Goal: Task Accomplishment & Management: Manage account settings

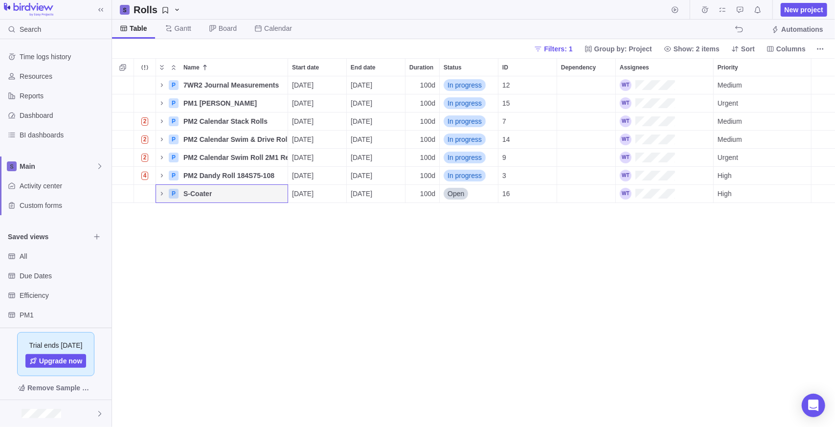
scroll to position [343, 716]
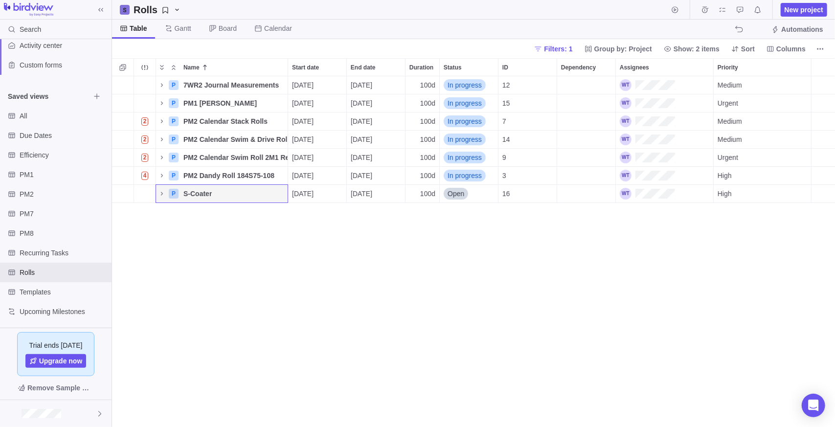
drag, startPoint x: 313, startPoint y: 279, endPoint x: 291, endPoint y: 268, distance: 25.4
click at [312, 277] on div "P 7WR2 Journal Measurements Details [DATE] [DATE] 100d In progress 12 Medium P …" at bounding box center [473, 251] width 723 height 351
click at [40, 258] on div "Recurring Tasks" at bounding box center [56, 253] width 112 height 20
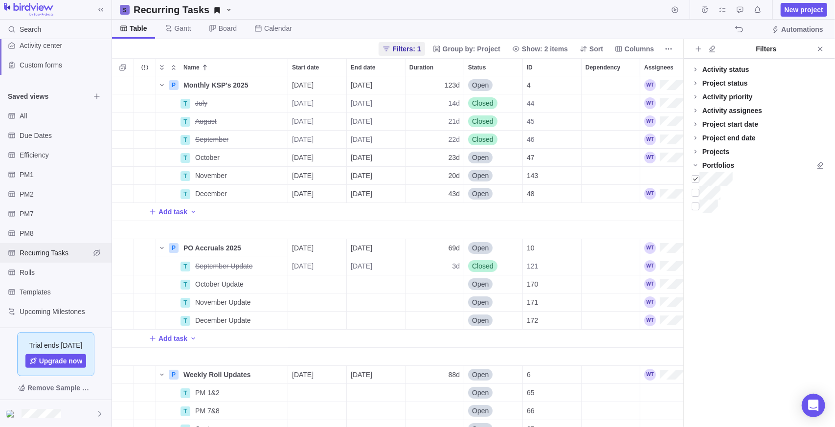
scroll to position [343, 564]
click at [159, 86] on icon "Name" at bounding box center [162, 85] width 8 height 8
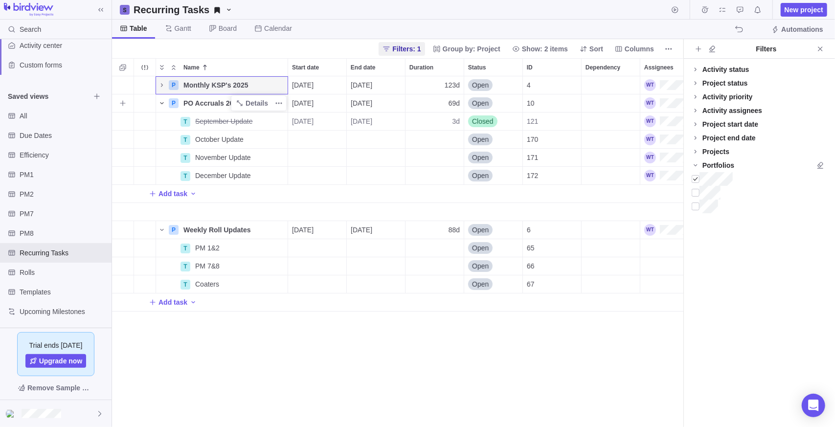
click at [159, 99] on icon "Name" at bounding box center [162, 103] width 8 height 8
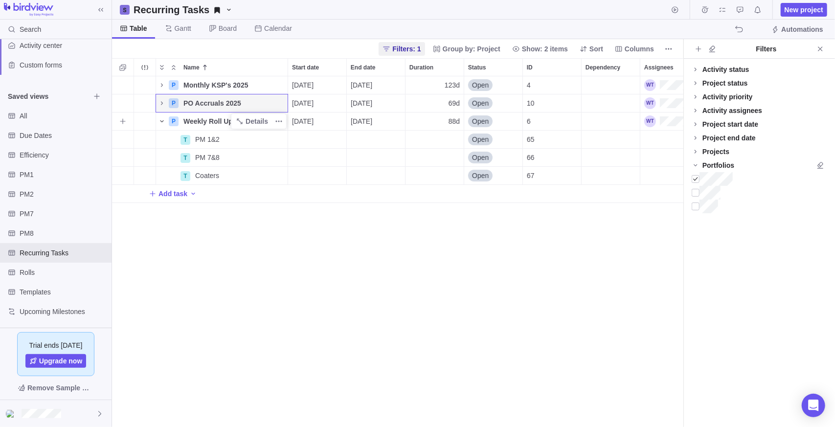
click at [159, 117] on span "Name" at bounding box center [162, 121] width 12 height 14
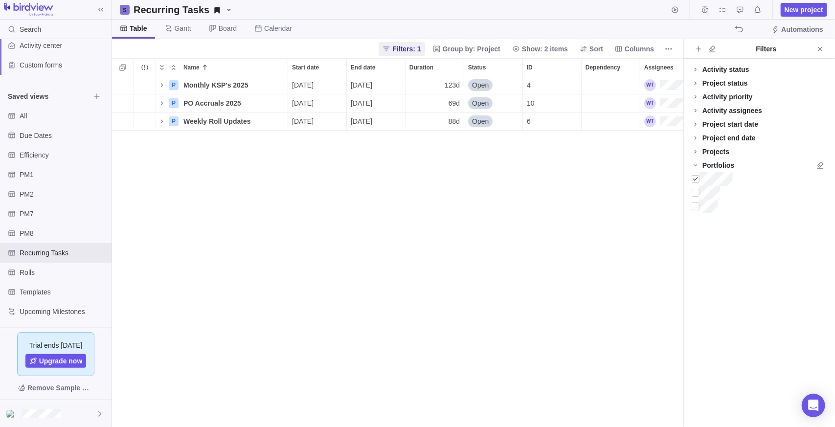
click at [369, 333] on div "P Monthly KSP's 2025 Details 07/14/2025 12/31/2025 123d Open 4 P PO Accruals 20…" at bounding box center [397, 251] width 571 height 351
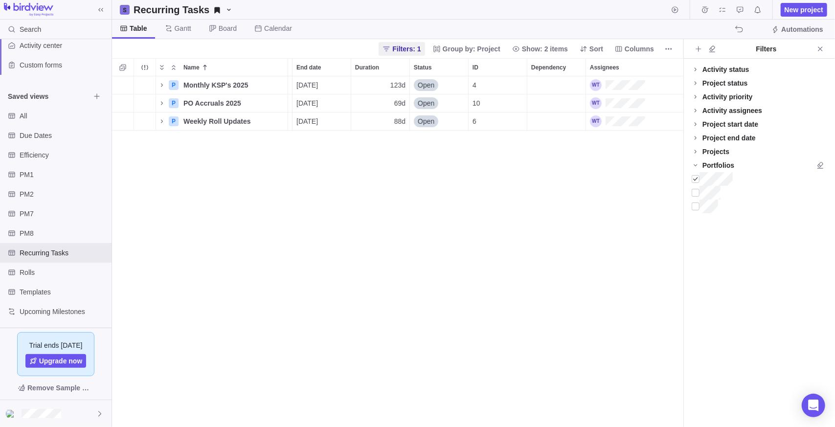
scroll to position [0, 0]
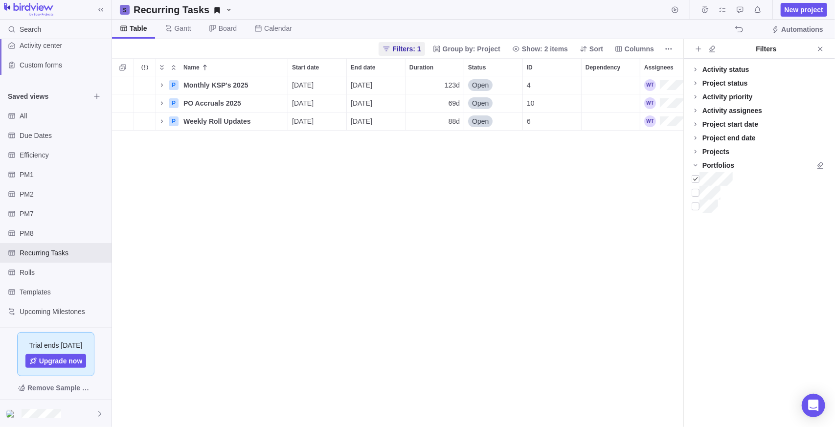
click at [208, 316] on div "P Monthly KSP's 2025 Details 07/14/2025 12/31/2025 123d Open 4 P PO Accruals 20…" at bounding box center [397, 251] width 571 height 351
click at [227, 255] on div "P Monthly KSP's 2025 Details 07/14/2025 12/31/2025 123d Open 4 P PO Accruals 20…" at bounding box center [397, 251] width 571 height 351
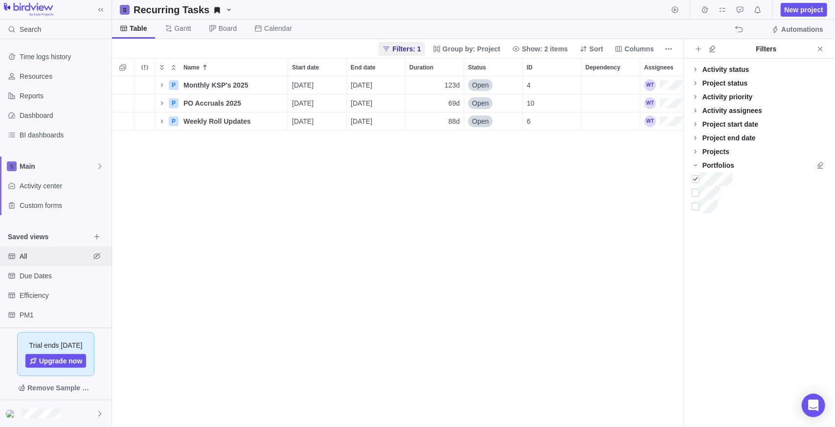
click at [41, 255] on span "All" at bounding box center [55, 256] width 70 height 10
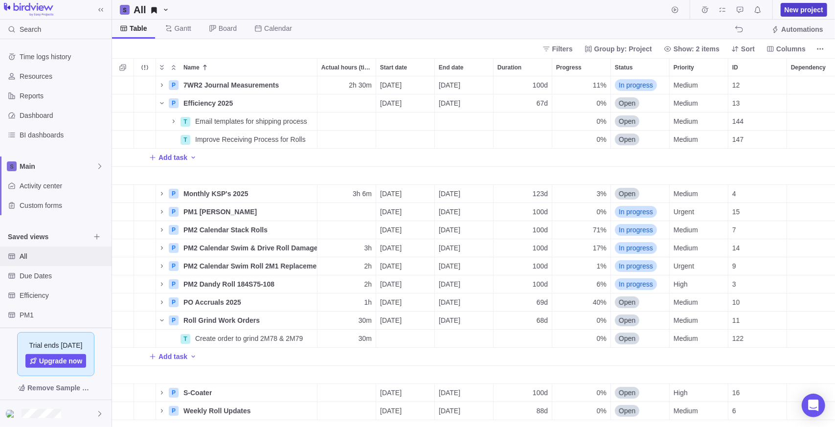
scroll to position [343, 716]
click at [804, 15] on span "New project" at bounding box center [804, 10] width 46 height 14
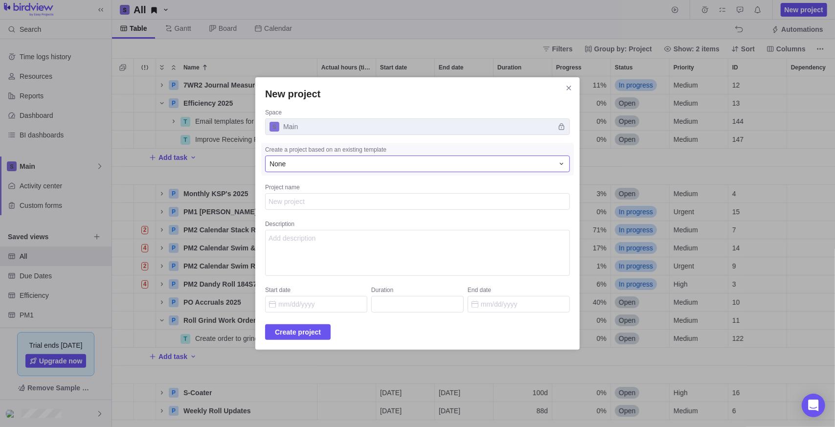
click at [335, 161] on div "None" at bounding box center [412, 164] width 284 height 10
click at [334, 202] on textarea "Project name" at bounding box center [417, 201] width 305 height 17
type textarea "x"
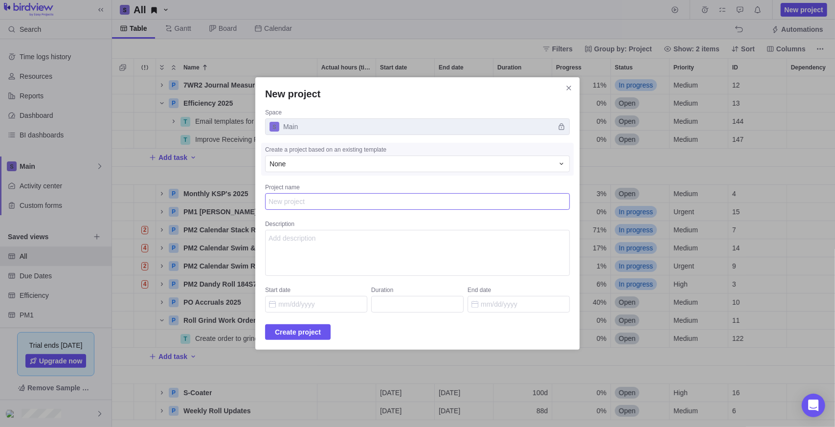
type textarea "S"
type textarea "x"
type textarea "Sa"
type textarea "x"
type textarea "Saf"
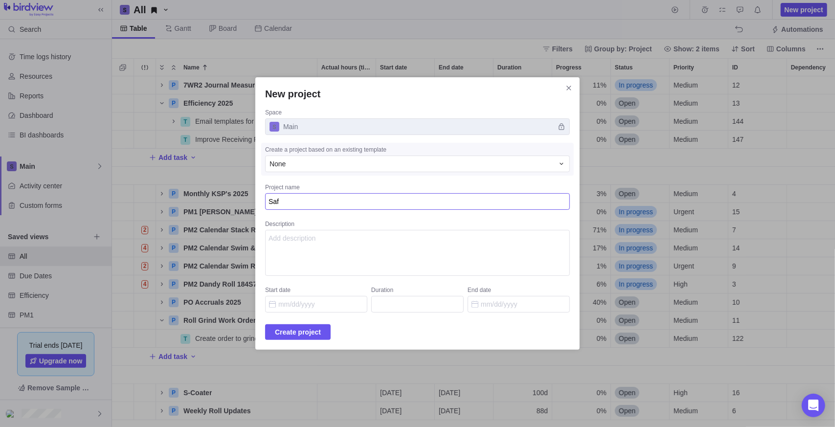
type textarea "x"
type textarea "Safe"
type textarea "x"
type textarea "Safet"
type textarea "x"
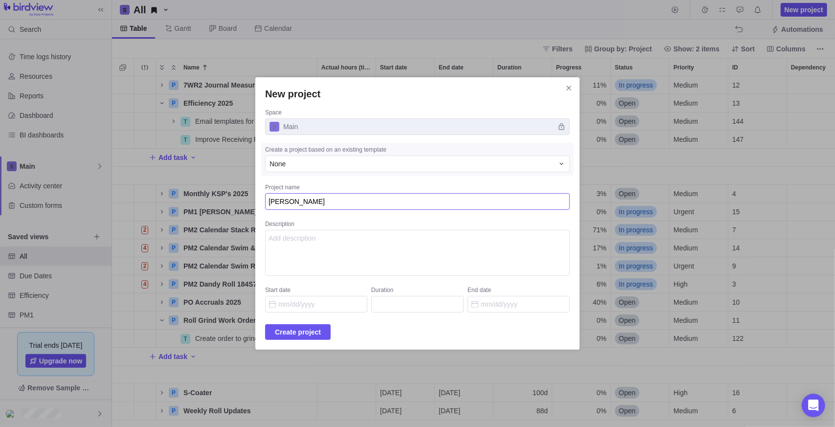
type textarea "Safety"
type textarea "x"
type textarea "Safety"
type textarea "x"
type textarea "Safety T"
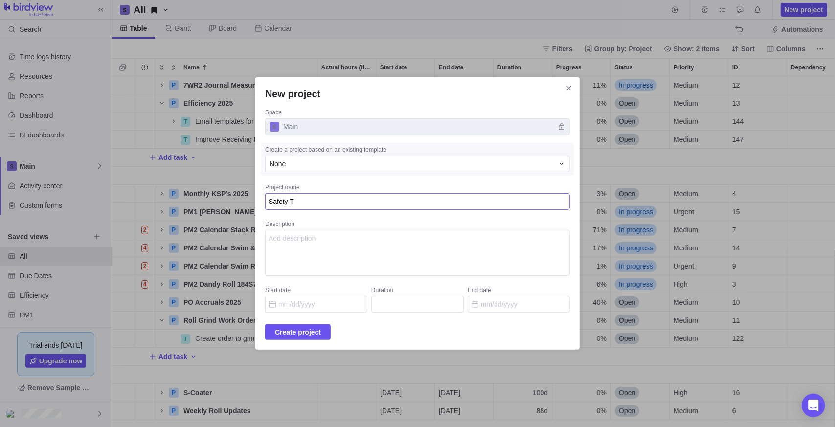
type textarea "x"
type textarea "Safety Tr"
type textarea "x"
type textarea "Safety Tra"
type textarea "x"
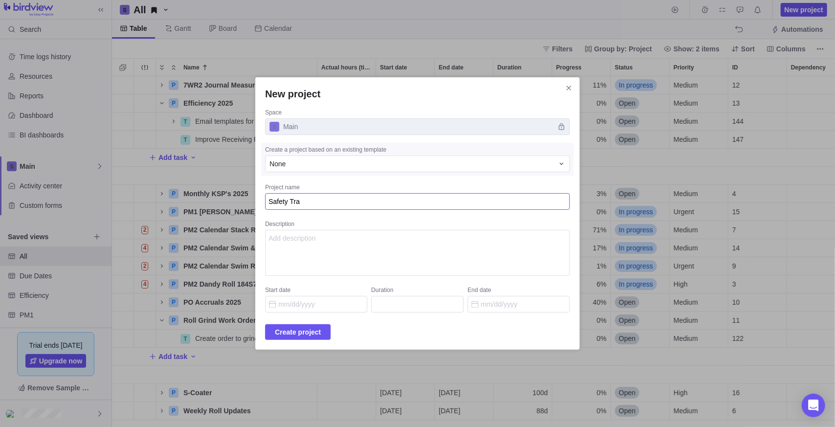
type textarea "Safety Trai"
type textarea "x"
type textarea "Safety Train"
type textarea "x"
type textarea "Safety Traini"
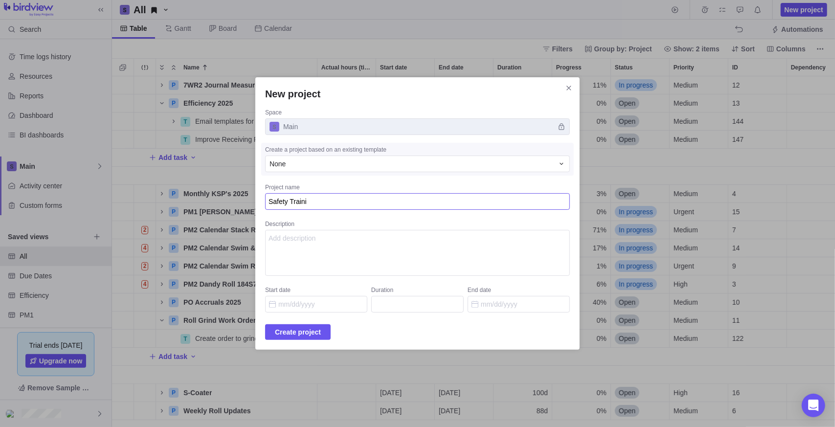
type textarea "x"
type textarea "Safety Trainin"
type textarea "x"
type textarea "Safety Training"
click at [365, 256] on textarea "Description" at bounding box center [417, 253] width 305 height 46
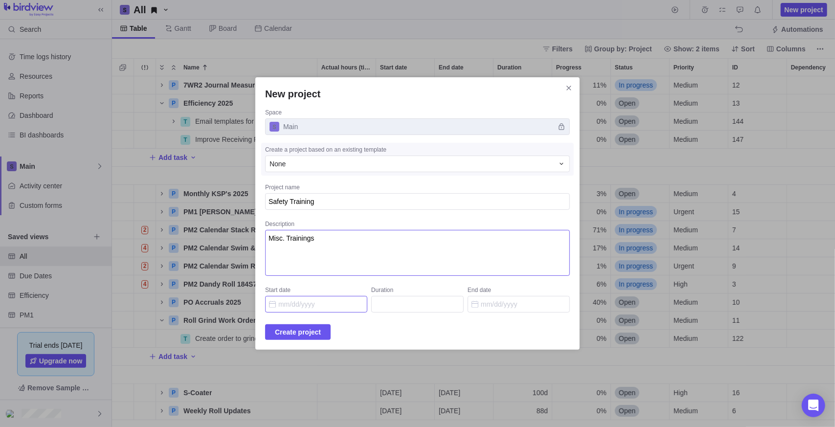
type textarea "Misc. Trainings"
click at [301, 303] on input "Start date" at bounding box center [316, 304] width 102 height 17
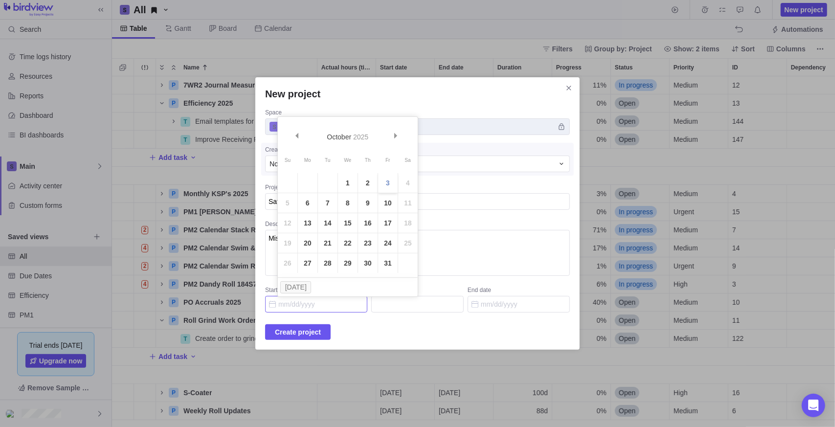
click at [384, 185] on link "3" at bounding box center [388, 183] width 20 height 20
type input "10/03/2025"
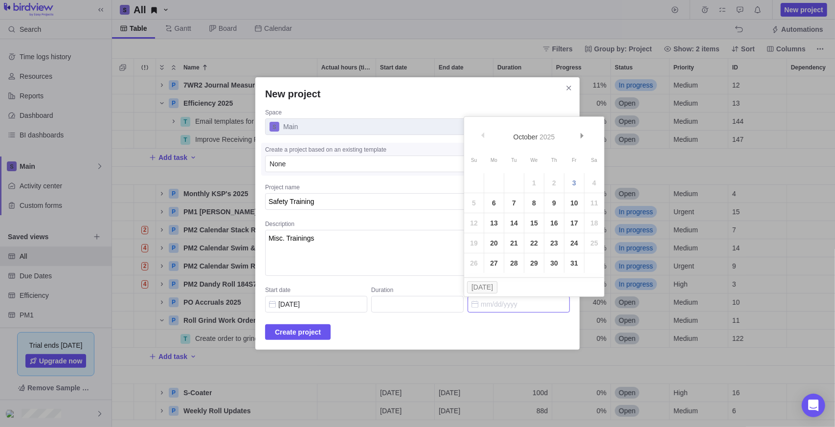
click at [502, 300] on input "End date" at bounding box center [519, 304] width 102 height 17
click at [587, 139] on link "Next" at bounding box center [583, 137] width 21 height 21
click at [532, 269] on link "31" at bounding box center [534, 263] width 20 height 20
type input "64"
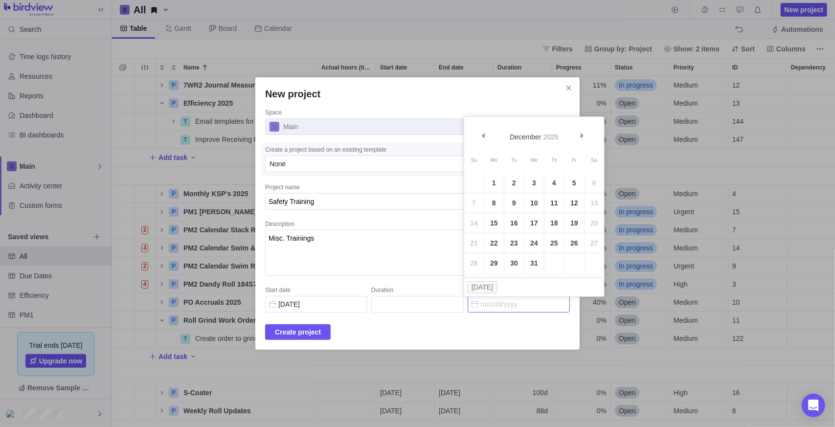
type input "12/31/2025"
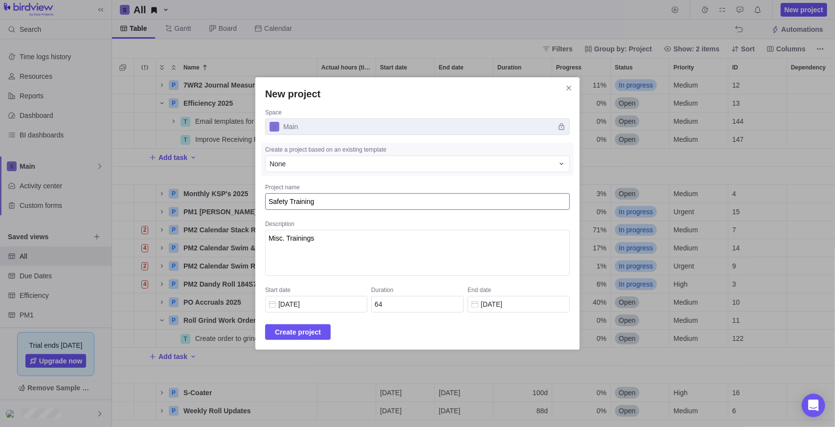
click at [352, 199] on textarea "Safety Training" at bounding box center [417, 201] width 305 height 17
click at [353, 199] on textarea "Safety Training" at bounding box center [417, 201] width 305 height 17
type textarea "x"
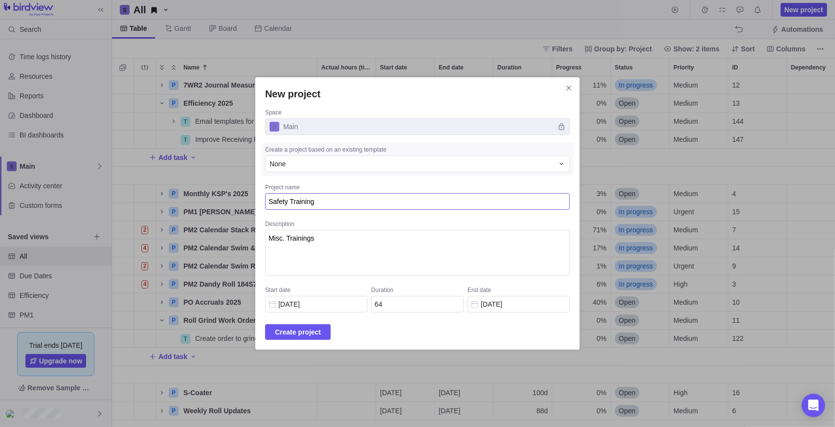
type textarea "Safety Training"
type textarea "x"
type textarea "Safety Training 2"
type textarea "x"
type textarea "Safety Training 20"
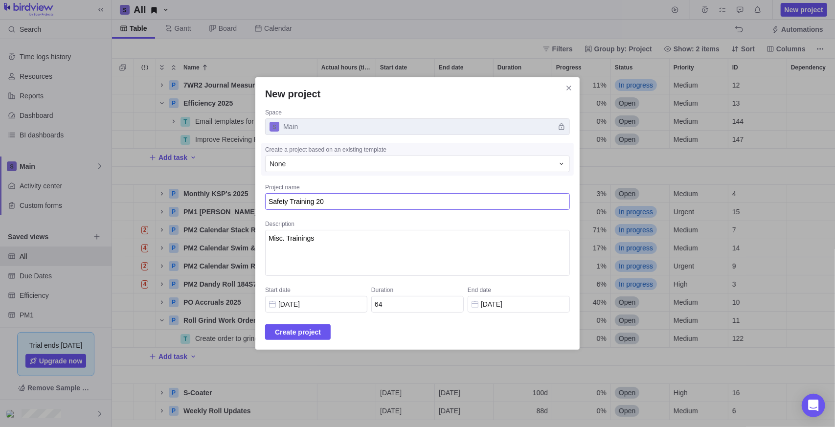
type textarea "x"
type textarea "Safety Training 202"
type textarea "x"
type textarea "Safety Training 2025"
click at [325, 323] on div "New project Space Main Create a project based on an existing template None Proj…" at bounding box center [417, 213] width 324 height 272
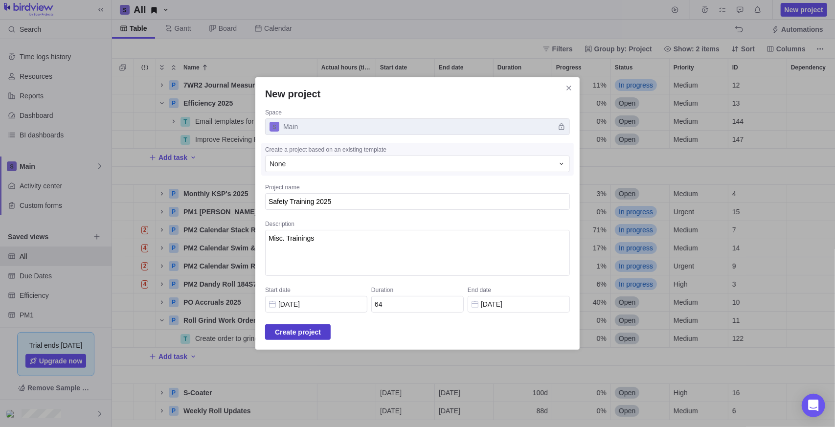
click at [318, 332] on span "Create project" at bounding box center [298, 332] width 46 height 12
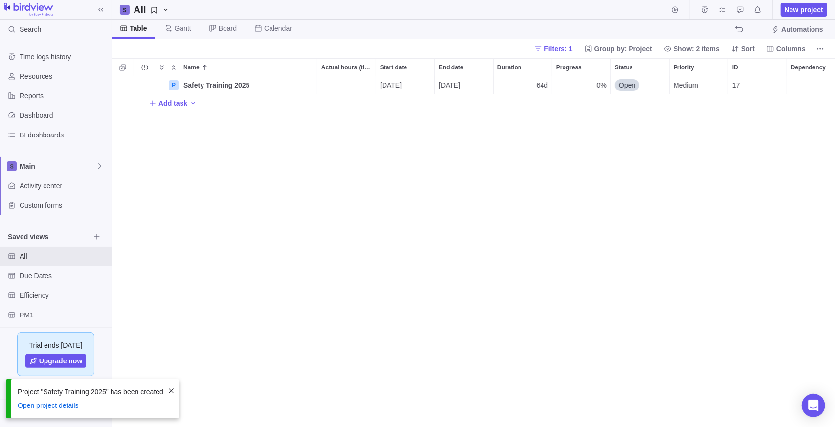
scroll to position [343, 716]
click at [625, 90] on span "Open" at bounding box center [627, 85] width 17 height 10
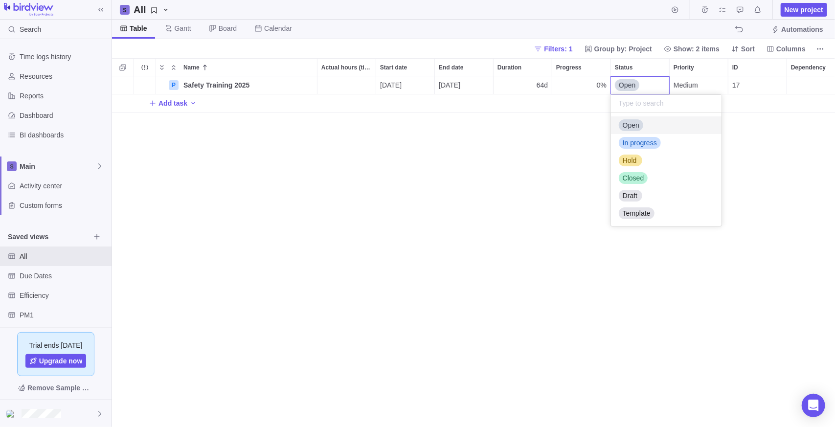
click at [650, 107] on input "text" at bounding box center [666, 104] width 111 height 18
click at [632, 101] on input "Roll out" at bounding box center [666, 104] width 111 height 18
click at [627, 104] on input "Roll out" at bounding box center [666, 104] width 111 height 18
type input "Roll out"
click at [628, 80] on div "Open" at bounding box center [627, 85] width 24 height 12
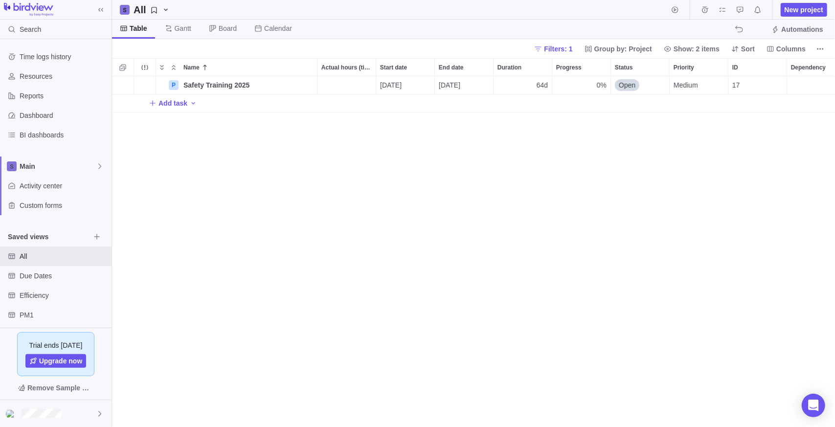
click at [536, 204] on div "P Safety Training 2025 Details 10/03/2025 12/31/2025 64d 0% Open Medium 17 Add …" at bounding box center [473, 251] width 723 height 351
click at [826, 47] on span "More actions" at bounding box center [821, 49] width 14 height 14
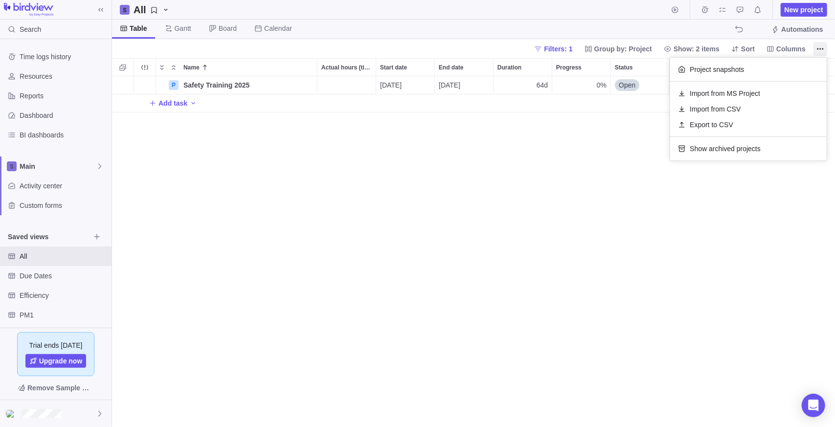
click at [590, 204] on body "Search Time logs history Resources Reports Dashboard BI dashboards Main Activit…" at bounding box center [417, 213] width 835 height 427
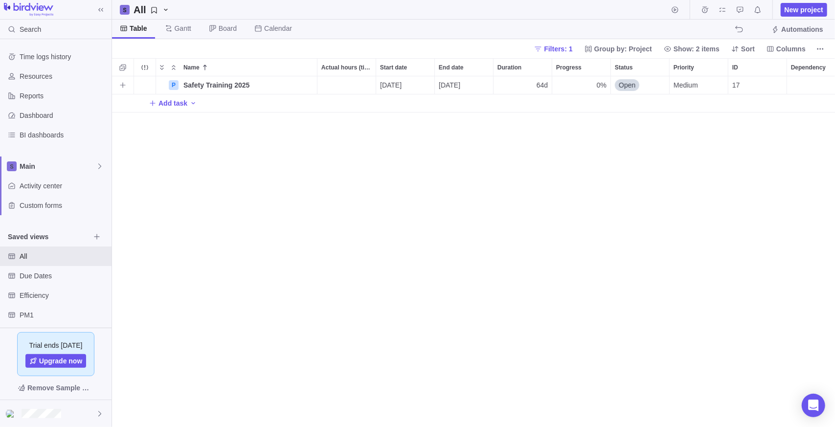
click at [633, 86] on span "Open" at bounding box center [627, 85] width 17 height 10
drag, startPoint x: 562, startPoint y: 240, endPoint x: 627, endPoint y: 135, distance: 123.7
click at [562, 240] on div "P Safety Training 2025 Details 10/03/2025 12/31/2025 64d 0% Open Medium 17 Add …" at bounding box center [473, 251] width 723 height 351
click at [300, 142] on div "P Safety Training 2025 Details 10/03/2025 12/31/2025 64d 0% Open Medium 17 Add …" at bounding box center [473, 251] width 723 height 351
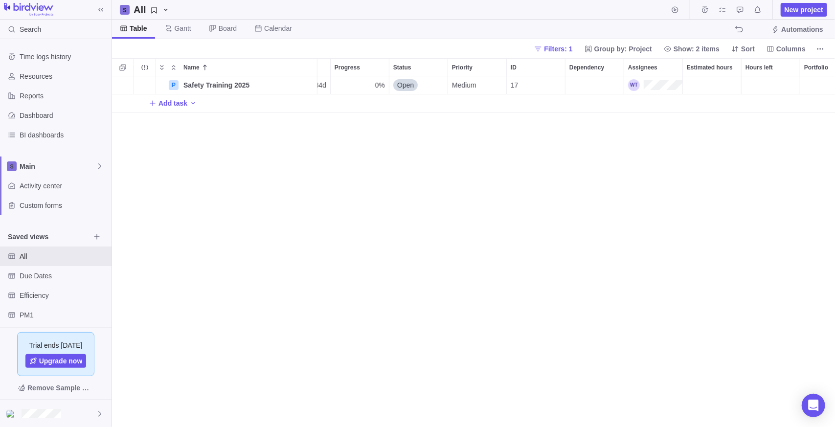
scroll to position [0, 304]
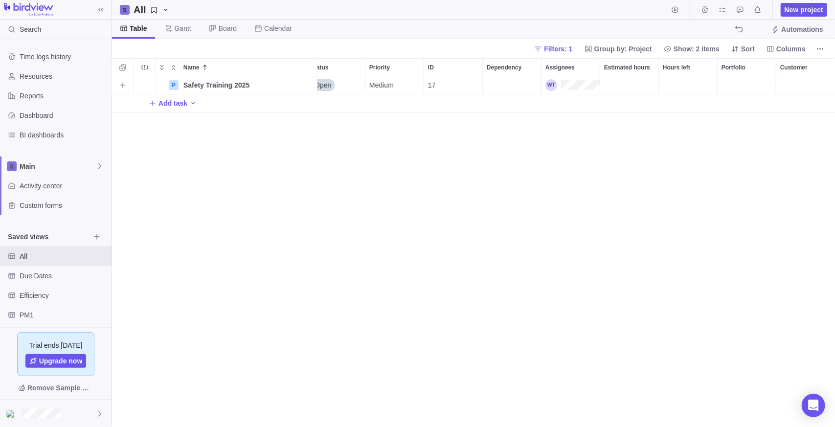
click at [752, 86] on div "Portfolio" at bounding box center [747, 85] width 58 height 18
click at [752, 86] on div "Portfolio" at bounding box center [746, 85] width 59 height 18
click at [793, 82] on div "Customer" at bounding box center [805, 85] width 59 height 18
click at [788, 84] on div "Customer" at bounding box center [805, 85] width 59 height 18
click at [747, 83] on div "Portfolio" at bounding box center [747, 85] width 58 height 18
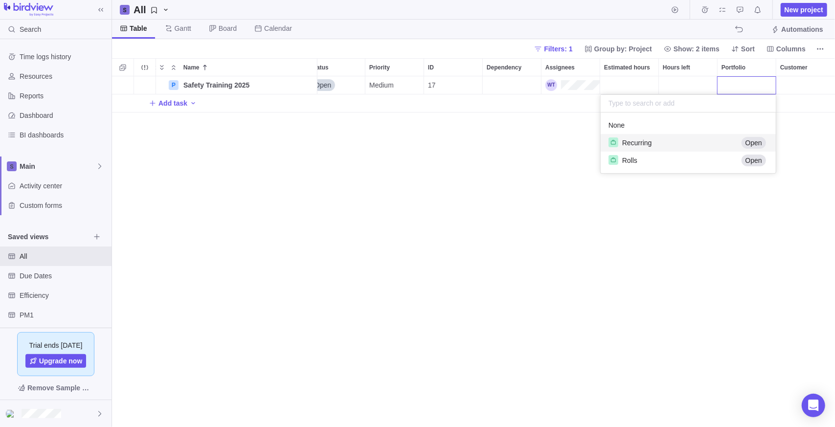
click at [649, 142] on span "Recurring" at bounding box center [637, 143] width 30 height 10
click at [806, 85] on div "Customer" at bounding box center [805, 85] width 59 height 18
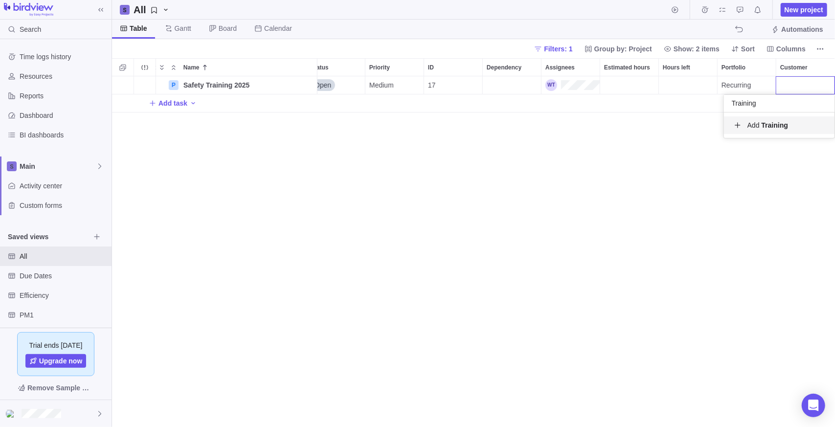
type input "Training"
click at [767, 124] on b "Training" at bounding box center [775, 125] width 26 height 8
click at [741, 87] on span "Recurring" at bounding box center [737, 85] width 30 height 10
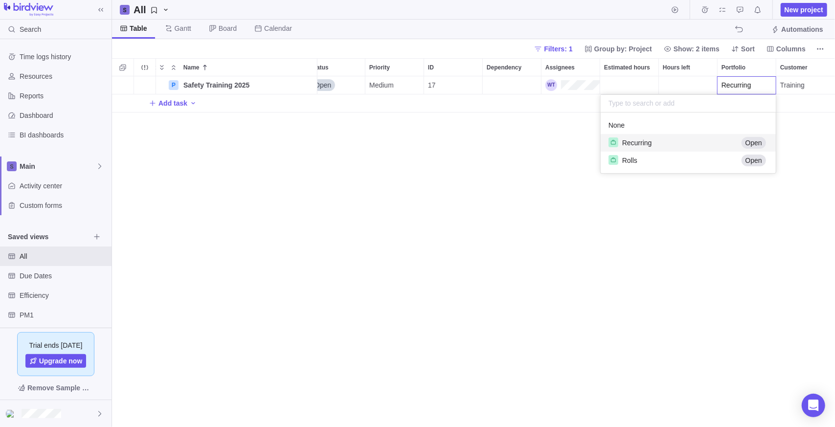
click at [741, 87] on span "Recurring" at bounding box center [737, 85] width 30 height 10
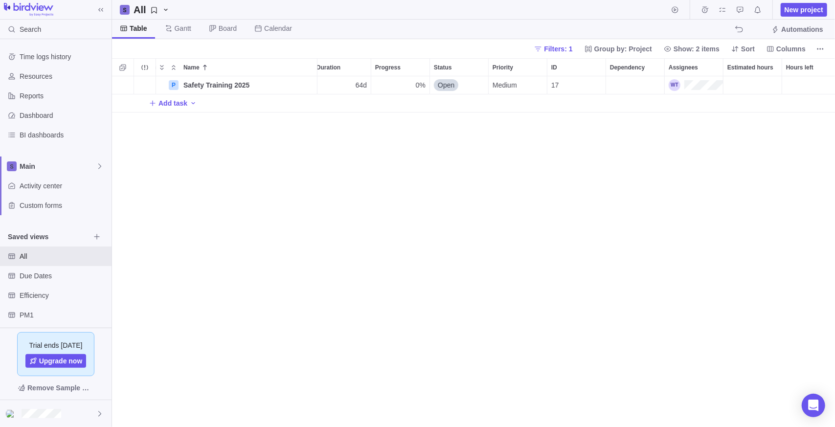
scroll to position [0, 0]
click at [175, 100] on span "Add task" at bounding box center [172, 103] width 29 height 10
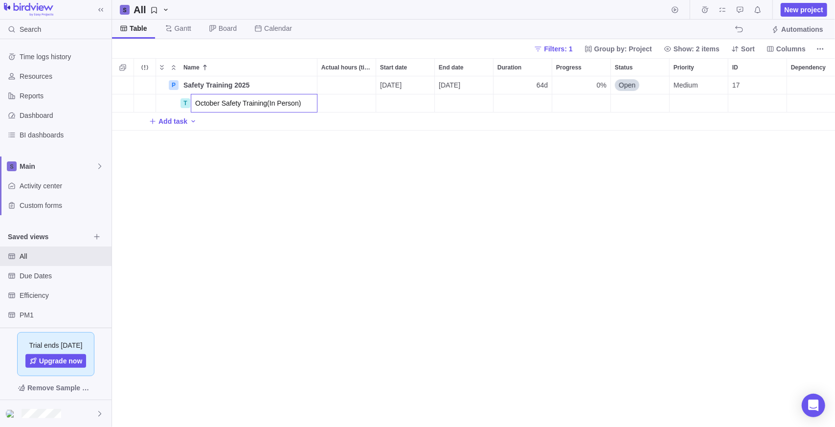
type input "October Safety Training(In Person)"
click at [188, 286] on div "P Safety Training 2025 Details 10/03/2025 12/31/2025 64d 0% Open Medium 17 Recu…" at bounding box center [473, 251] width 723 height 351
click at [399, 98] on div "Start date" at bounding box center [405, 103] width 58 height 18
click at [398, 106] on div "Start date" at bounding box center [405, 103] width 58 height 18
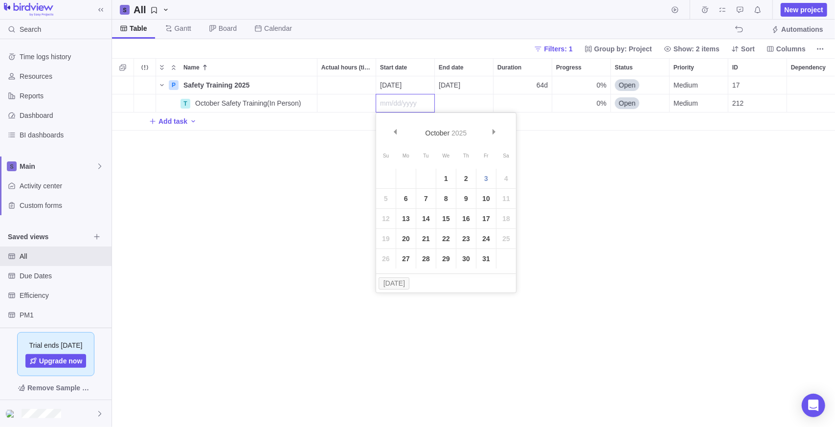
drag, startPoint x: 447, startPoint y: 215, endPoint x: 452, endPoint y: 183, distance: 32.2
click at [447, 215] on link "15" at bounding box center [446, 219] width 20 height 20
click at [470, 102] on div "End date" at bounding box center [464, 103] width 58 height 18
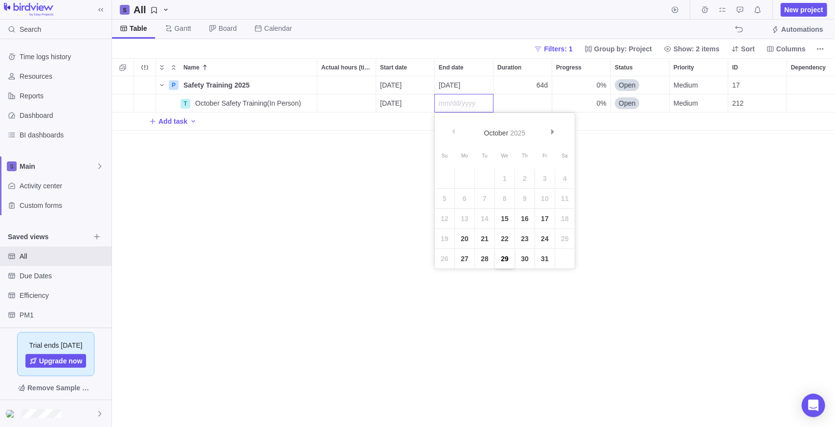
click at [508, 266] on link "29" at bounding box center [505, 259] width 20 height 20
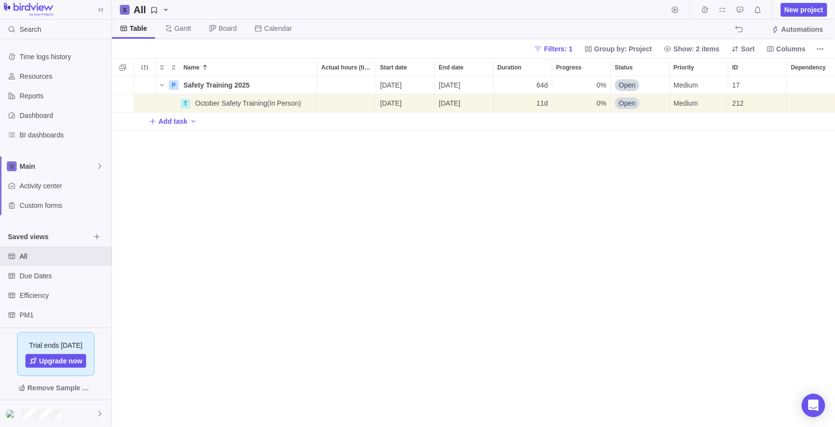
click at [508, 265] on div "P Safety Training 2025 Details 10/03/2025 12/31/2025 64d 0% Open Medium 17 Recu…" at bounding box center [473, 251] width 723 height 351
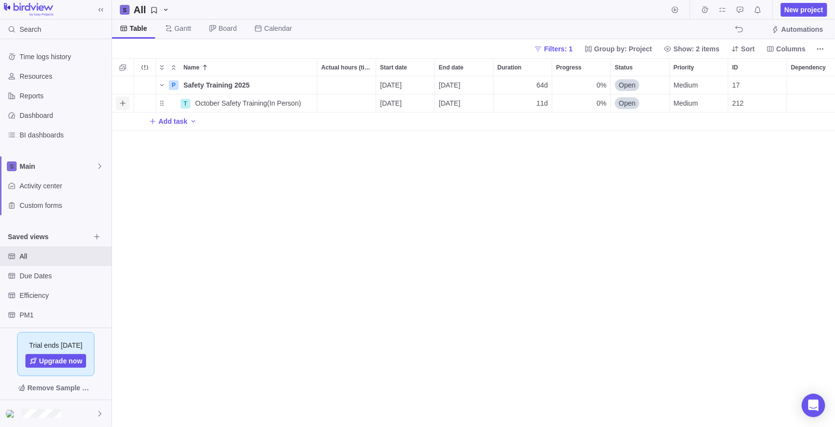
click at [121, 102] on icon "Add sub-activity" at bounding box center [123, 103] width 8 height 8
type input "[DATE]"
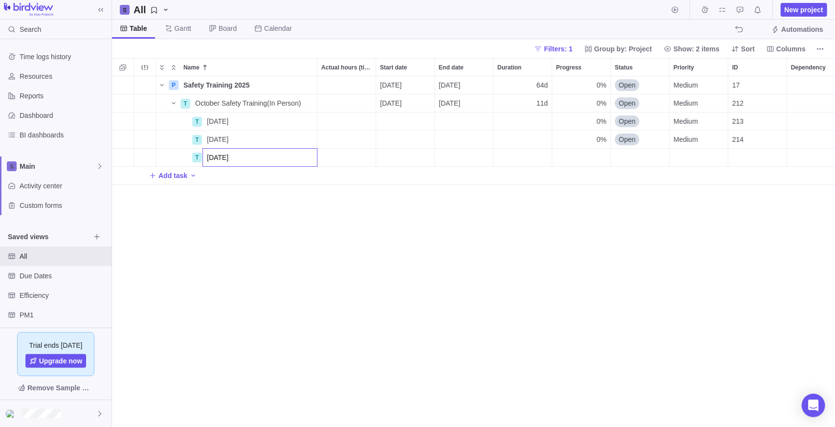
type input "October 29"
drag, startPoint x: 280, startPoint y: 114, endPoint x: 280, endPoint y: 122, distance: 7.8
click at [280, 116] on div "P Safety Training 2025 Details 10/03/2025 12/31/2025 64d 0% Open Medium 17 Recu…" at bounding box center [473, 251] width 723 height 351
click at [280, 122] on span "Details" at bounding box center [286, 121] width 23 height 10
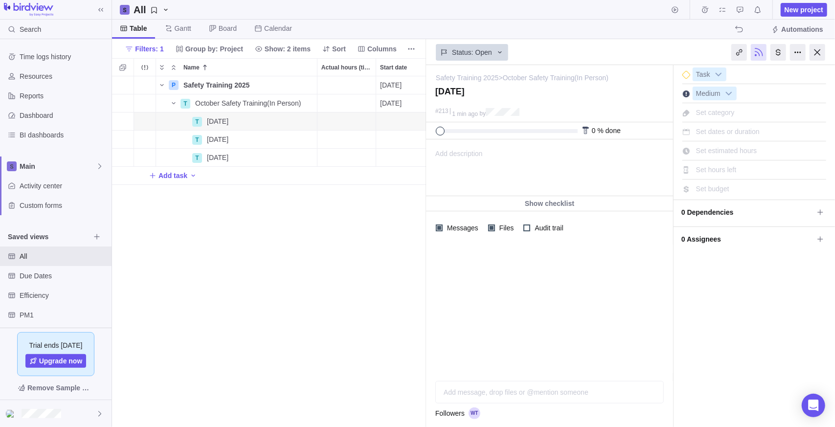
click at [507, 150] on div "Add description ... read all" at bounding box center [549, 168] width 245 height 56
click at [440, 154] on body at bounding box center [548, 147] width 245 height 16
click at [455, 147] on body at bounding box center [548, 147] width 245 height 16
click at [455, 148] on body at bounding box center [548, 147] width 245 height 16
click at [461, 139] on div "Bold Italic Underline Strikethrough Align text left Center text Align text righ…" at bounding box center [549, 120] width 247 height 41
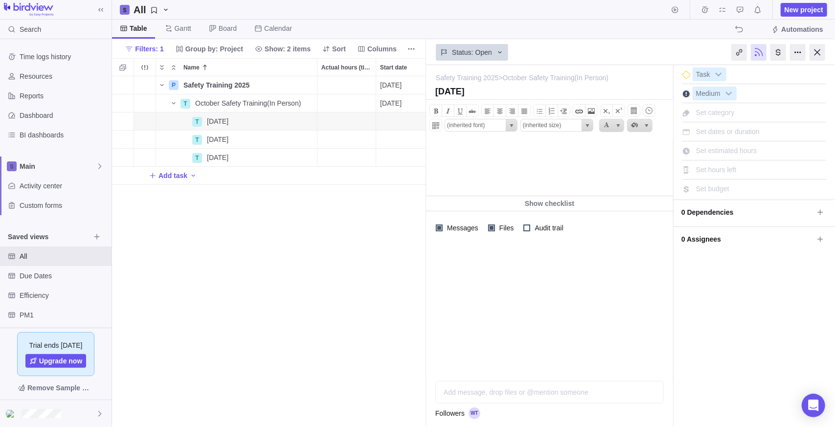
click at [441, 138] on div "Bold Italic Underline Strikethrough Align text left Center text Align text righ…" at bounding box center [549, 120] width 247 height 41
paste body
click at [436, 153] on body "7:10 AM, 1:45 PM and 3:10 PM" at bounding box center [548, 147] width 245 height 16
click at [468, 165] on p "7:10 AM, 1:45 PM and 3:10 PM" at bounding box center [553, 164] width 234 height 7
click at [466, 163] on p "7:10 AM, 1:45 PM and 3:10 PM" at bounding box center [553, 164] width 234 height 7
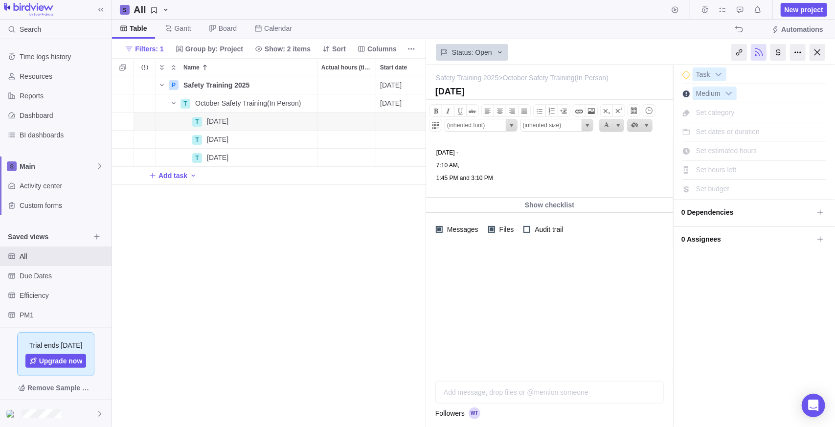
click at [476, 179] on p "1:45 PM and 3:10 PM" at bounding box center [553, 177] width 234 height 7
click at [467, 166] on p "7:10 AM," at bounding box center [553, 164] width 234 height 7
click at [483, 180] on p "1:45 PM and" at bounding box center [553, 177] width 234 height 7
click at [481, 147] on body "Wednesday - 7:10 AM 1:45 PM 3:10 PM" at bounding box center [548, 166] width 245 height 54
drag, startPoint x: 484, startPoint y: 153, endPoint x: 852, endPoint y: 288, distance: 392.3
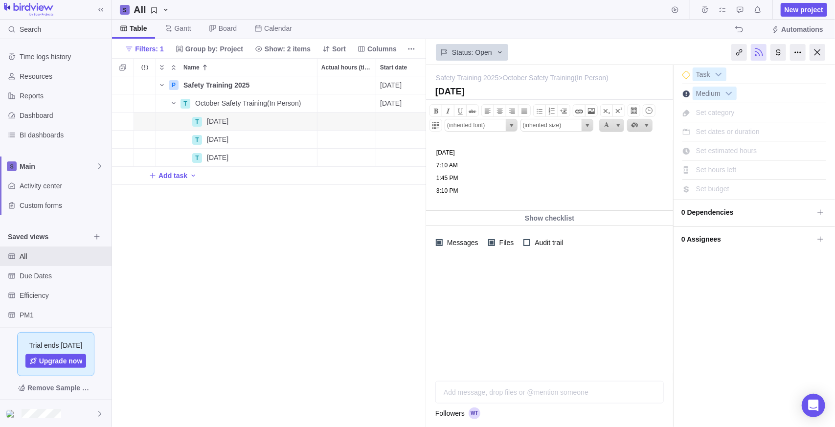
click at [426, 149] on body "Wednesday 7:10 AM 1:45 PM 3:10 PM" at bounding box center [548, 166] width 245 height 54
click at [448, 137] on div "Bold Italic Underline Strikethrough Align text left Center text Align text righ…" at bounding box center [549, 120] width 247 height 41
click at [433, 155] on body "Wednesday 7:10 AM 1:45 PM 3:10 PM" at bounding box center [548, 166] width 245 height 54
click at [436, 149] on p "Wednesday" at bounding box center [553, 152] width 234 height 7
drag, startPoint x: 483, startPoint y: 153, endPoint x: 427, endPoint y: 154, distance: 55.8
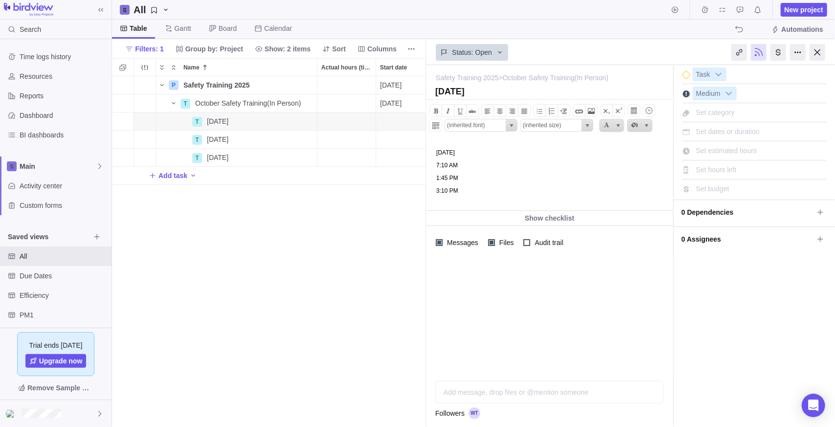
click at [428, 156] on body "Wednesday 7:10 AM 1:45 PM 3:10 PM" at bounding box center [548, 166] width 245 height 54
click at [434, 112] on span at bounding box center [436, 111] width 12 height 12
click at [459, 111] on span at bounding box center [460, 111] width 12 height 12
click at [519, 168] on p "7:10 AM" at bounding box center [553, 164] width 234 height 7
click at [483, 152] on p "Wednesday" at bounding box center [553, 152] width 234 height 7
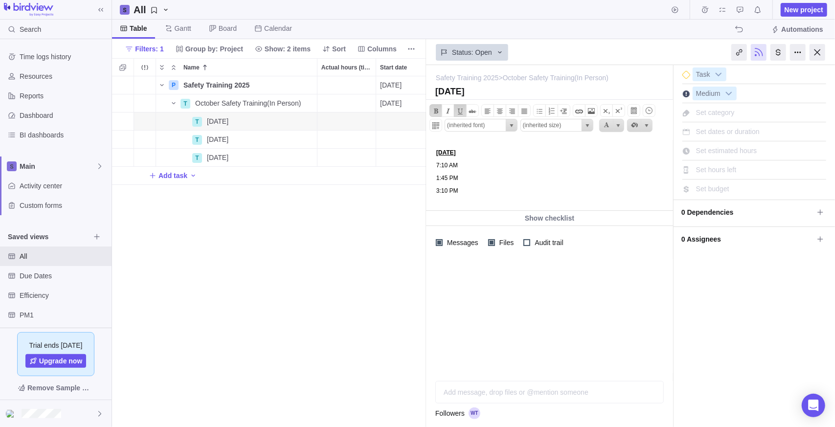
click at [484, 166] on p "7:10 AM" at bounding box center [553, 164] width 234 height 7
drag, startPoint x: 490, startPoint y: 201, endPoint x: 437, endPoint y: 158, distance: 68.2
click at [437, 158] on html "Wednesday 7:10 AM 1:45 PM 3:10 PM" at bounding box center [548, 174] width 245 height 70
click at [587, 125] on span "select" at bounding box center [588, 126] width 8 height 8
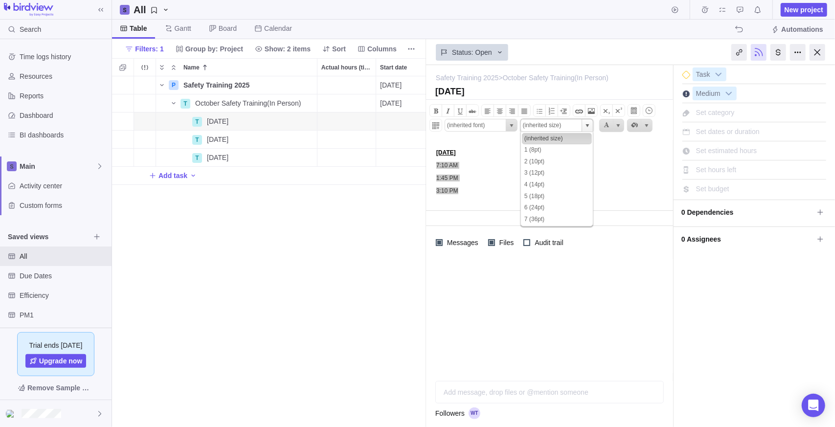
click at [587, 125] on span "select" at bounding box center [588, 126] width 8 height 8
click at [553, 163] on li "2 (10pt)" at bounding box center [557, 162] width 70 height 12
click at [584, 127] on span "select" at bounding box center [588, 126] width 8 height 8
click at [559, 202] on li "6 (24pt)" at bounding box center [557, 208] width 70 height 12
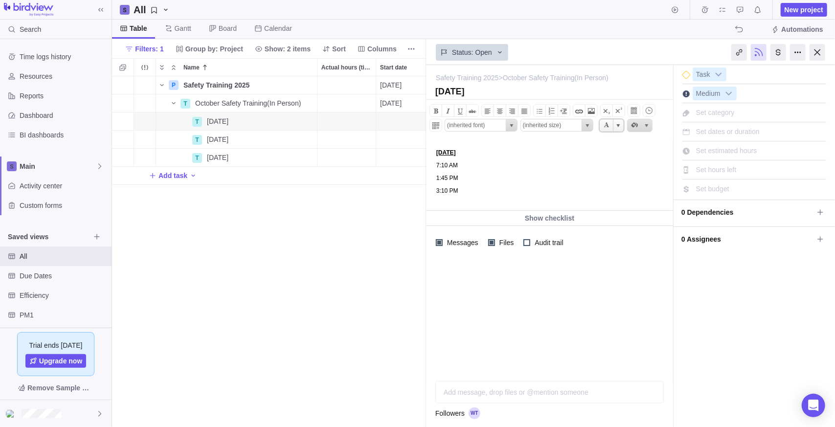
click at [619, 124] on span "Current selected color is" at bounding box center [618, 126] width 8 height 8
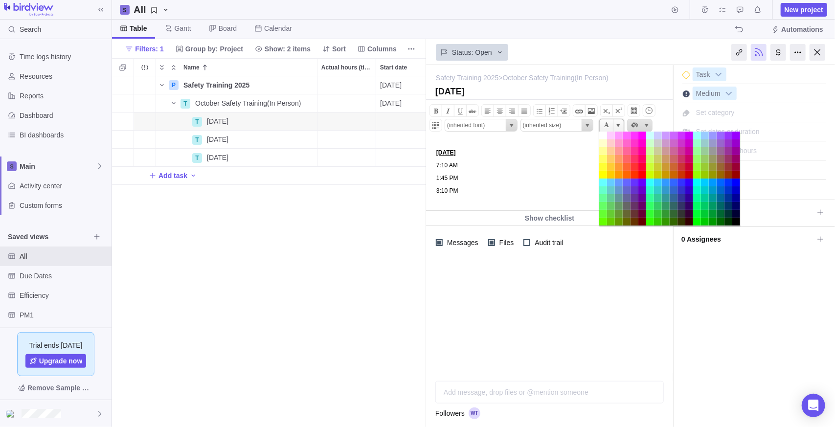
click at [619, 125] on span "Current selected color is" at bounding box center [618, 126] width 8 height 8
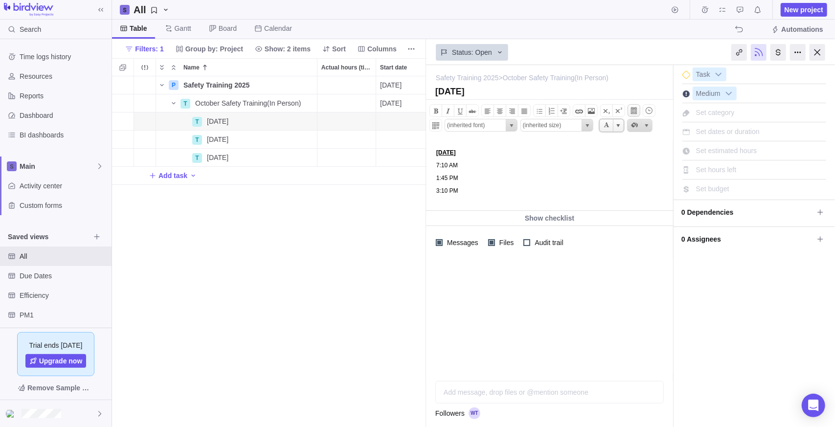
click at [636, 112] on span at bounding box center [634, 111] width 8 height 8
click at [508, 128] on span "select" at bounding box center [512, 126] width 8 height 8
click at [508, 125] on span "select" at bounding box center [512, 126] width 8 height 8
click at [584, 125] on span "select" at bounding box center [588, 126] width 8 height 8
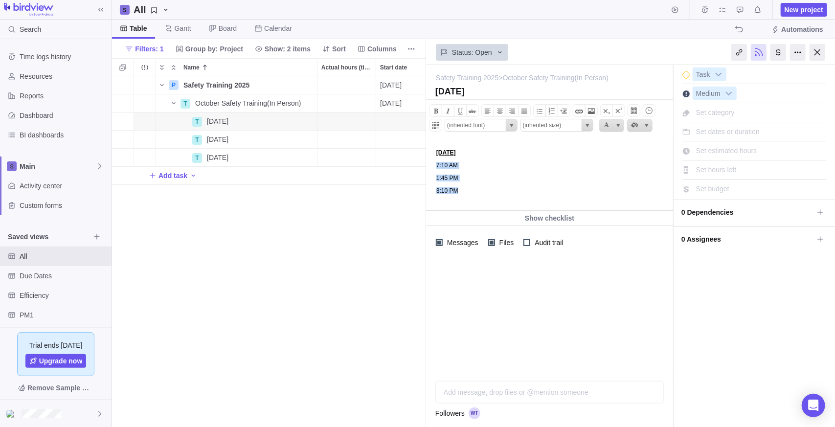
drag, startPoint x: 475, startPoint y: 193, endPoint x: 988, endPoint y: 262, distance: 518.3
click at [426, 164] on html "Wednesday 7:10 AM 1:45 PM 3:10 PM" at bounding box center [548, 174] width 245 height 70
click at [583, 126] on span "select" at bounding box center [587, 125] width 11 height 12
click at [559, 173] on li "3 (12pt)" at bounding box center [557, 173] width 70 height 12
click at [589, 125] on span "select" at bounding box center [588, 126] width 8 height 8
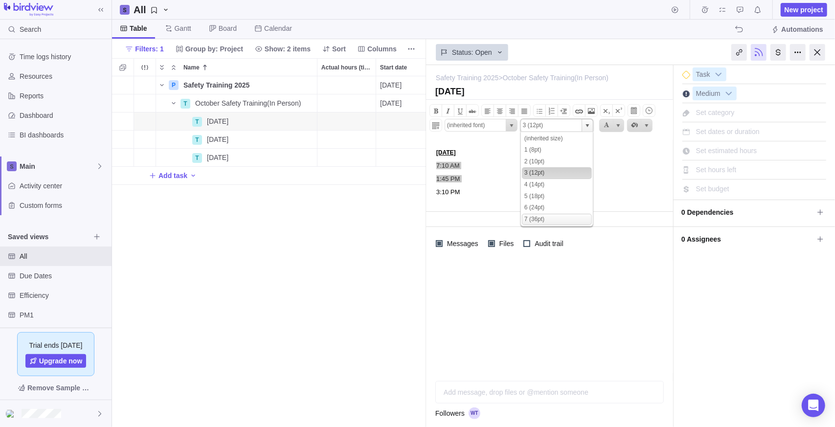
click at [558, 215] on li "7 (36pt)" at bounding box center [557, 220] width 70 height 12
type input "(inherited size)"
click at [501, 193] on p "3:10 PM" at bounding box center [553, 190] width 234 height 7
drag, startPoint x: 489, startPoint y: 196, endPoint x: 419, endPoint y: 151, distance: 83.6
click at [426, 151] on html "Wednesday 7:10 AM 1:45 PM 3:10 PM" at bounding box center [548, 174] width 245 height 70
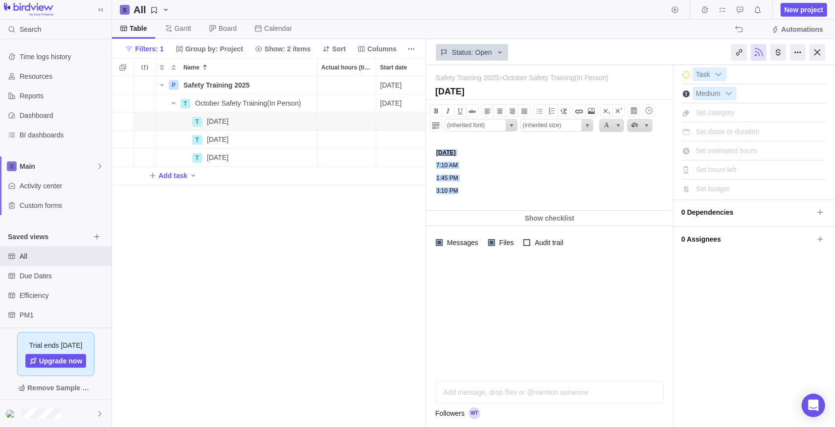
drag, startPoint x: 474, startPoint y: 191, endPoint x: 429, endPoint y: 155, distance: 58.1
click at [426, 153] on html "Wednesday 7:10 AM 1:45 PM 3:10 PM" at bounding box center [548, 174] width 245 height 70
copy body "Wednesday 7:10 AM 1:45 PM 3:10 PM"
click at [278, 134] on span "Details" at bounding box center [281, 140] width 40 height 14
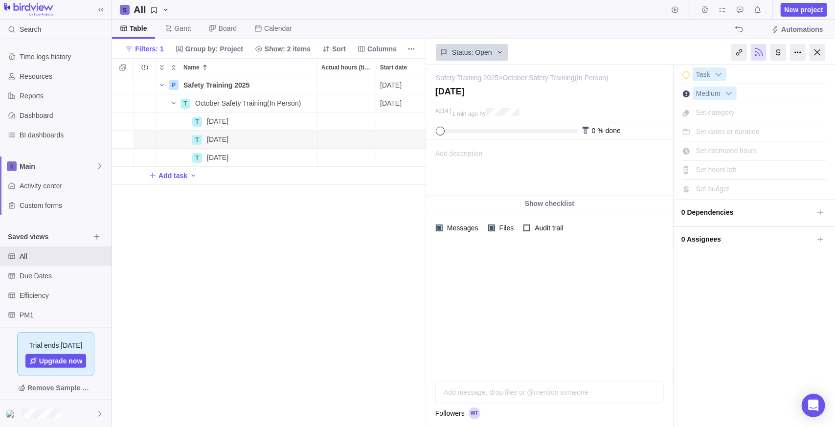
click at [461, 158] on span "Add description" at bounding box center [455, 168] width 56 height 56
paste body
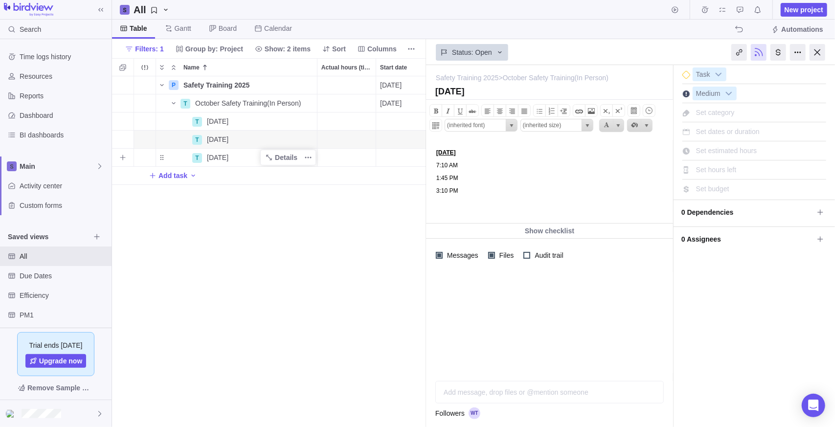
click at [228, 160] on span "October 29" at bounding box center [218, 158] width 22 height 10
drag, startPoint x: 274, startPoint y: 208, endPoint x: 284, endPoint y: 171, distance: 38.8
click at [274, 205] on div "P Safety Training 2025 Details 10/03/2025 12/31/2025 64d 0% Open Medium 17 Recu…" at bounding box center [269, 251] width 314 height 351
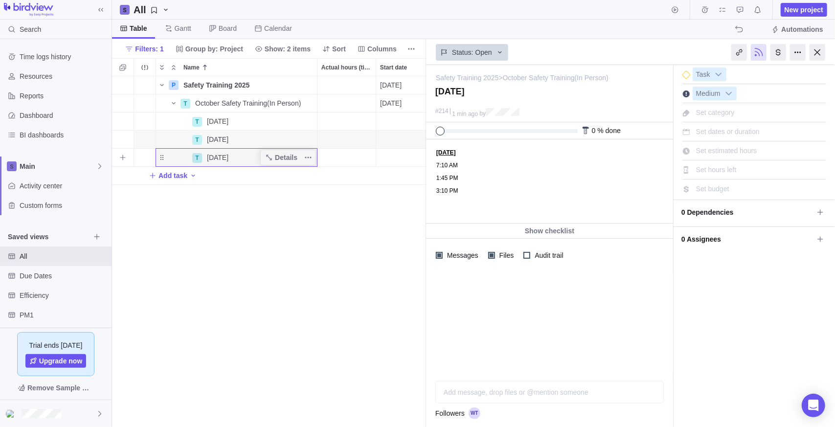
click at [286, 157] on span "Details" at bounding box center [286, 158] width 23 height 10
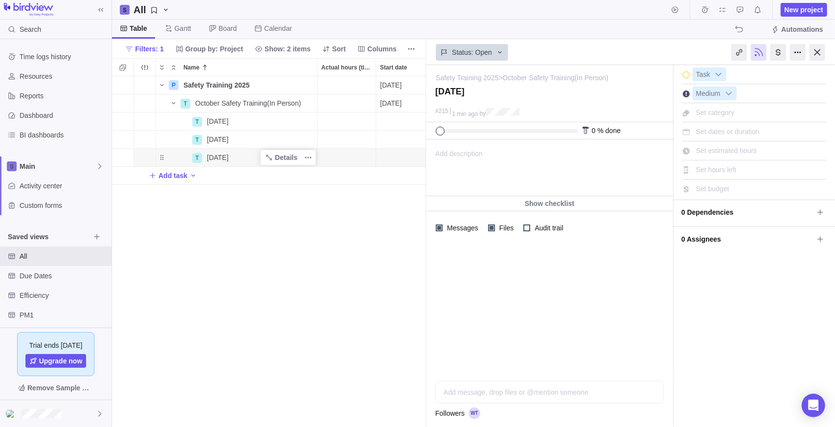
click at [474, 157] on span "Add description" at bounding box center [455, 168] width 56 height 56
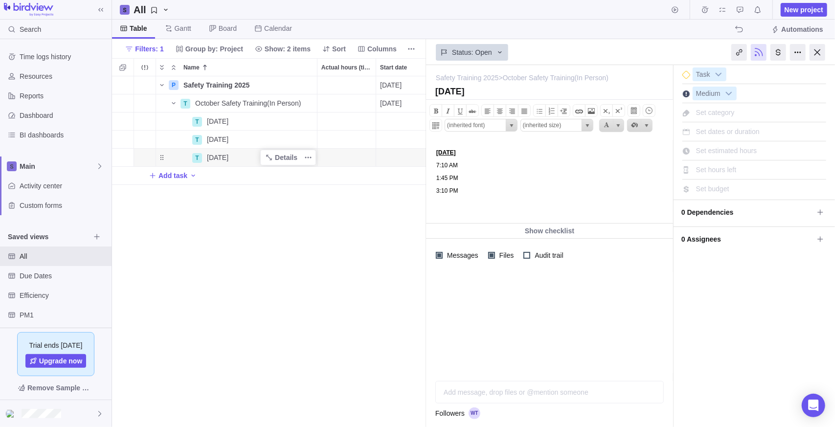
click at [321, 263] on div "P Safety Training 2025 Details 10/03/2025 12/31/2025 64d 0% Open Medium 17 Recu…" at bounding box center [269, 251] width 314 height 351
click at [326, 262] on div "P Safety Training 2025 Details 10/03/2025 12/31/2025 64d 0% Open Medium 17 Recu…" at bounding box center [269, 251] width 314 height 351
click at [390, 120] on div "Start date" at bounding box center [405, 122] width 58 height 18
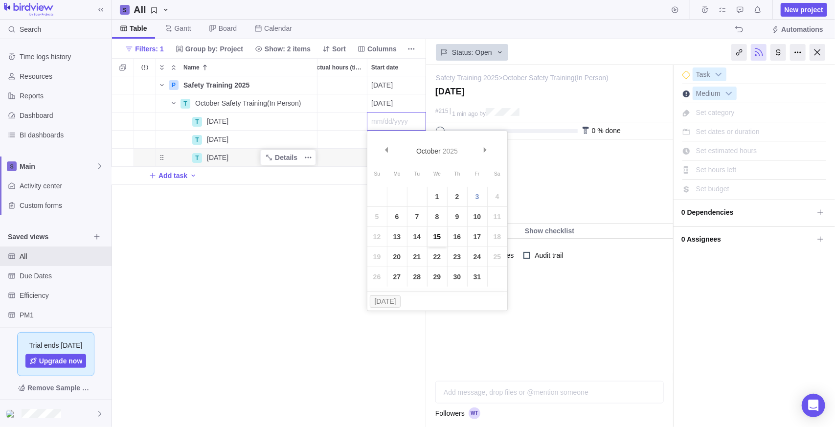
click at [434, 240] on link "15" at bounding box center [438, 237] width 20 height 20
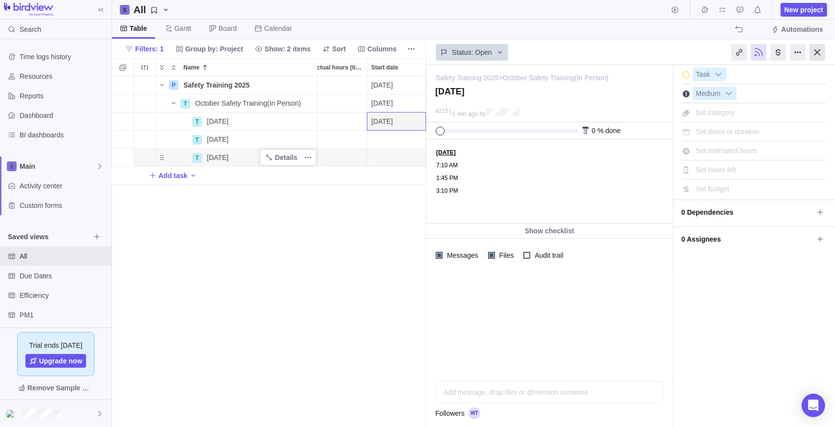
click at [818, 52] on div at bounding box center [818, 52] width 16 height 17
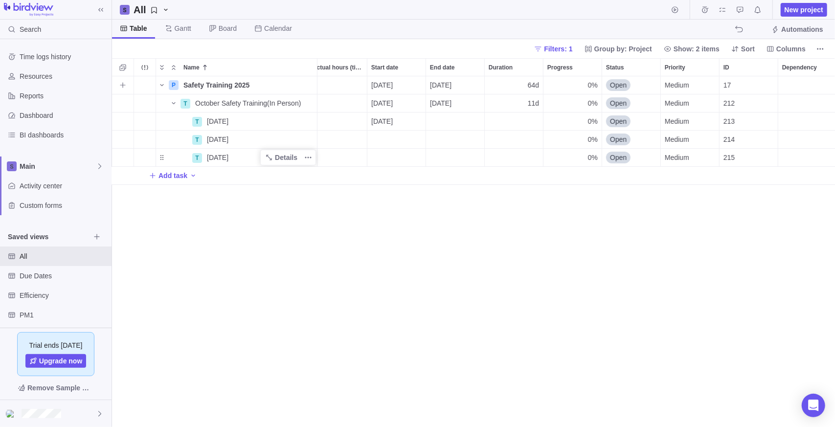
scroll to position [343, 716]
click at [453, 125] on div "End date" at bounding box center [455, 122] width 58 height 18
click at [499, 232] on link "15" at bounding box center [496, 237] width 20 height 20
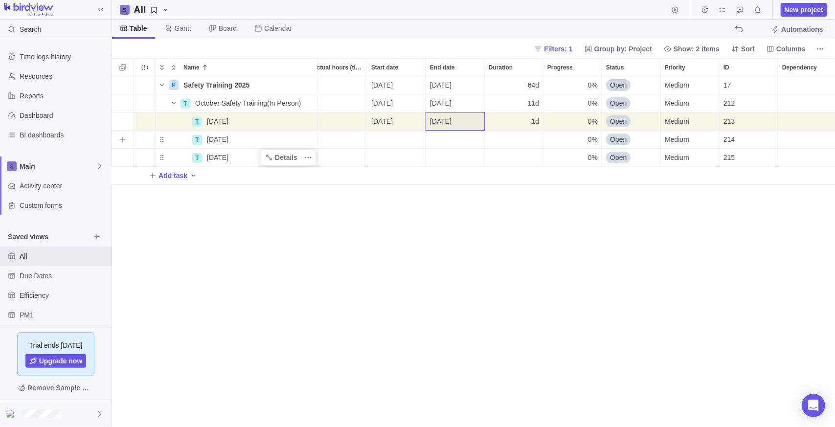
click at [392, 138] on div "Start date" at bounding box center [396, 140] width 58 height 18
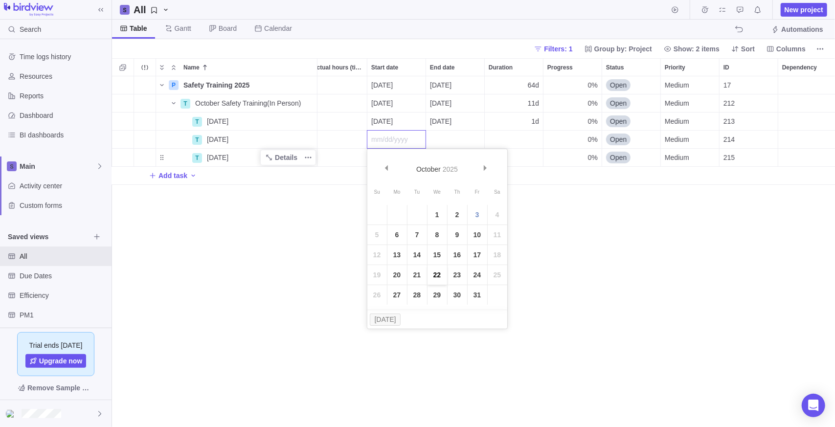
click at [442, 278] on link "22" at bounding box center [438, 275] width 20 height 20
click at [440, 139] on div "End date" at bounding box center [455, 140] width 58 height 18
click at [498, 276] on link "22" at bounding box center [496, 275] width 20 height 20
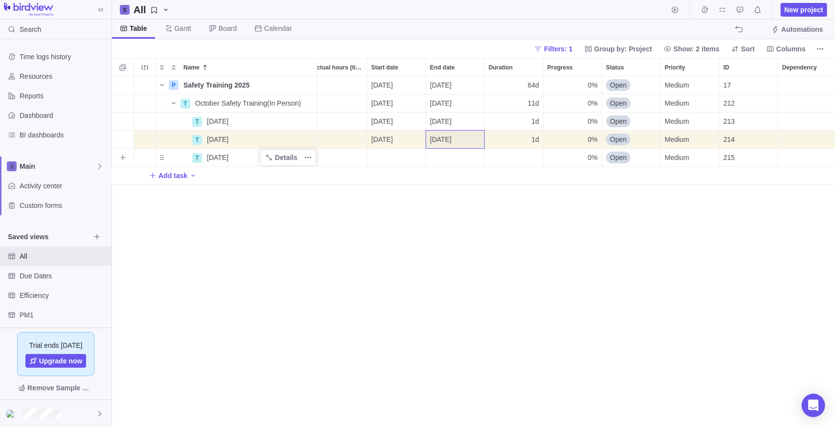
click at [388, 150] on div "Start date" at bounding box center [396, 158] width 58 height 18
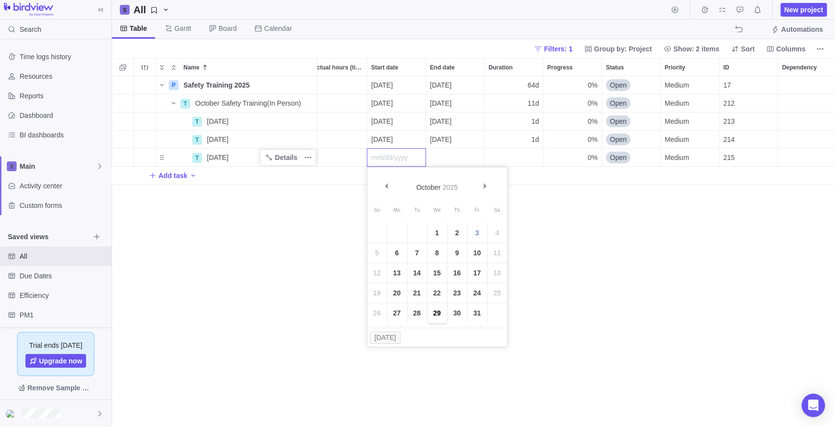
click at [434, 310] on link "29" at bounding box center [438, 313] width 20 height 20
click at [447, 147] on div "10/22/2025" at bounding box center [455, 140] width 58 height 18
drag, startPoint x: 389, startPoint y: 251, endPoint x: 421, endPoint y: 173, distance: 83.8
click at [389, 249] on div "P Safety Training 2025 Details 10/03/2025 12/31/2025 64d 0% Open Medium 17 Recu…" at bounding box center [473, 251] width 723 height 351
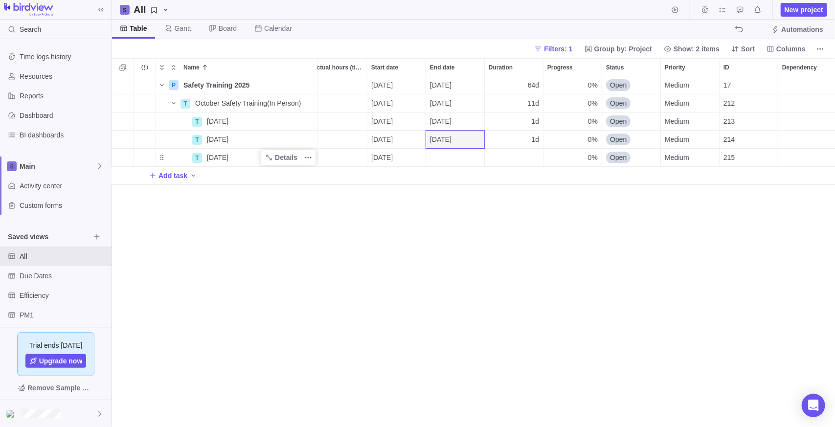
click at [435, 158] on div "End date" at bounding box center [455, 158] width 58 height 18
click at [488, 314] on link "29" at bounding box center [496, 313] width 20 height 20
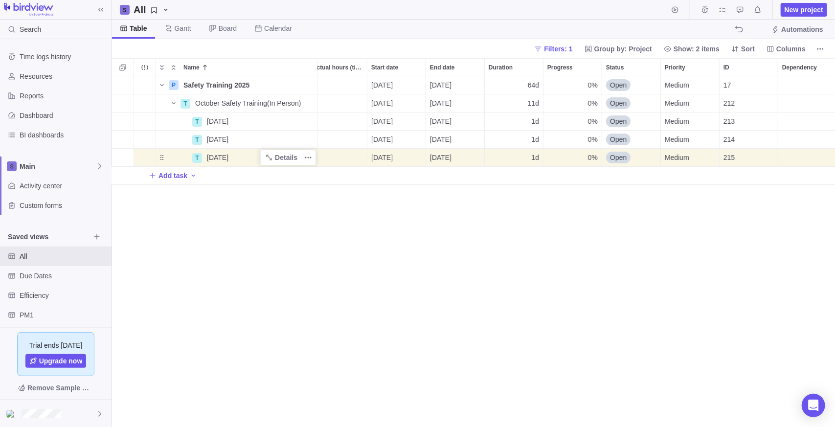
click at [485, 316] on div "P Safety Training 2025 Details 10/03/2025 12/31/2025 64d 0% Open Medium 17 Recu…" at bounding box center [473, 251] width 723 height 351
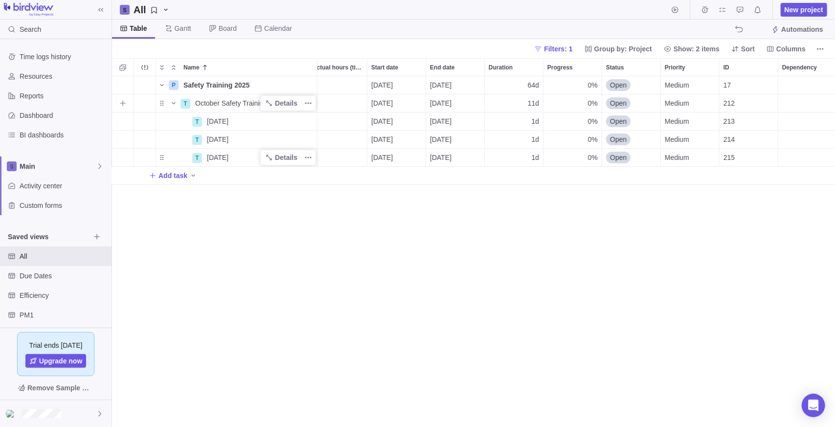
drag, startPoint x: 177, startPoint y: 101, endPoint x: 201, endPoint y: 112, distance: 26.1
click at [177, 102] on icon "Name" at bounding box center [174, 103] width 8 height 8
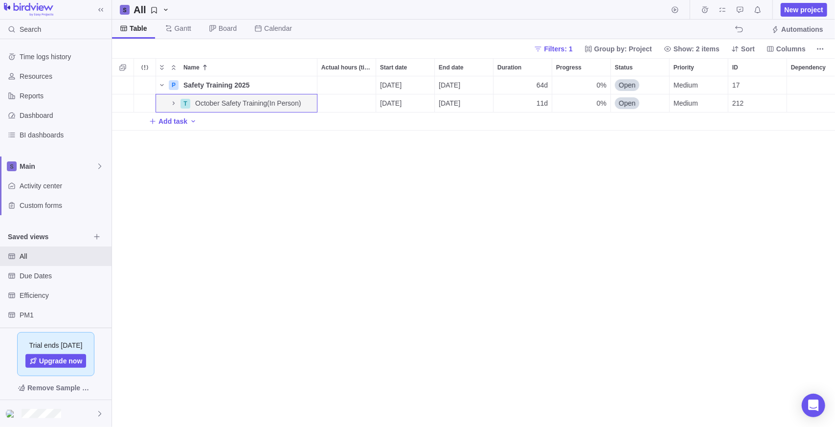
click at [263, 220] on div "P Safety Training 2025 Details 10/03/2025 12/31/2025 64d 0% Open Medium 17 Recu…" at bounding box center [473, 251] width 723 height 351
click at [282, 108] on span "Details" at bounding box center [286, 103] width 23 height 10
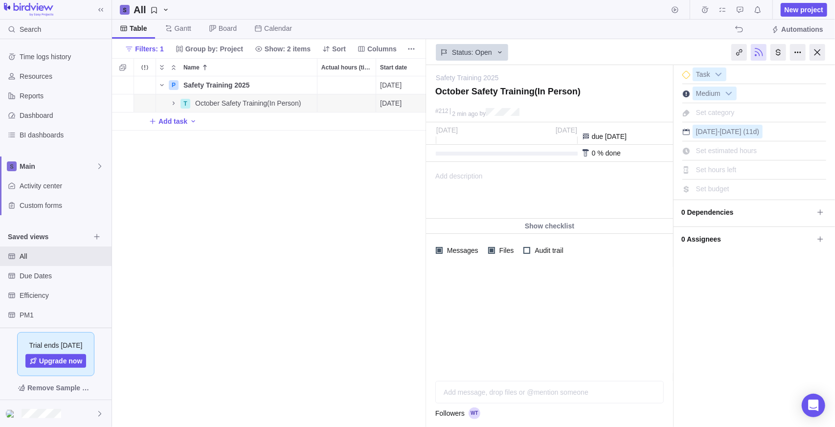
click at [474, 183] on span "Add description" at bounding box center [455, 190] width 56 height 56
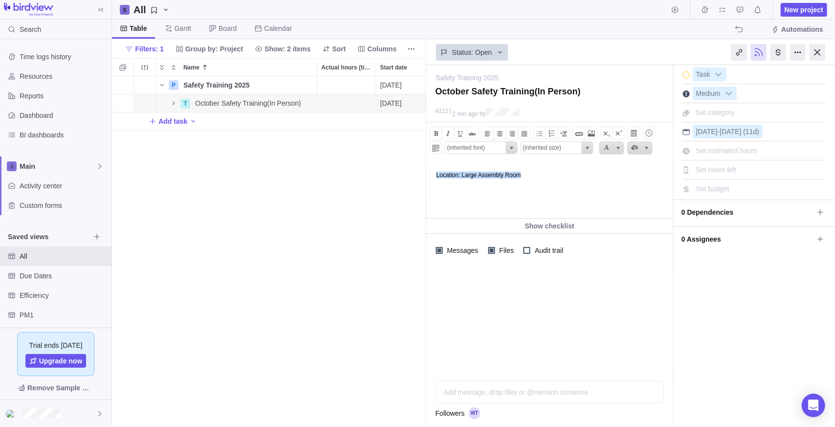
drag, startPoint x: 505, startPoint y: 172, endPoint x: 389, endPoint y: 173, distance: 116.4
click at [426, 173] on html "Location: Large Assembly Room" at bounding box center [548, 190] width 245 height 56
click at [589, 150] on span "select" at bounding box center [588, 148] width 8 height 8
click at [546, 218] on li "5 (18pt)" at bounding box center [557, 219] width 70 height 12
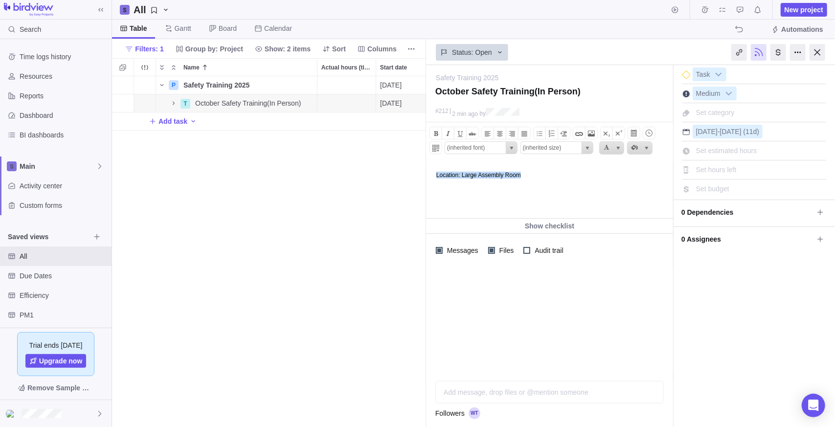
type input "5 (18pt)"
click at [439, 129] on span at bounding box center [436, 134] width 12 height 12
click at [461, 135] on span at bounding box center [460, 134] width 12 height 12
click at [484, 203] on html "Location: Large Assembly Room" at bounding box center [548, 190] width 245 height 56
click at [357, 210] on div "P Safety Training 2025 Details 10/03/2025 12/31/2025 64d 0% Open Medium 17 Recu…" at bounding box center [269, 251] width 314 height 351
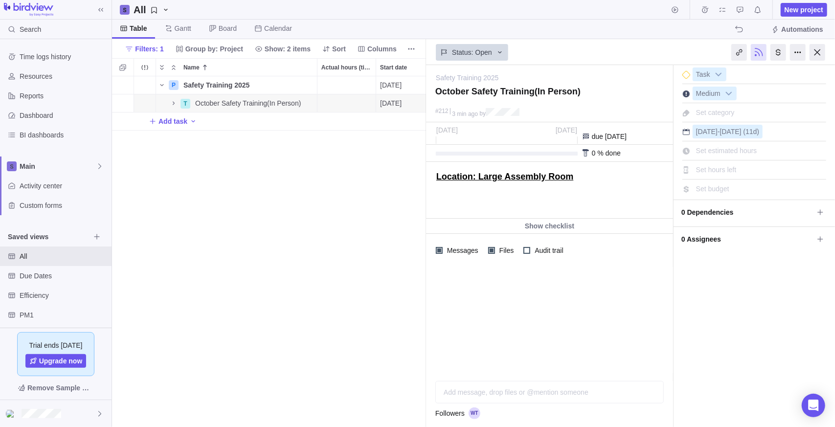
drag, startPoint x: 823, startPoint y: 324, endPoint x: 812, endPoint y: 318, distance: 12.7
click at [822, 323] on div "I'm done Task Medium Set category Oct 15 - Oct 29 (11d) Set estimated hours Set…" at bounding box center [754, 246] width 161 height 362
click at [811, 296] on div "I'm done Task Medium Set category Oct 15 - Oct 29 (11d) Set estimated hours Set…" at bounding box center [754, 246] width 161 height 362
drag, startPoint x: 124, startPoint y: 165, endPoint x: 138, endPoint y: 153, distance: 18.7
click at [124, 164] on div "P Safety Training 2025 Details 10/03/2025 12/31/2025 64d 0% Open Medium 17 Recu…" at bounding box center [269, 251] width 314 height 351
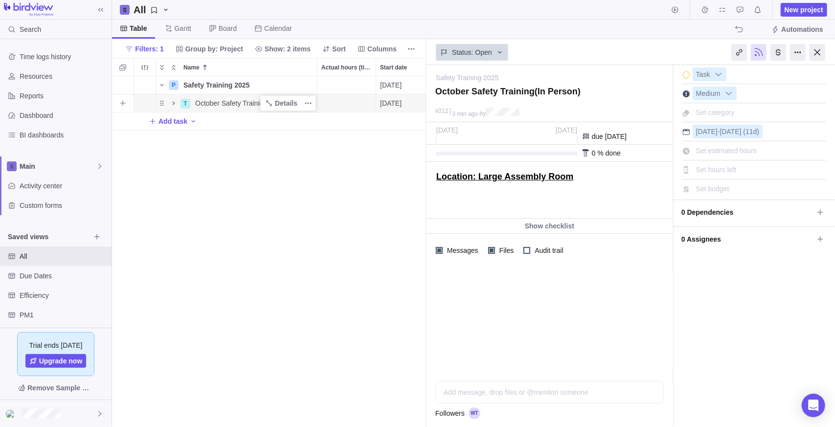
click at [177, 100] on icon "Name" at bounding box center [174, 103] width 8 height 8
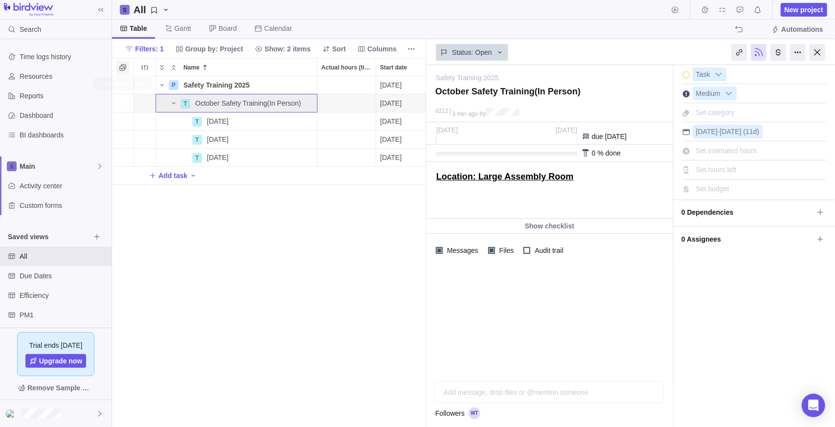
click at [123, 69] on icon "Selection mode" at bounding box center [123, 68] width 8 height 8
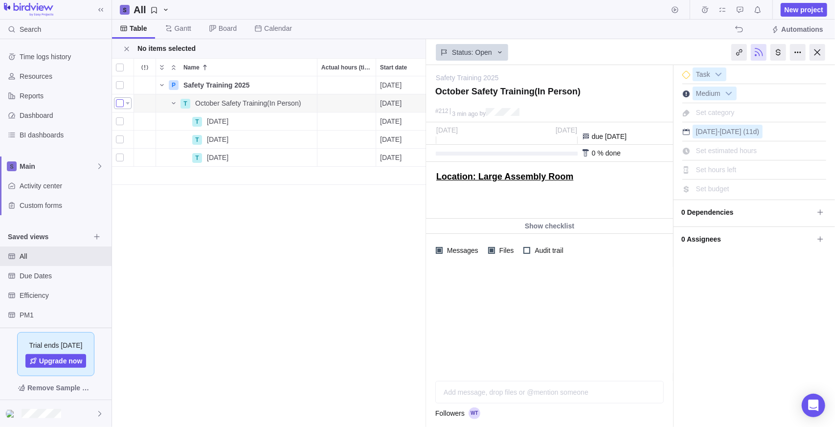
click at [119, 103] on div "grid" at bounding box center [120, 103] width 8 height 14
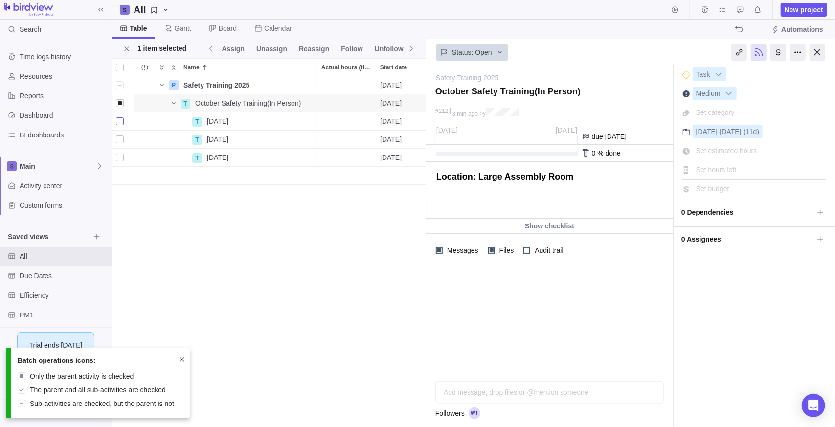
click at [119, 120] on div "grid" at bounding box center [120, 121] width 8 height 14
click at [120, 142] on div "grid" at bounding box center [120, 140] width 8 height 14
click at [122, 157] on div "grid" at bounding box center [120, 158] width 8 height 14
click at [240, 51] on span "Assign" at bounding box center [237, 49] width 23 height 10
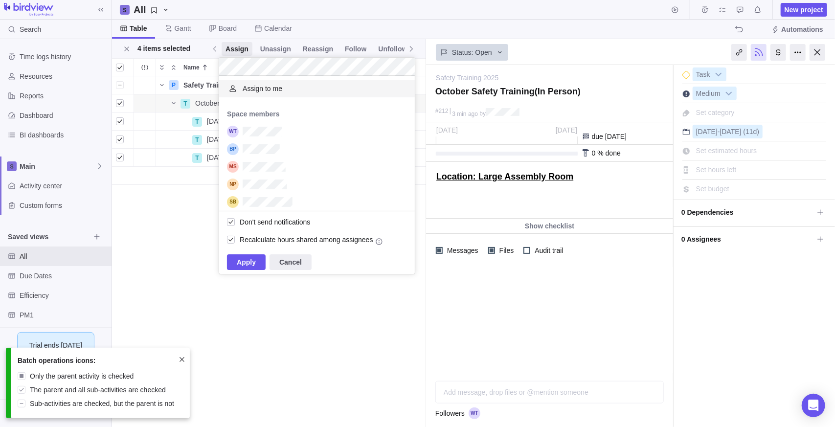
scroll to position [128, 188]
click at [255, 265] on span "Apply" at bounding box center [246, 262] width 39 height 16
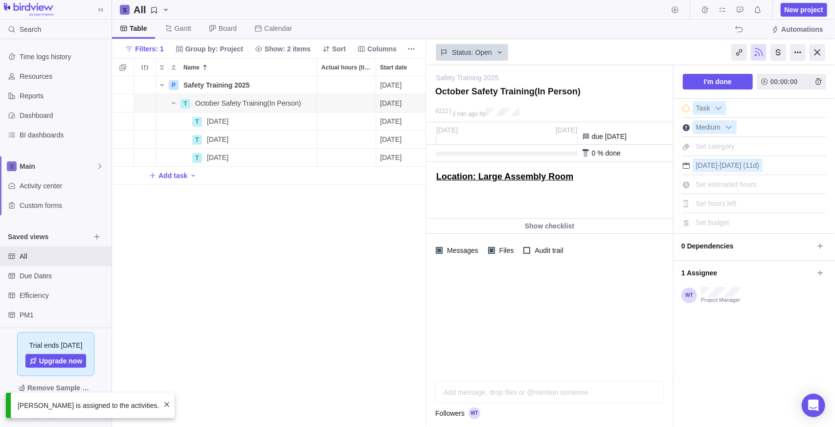
click at [752, 346] on div "I'm done 00:00:00 Task Medium Set category Oct 15 - Oct 29 (11d) Set estimated …" at bounding box center [754, 246] width 161 height 362
click at [818, 52] on div at bounding box center [818, 52] width 16 height 17
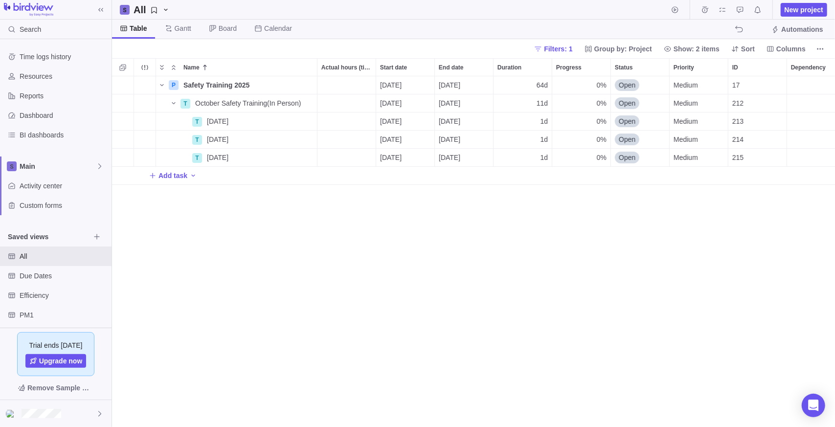
click at [198, 213] on div "P Safety Training 2025 Details 10/03/2025 12/31/2025 64d 0% Open Medium 17 Recu…" at bounding box center [473, 251] width 723 height 351
click at [571, 50] on span "Filters: 1" at bounding box center [558, 49] width 28 height 10
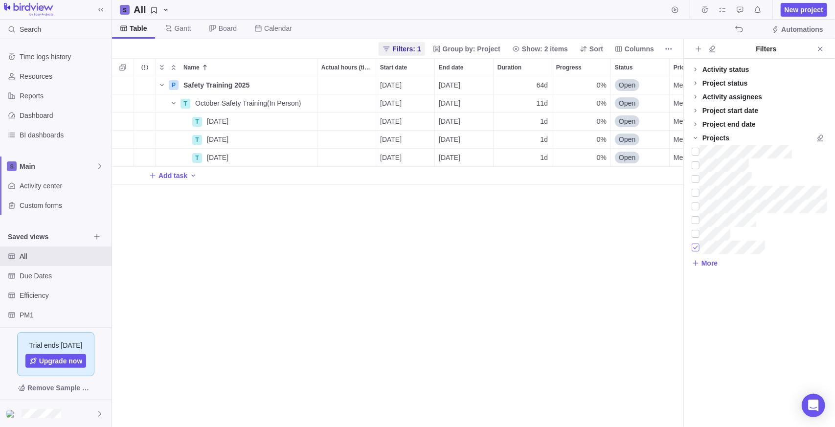
click at [695, 248] on div at bounding box center [696, 248] width 8 height 14
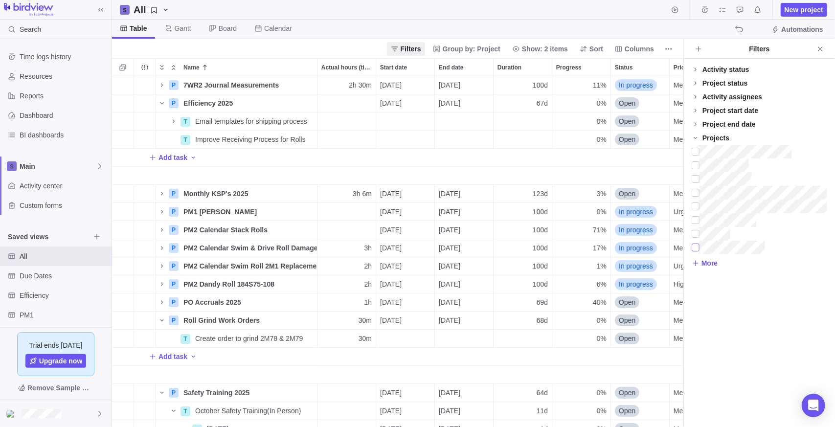
scroll to position [343, 564]
click at [703, 264] on span "More" at bounding box center [710, 263] width 16 height 10
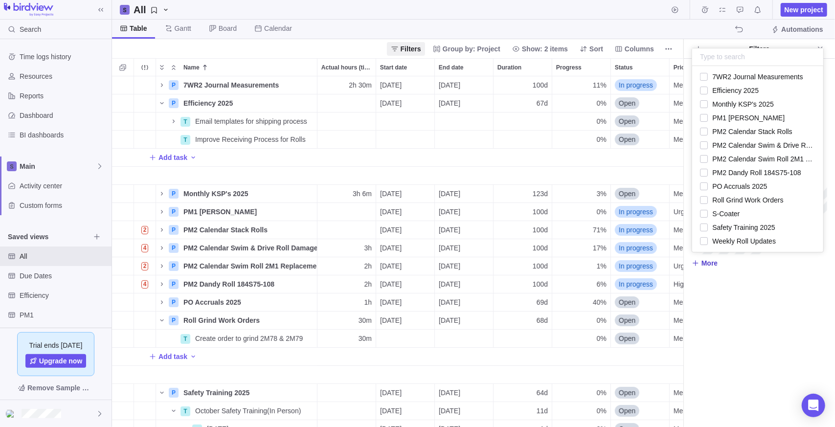
scroll to position [179, 124]
drag, startPoint x: 758, startPoint y: 324, endPoint x: 752, endPoint y: 275, distance: 49.3
click at [758, 324] on div "Activity status Default Workflow Project status Default Workflow Activity assig…" at bounding box center [759, 243] width 151 height 368
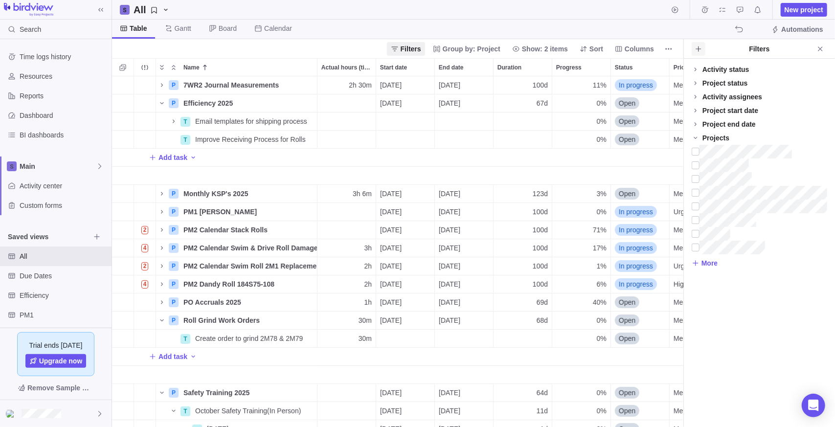
click at [701, 50] on icon "Add filters" at bounding box center [699, 49] width 8 height 8
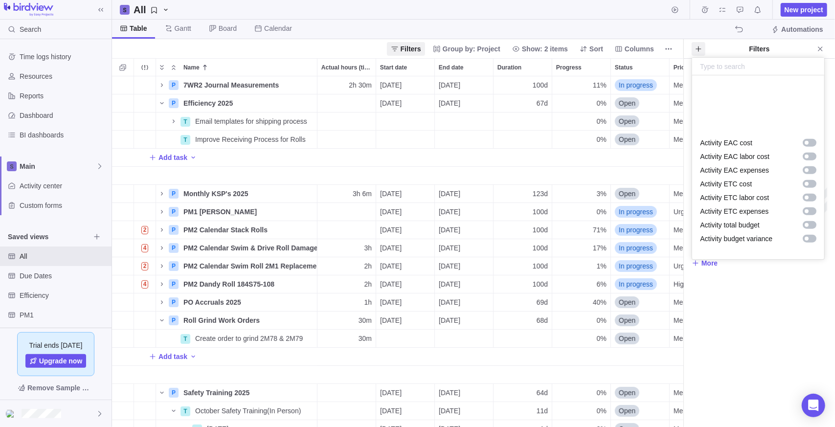
scroll to position [735, 0]
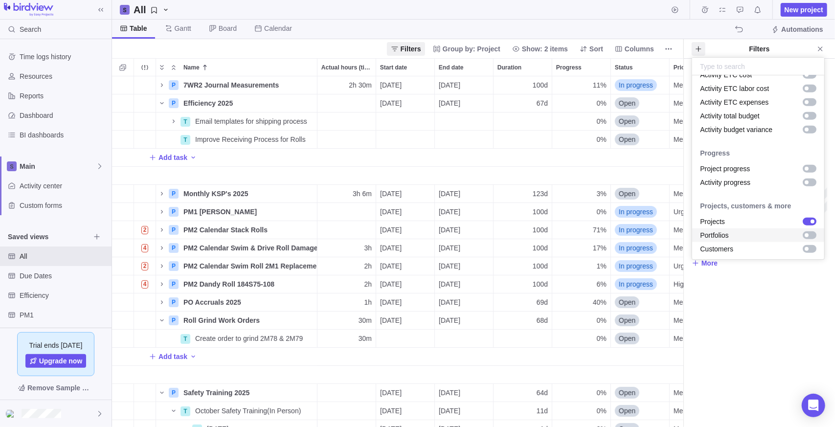
click at [803, 237] on div "grid" at bounding box center [810, 235] width 14 height 8
click at [803, 248] on div "grid" at bounding box center [810, 249] width 14 height 8
click at [706, 364] on body "Search Time logs history Resources Reports Dashboard BI dashboards Main Activit…" at bounding box center [417, 213] width 835 height 427
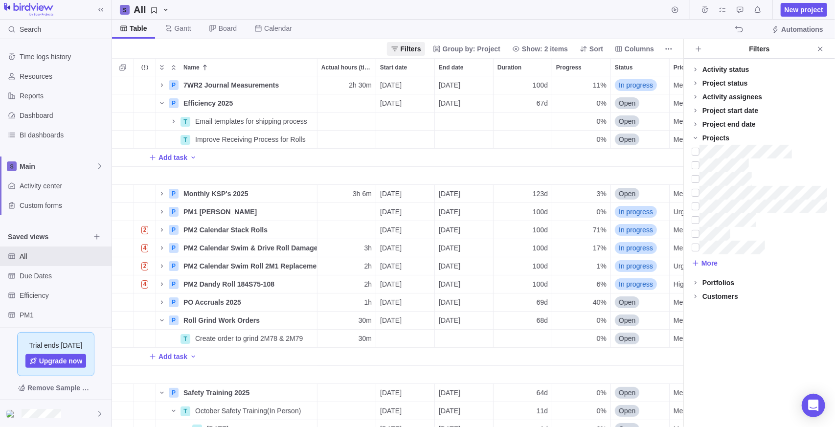
click at [708, 299] on div "Customers" at bounding box center [720, 297] width 36 height 10
click at [701, 297] on span at bounding box center [696, 297] width 14 height 14
click at [698, 281] on icon at bounding box center [696, 283] width 8 height 8
click at [697, 283] on icon at bounding box center [696, 283] width 8 height 8
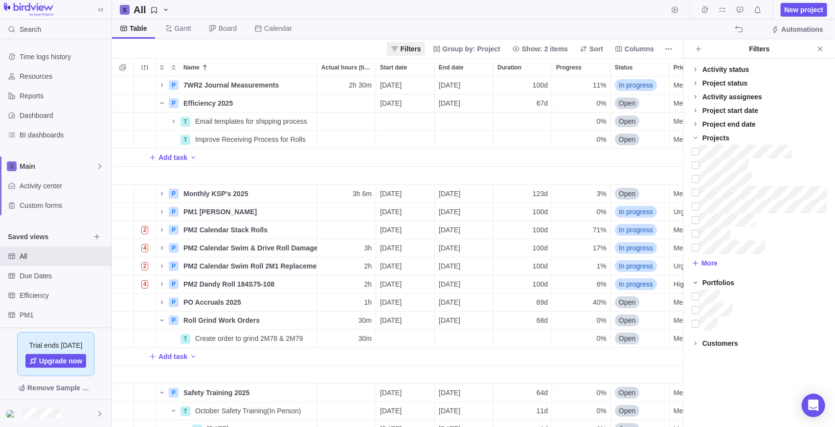
click at [697, 283] on icon at bounding box center [696, 283] width 8 height 8
click at [697, 297] on icon at bounding box center [696, 297] width 8 height 8
click at [712, 408] on span "More" at bounding box center [710, 408] width 16 height 10
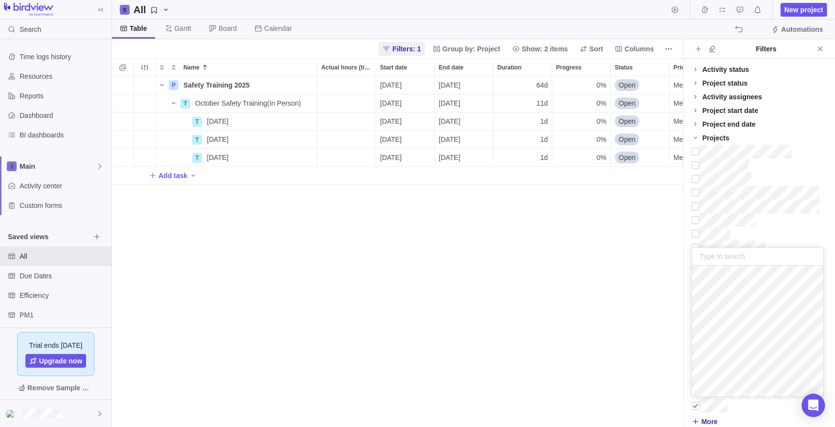
scroll to position [343, 564]
click at [235, 214] on body "Search Time logs history Resources Reports Dashboard BI dashboards Main Activit…" at bounding box center [417, 213] width 835 height 427
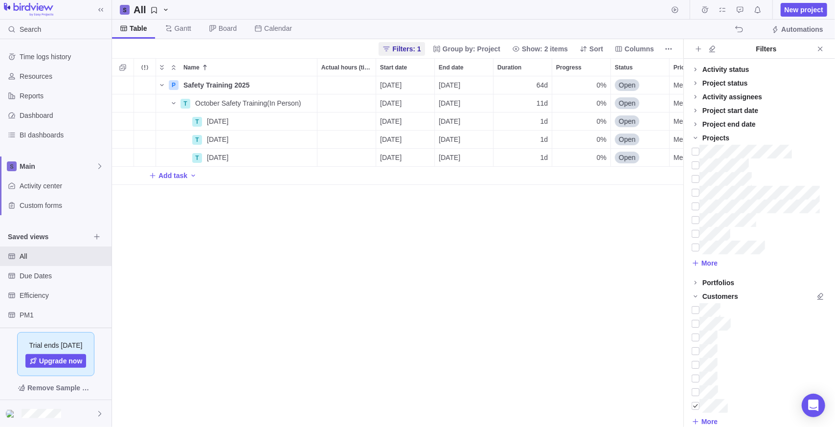
scroll to position [0, 0]
click at [134, 13] on h2 "All" at bounding box center [140, 10] width 13 height 14
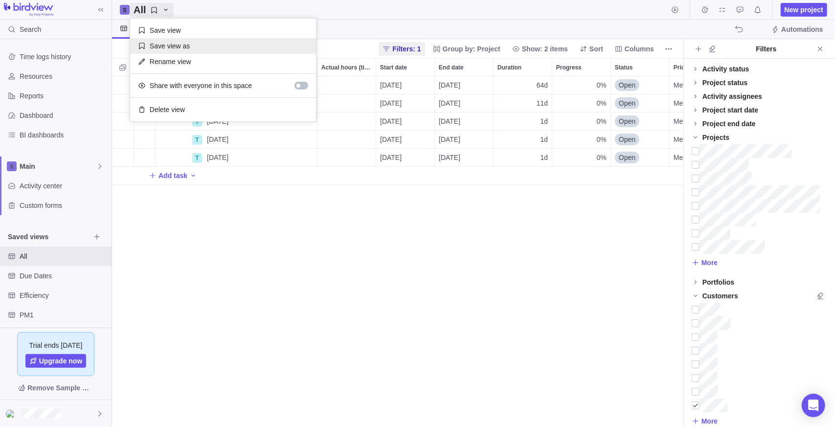
click at [185, 48] on span "Save view as" at bounding box center [170, 46] width 40 height 10
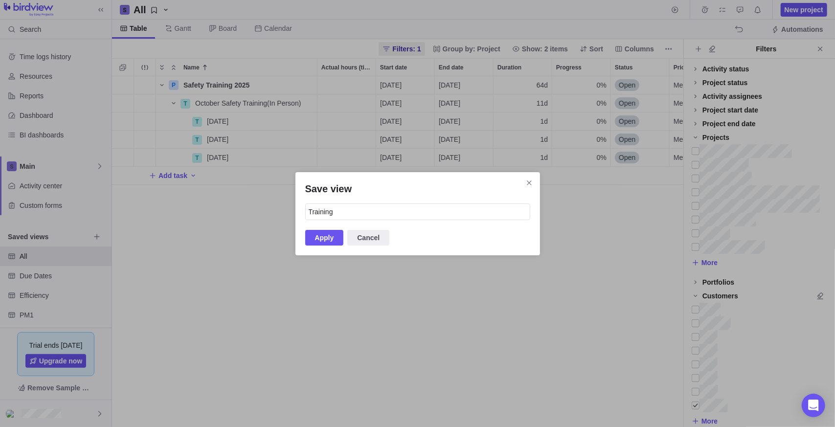
type input "Training"
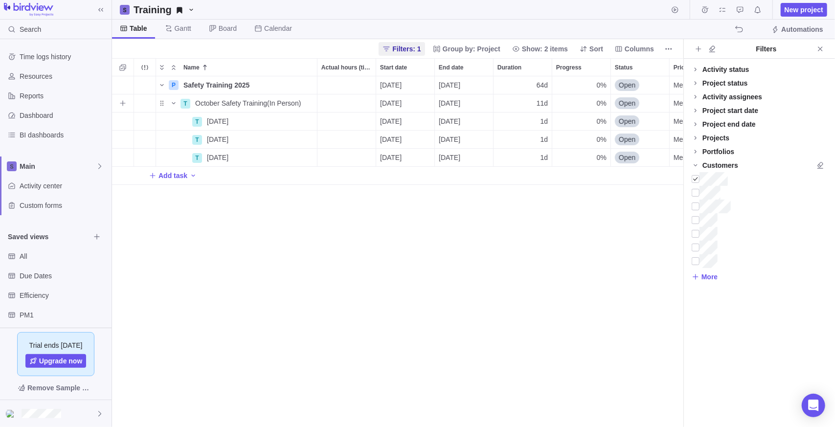
scroll to position [343, 564]
click at [163, 85] on icon "Name" at bounding box center [162, 85] width 8 height 8
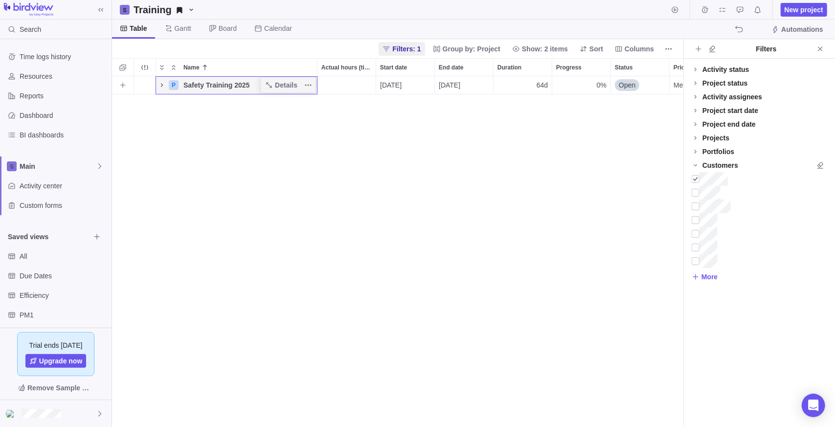
click at [160, 89] on icon "Name" at bounding box center [162, 85] width 8 height 8
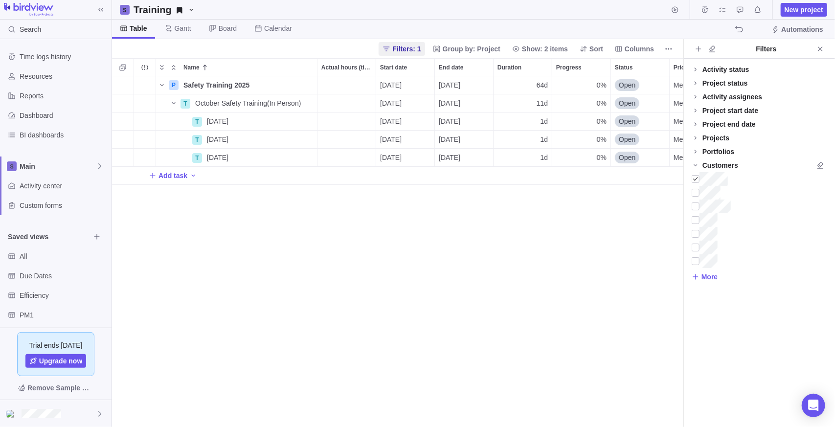
click at [236, 240] on div "P Safety Training 2025 Details 10/03/2025 12/31/2025 64d 0% Open Medium 17 Recu…" at bounding box center [397, 251] width 571 height 351
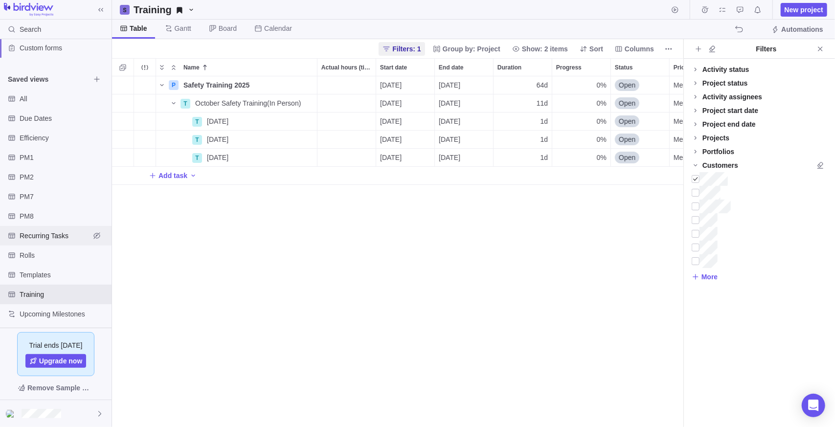
scroll to position [161, 0]
click at [45, 254] on span "Rolls" at bounding box center [55, 252] width 70 height 10
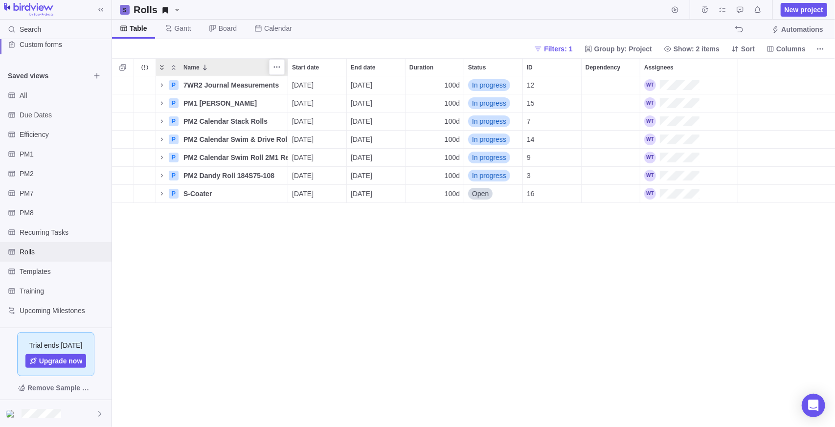
scroll to position [343, 716]
click at [140, 15] on h2 "Rolls" at bounding box center [146, 10] width 24 height 14
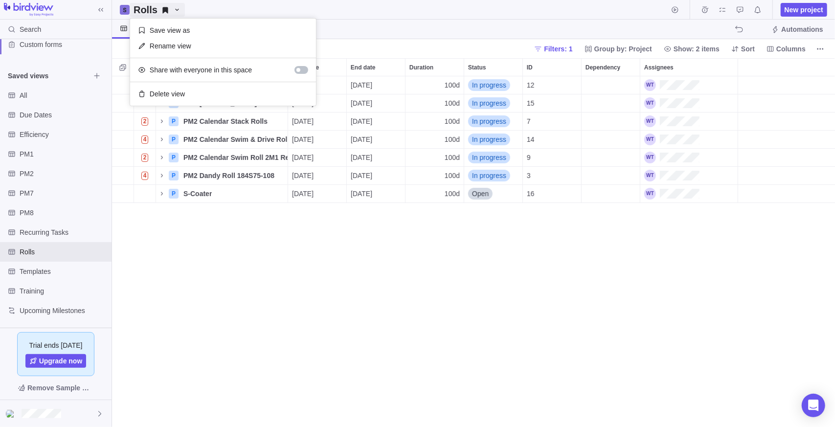
click at [142, 7] on h2 "Rolls" at bounding box center [146, 10] width 24 height 14
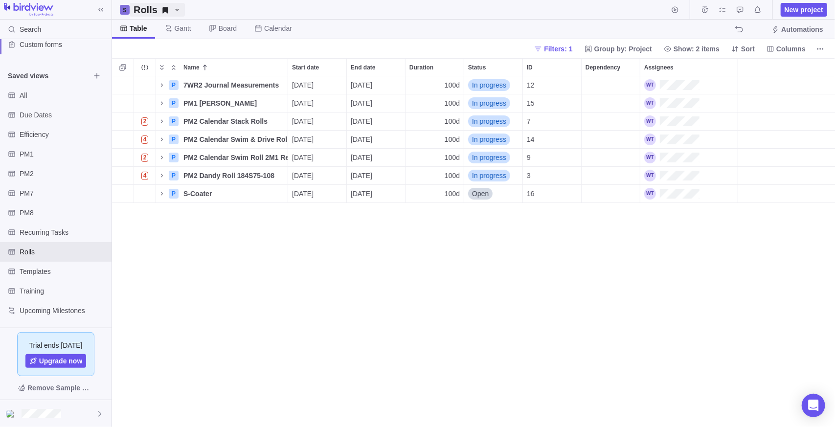
click at [142, 7] on h2 "Rolls" at bounding box center [146, 10] width 24 height 14
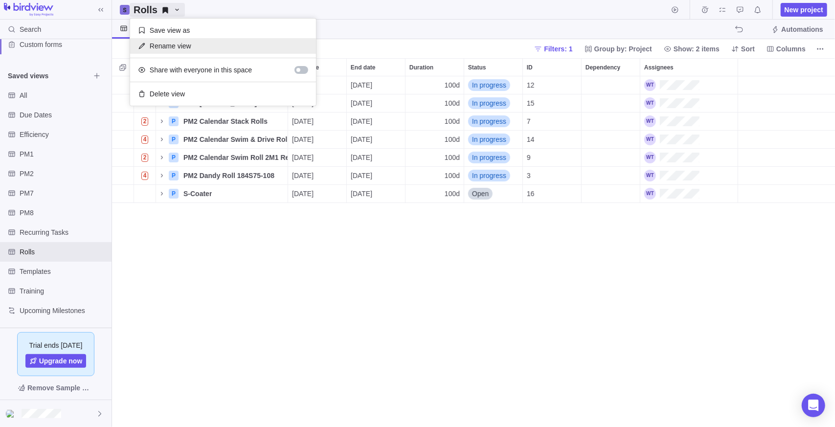
click at [176, 47] on span "Rename view" at bounding box center [171, 46] width 42 height 10
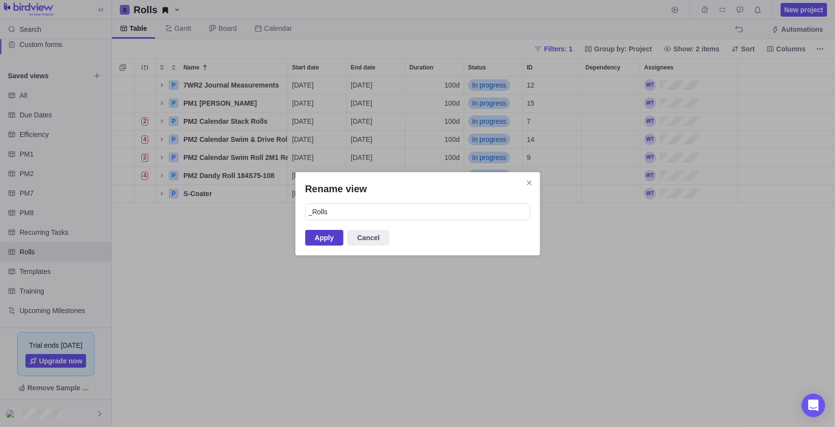
type input "_Rolls"
click at [318, 240] on span "Apply" at bounding box center [324, 238] width 19 height 12
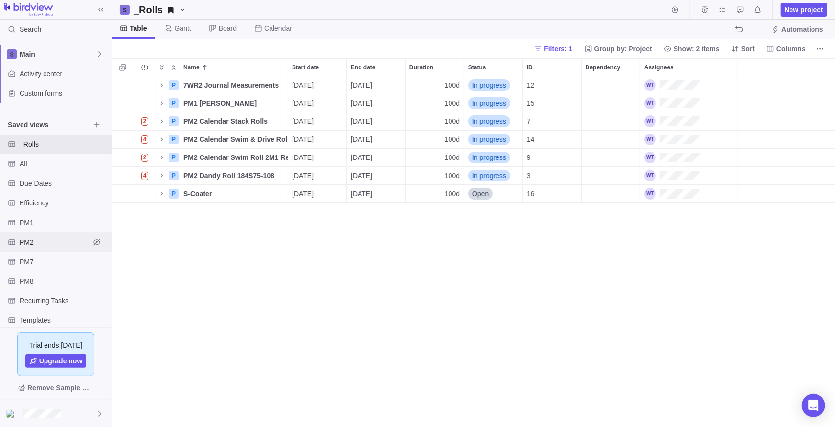
scroll to position [161, 0]
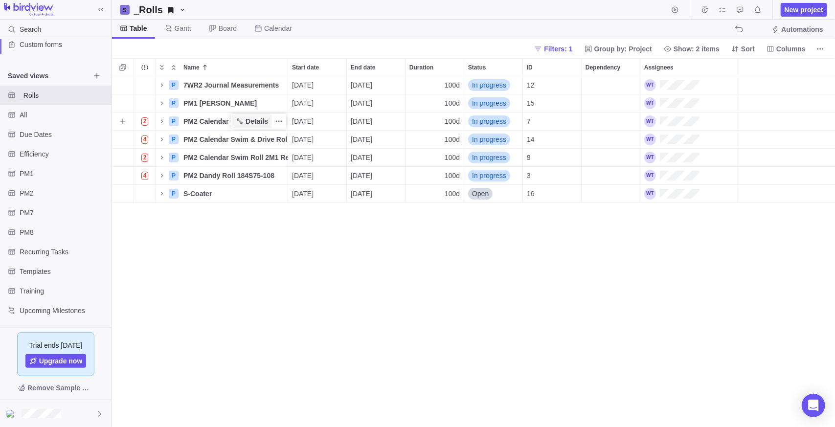
click at [255, 122] on span "Details" at bounding box center [257, 121] width 23 height 10
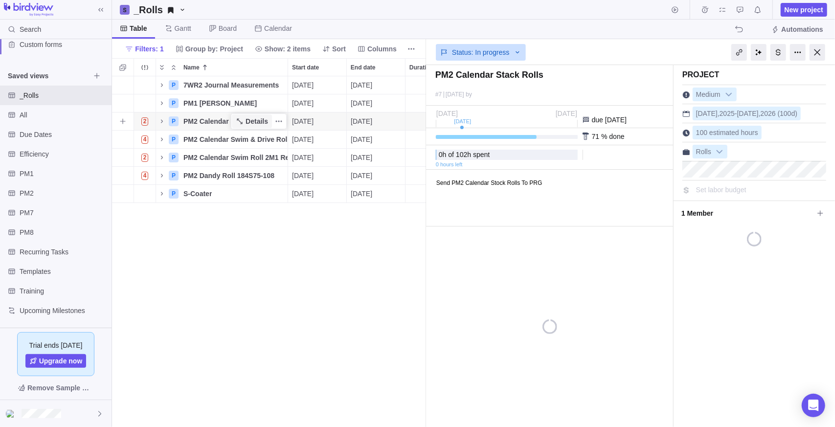
scroll to position [343, 307]
click at [509, 57] on div "Status: In progress" at bounding box center [481, 52] width 90 height 17
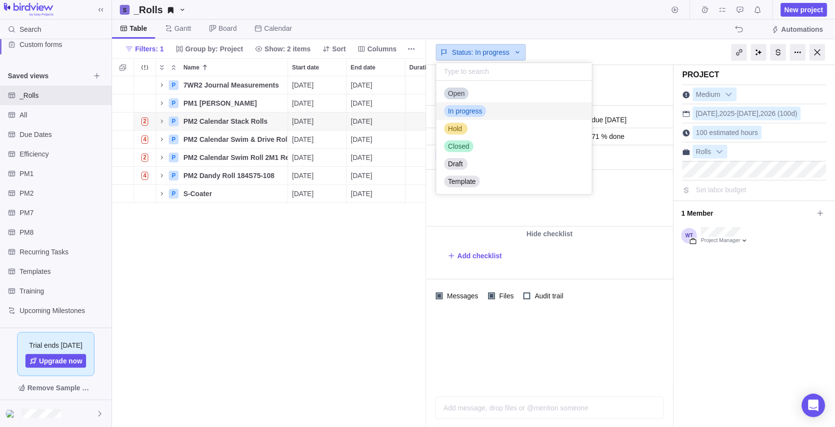
scroll to position [106, 148]
click at [470, 129] on div "Hold" at bounding box center [514, 129] width 156 height 18
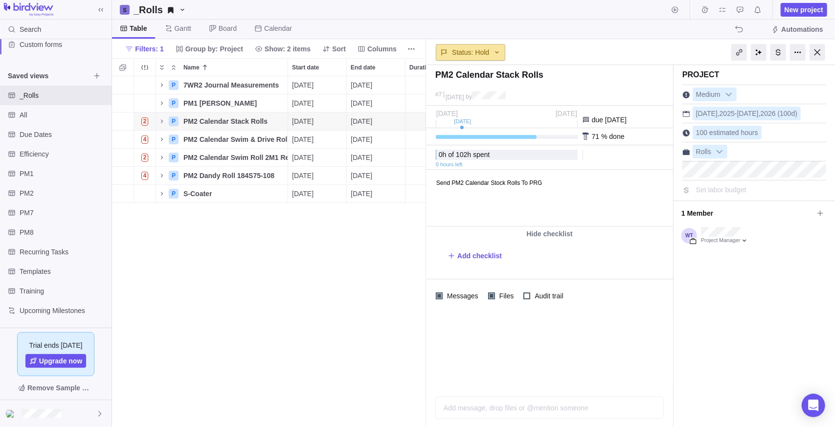
click at [496, 56] on div "Status: Hold" at bounding box center [470, 52] width 69 height 17
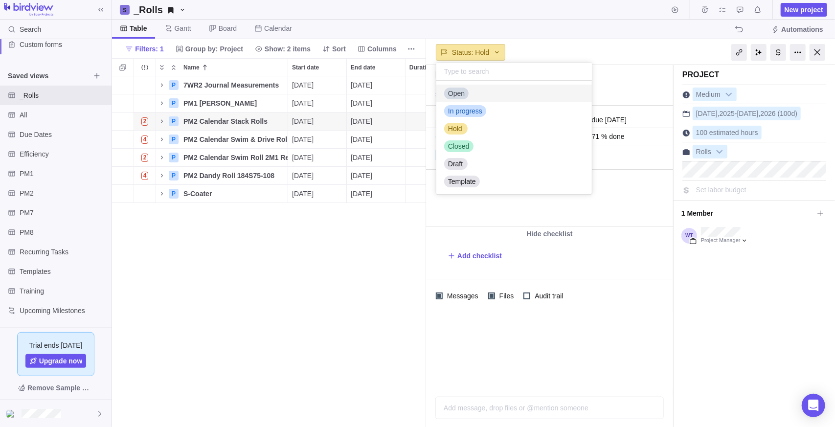
click at [471, 95] on div "Open" at bounding box center [514, 94] width 156 height 18
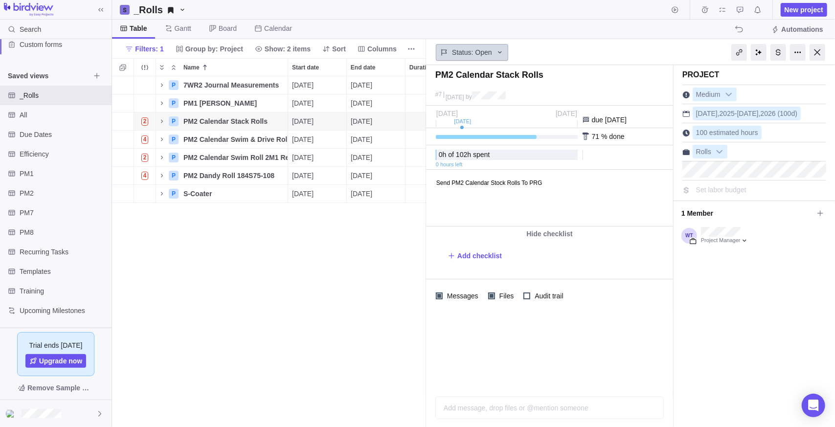
click at [503, 53] on div "Status: Open" at bounding box center [472, 52] width 72 height 17
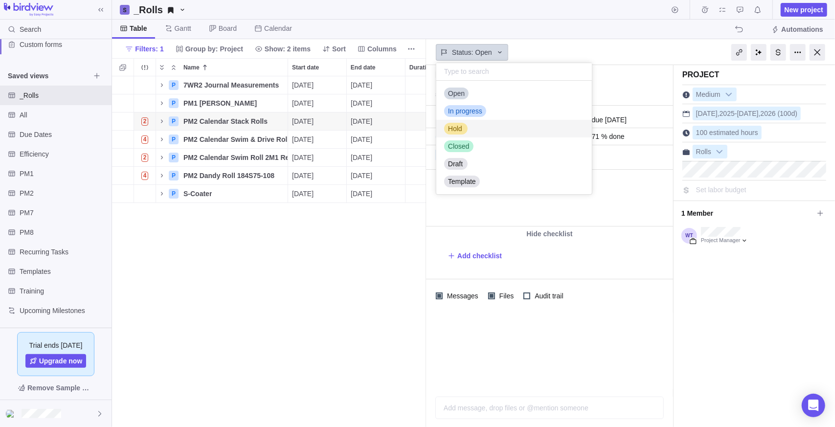
click at [463, 133] on div "Hold" at bounding box center [455, 129] width 22 height 10
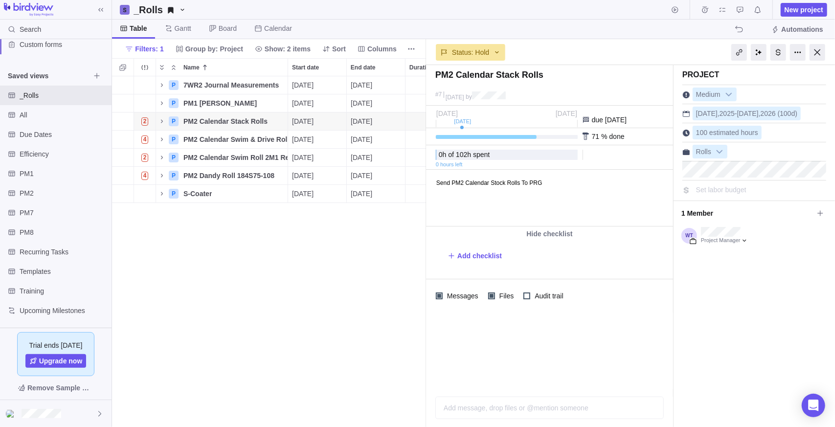
click at [556, 45] on div "Status: Hold" at bounding box center [549, 51] width 247 height 23
click at [272, 269] on div "P 7WR2 Journal Measurements Details 09/29/2025 02/13/2026 100d In progress 12 P…" at bounding box center [269, 251] width 314 height 351
click at [476, 52] on span "Status: Hold" at bounding box center [470, 52] width 37 height 10
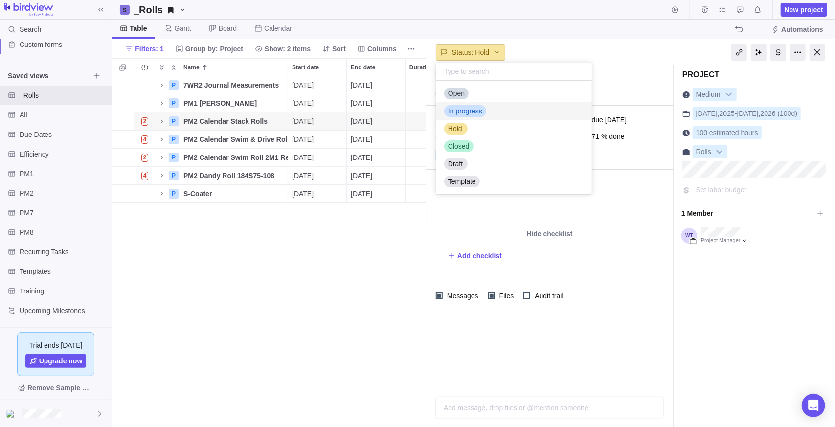
click at [470, 115] on span "In progress" at bounding box center [465, 111] width 34 height 10
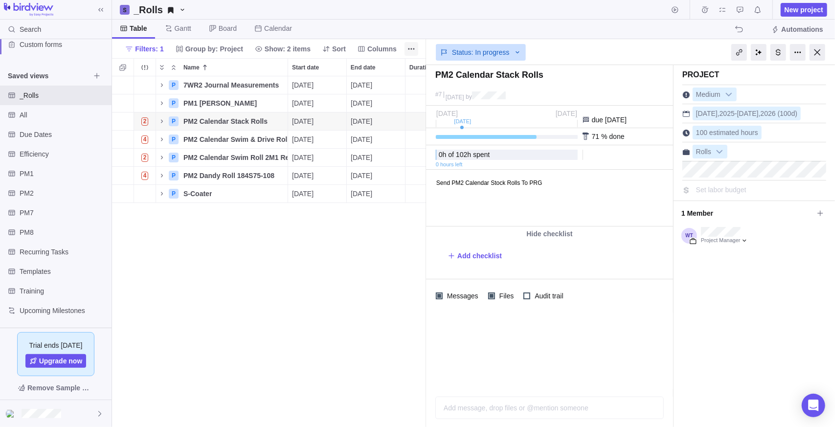
click at [819, 52] on div at bounding box center [818, 52] width 16 height 17
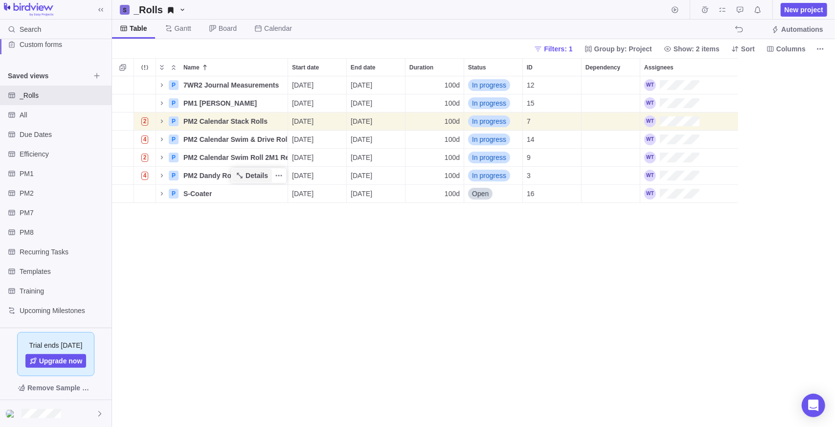
scroll to position [343, 716]
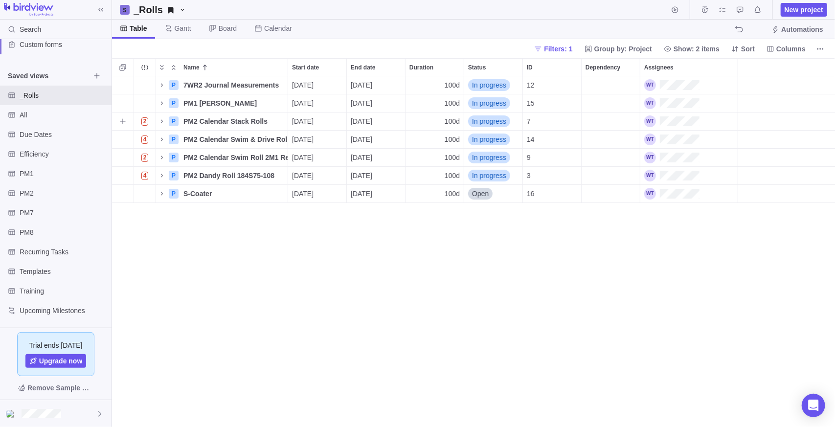
click at [499, 123] on span "In progress" at bounding box center [489, 121] width 34 height 10
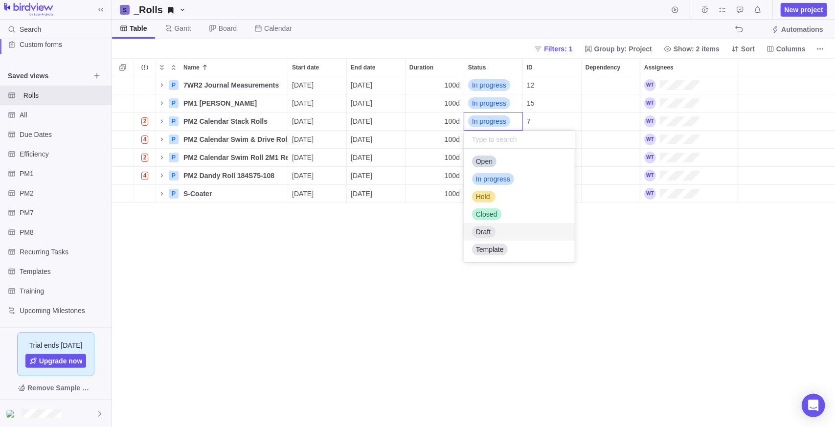
click at [257, 293] on div "Name Start date End date Duration Status ID Dependency Assignees P 7WR2 Journal…" at bounding box center [473, 242] width 723 height 369
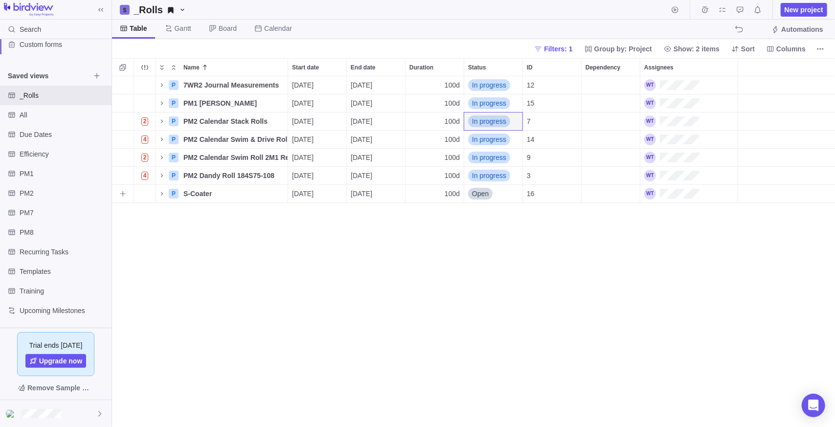
click at [311, 232] on div "P 7WR2 Journal Measurements Details 09/29/2025 02/13/2026 100d In progress 12 P…" at bounding box center [473, 251] width 723 height 351
click at [485, 89] on span "In progress" at bounding box center [489, 85] width 34 height 10
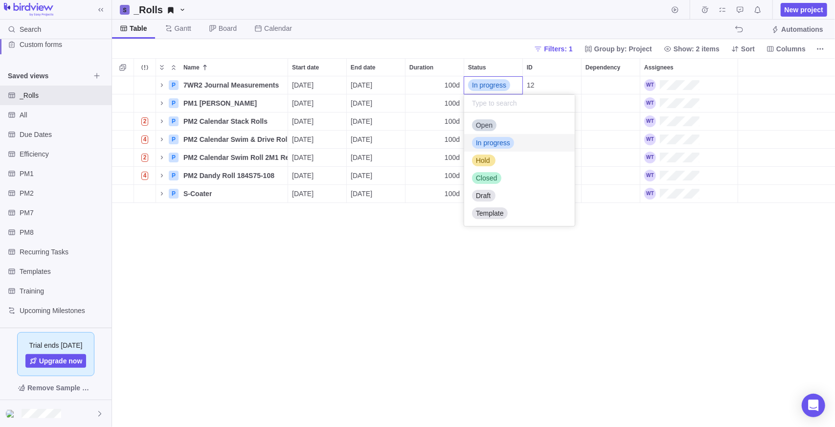
click at [485, 85] on span "In progress" at bounding box center [489, 85] width 34 height 10
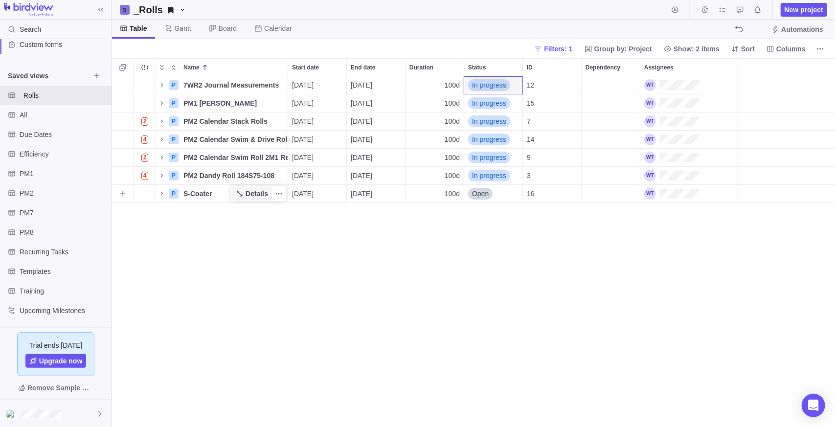
click at [244, 197] on span "Details" at bounding box center [252, 194] width 40 height 14
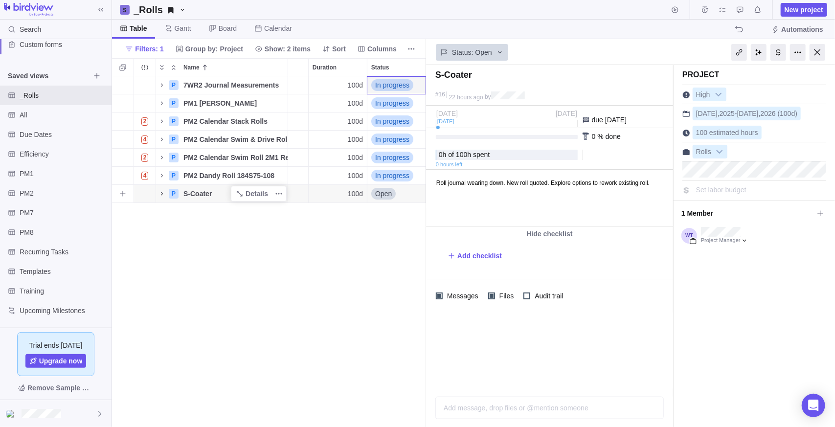
click at [164, 196] on icon "Name" at bounding box center [162, 194] width 8 height 8
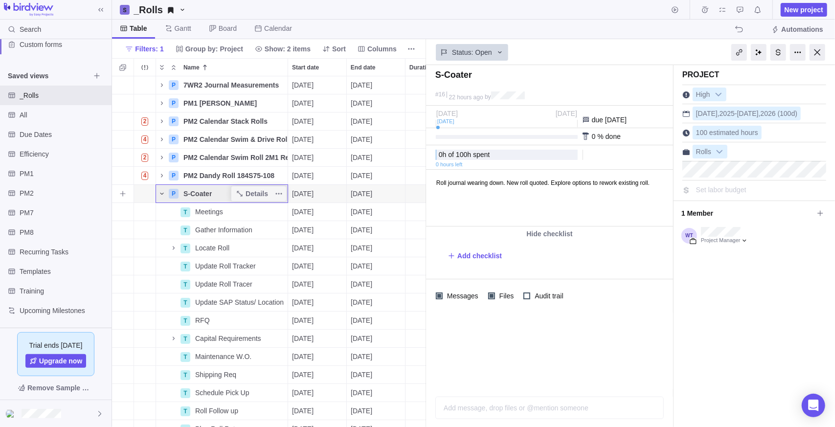
click at [163, 192] on icon "Name" at bounding box center [162, 194] width 8 height 8
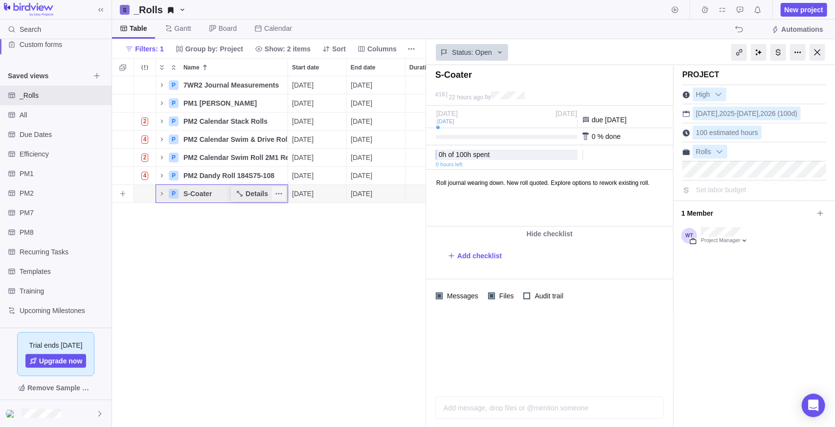
click at [254, 196] on span "Details" at bounding box center [257, 194] width 23 height 10
click at [252, 232] on div "P 7WR2 Journal Measurements Details 09/29/2025 02/13/2026 100d In progress 12 P…" at bounding box center [269, 251] width 314 height 351
click at [248, 197] on span "Details" at bounding box center [257, 194] width 23 height 10
click at [255, 153] on span "Details" at bounding box center [257, 158] width 23 height 10
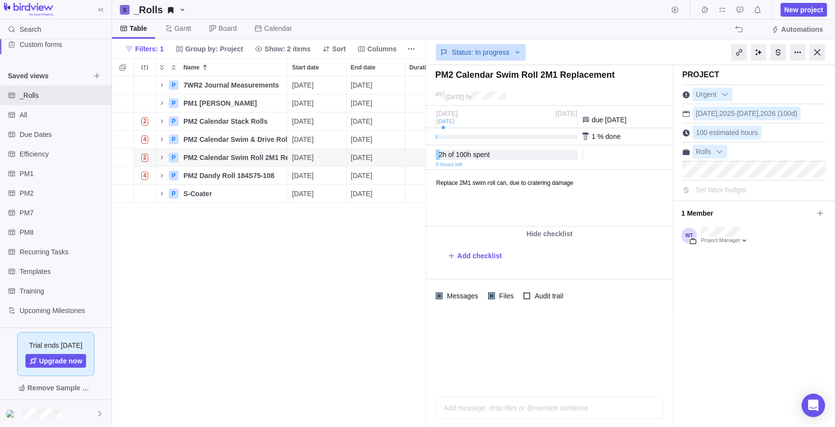
click at [626, 36] on div "Table Gantt Board Calendar Automations" at bounding box center [473, 30] width 723 height 20
click at [809, 12] on span "New project" at bounding box center [804, 10] width 39 height 10
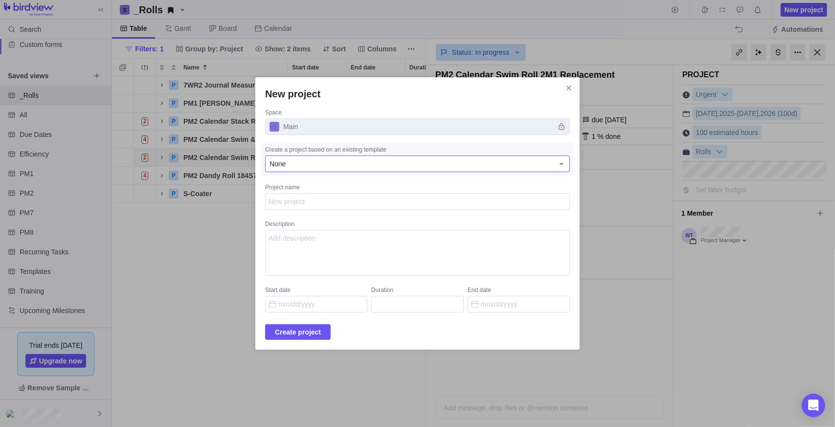
type textarea "x"
click at [321, 168] on div "None" at bounding box center [417, 164] width 305 height 17
click at [318, 219] on span "Send Out Rolls" at bounding box center [310, 223] width 46 height 10
type textarea "Send () out for ()"
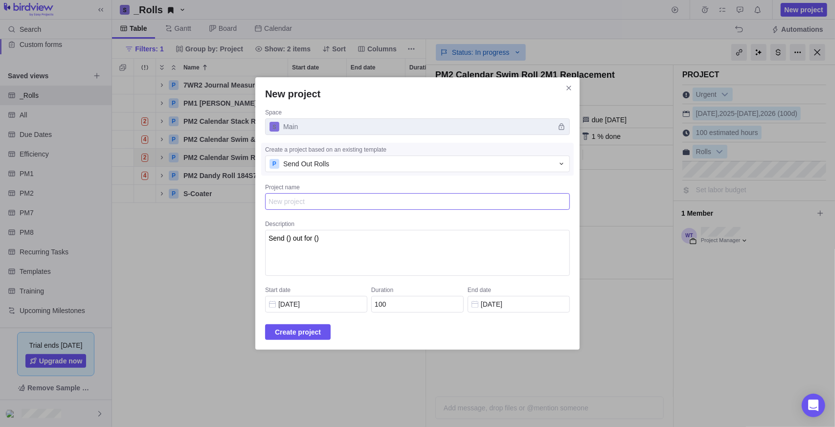
click at [327, 208] on textarea "Project name" at bounding box center [417, 201] width 305 height 17
click at [365, 192] on div "Project name" at bounding box center [417, 188] width 305 height 10
click at [365, 193] on textarea "Project name" at bounding box center [417, 201] width 305 height 17
click at [362, 203] on textarea "Project name" at bounding box center [417, 201] width 305 height 17
type textarea "x"
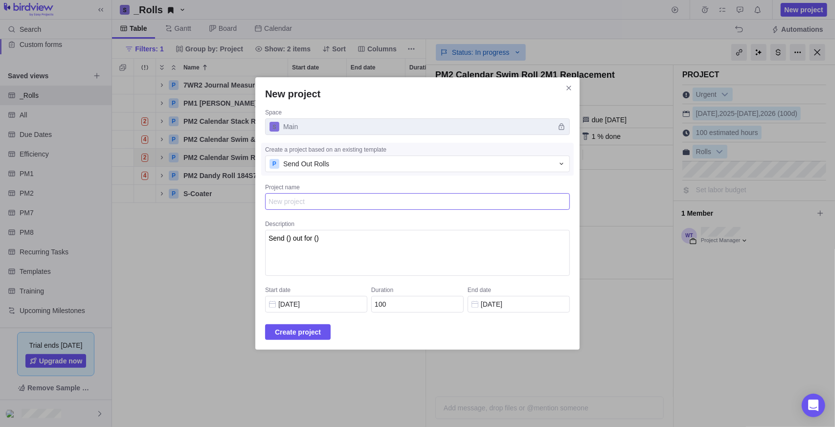
type textarea "B"
type textarea "x"
type textarea "B-"
type textarea "x"
type textarea "B-C"
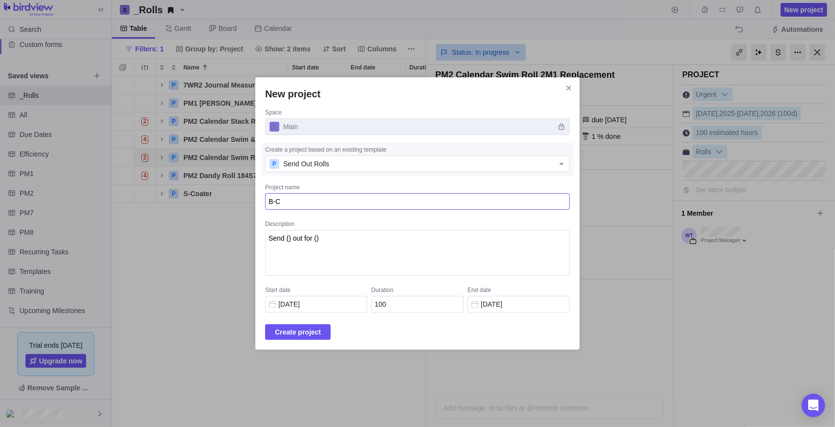
type textarea "x"
type textarea "B-Co"
type textarea "x"
type textarea "B-Coa"
type textarea "x"
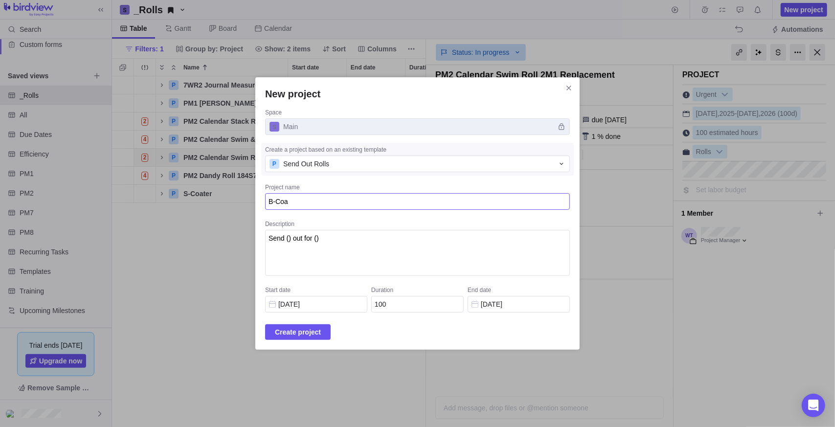
type textarea "B-Coat"
type textarea "x"
type textarea "B-Coate"
type textarea "x"
type textarea "B-Coater"
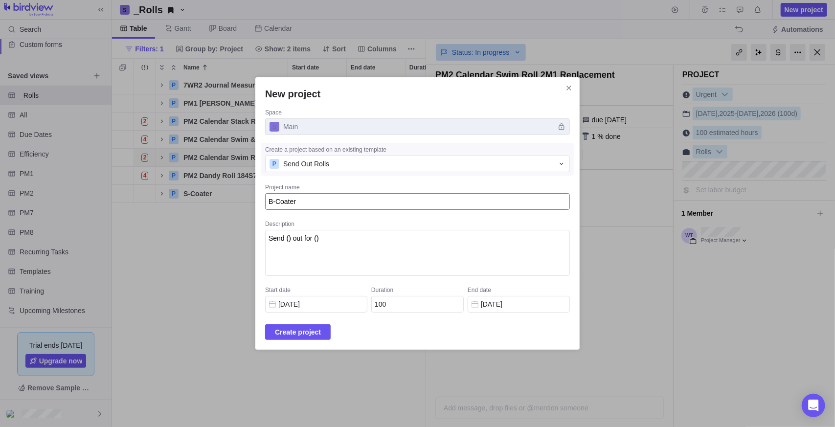
type textarea "x"
type textarea "B-Coater"
type textarea "x"
type textarea "B-Coater S"
type textarea "x"
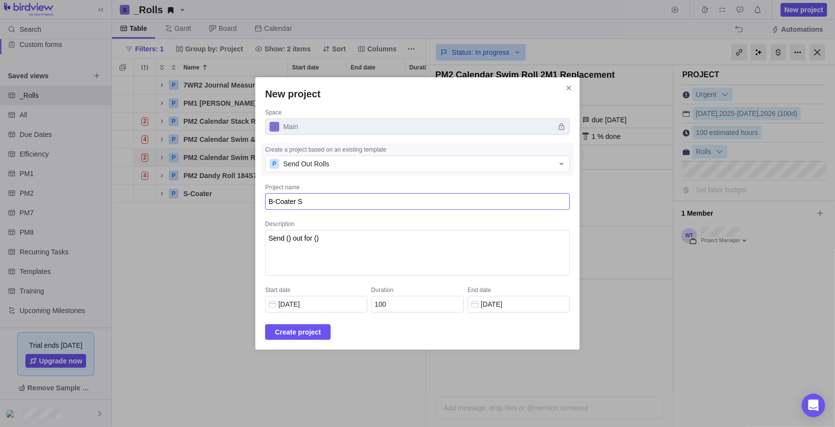
type textarea "B-Coater Sw"
type textarea "x"
type textarea "B-Coater Swi"
type textarea "x"
type textarea "B-Coater Swim"
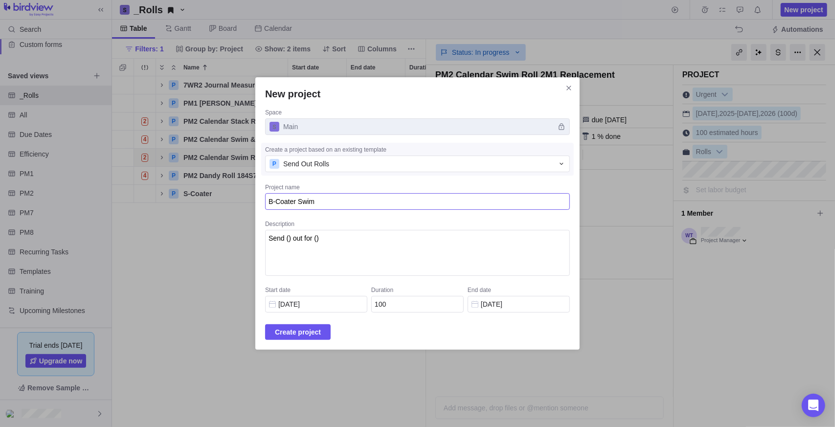
type textarea "x"
type textarea "B-Coater Swim"
type textarea "x"
type textarea "B-Coater Swim R"
type textarea "x"
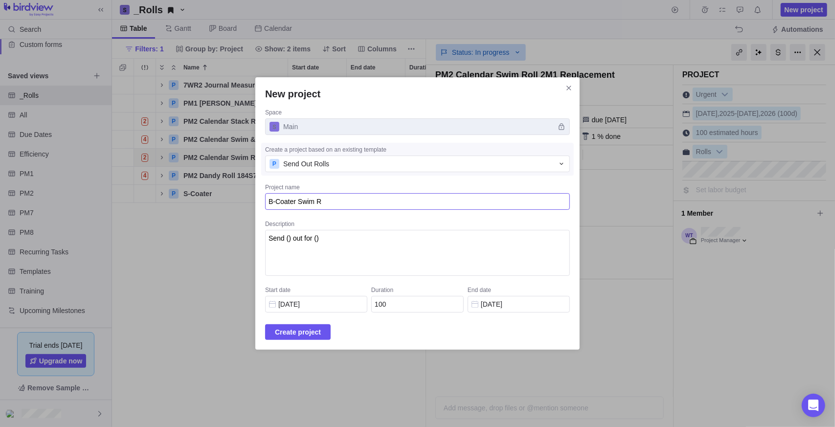
type textarea "B-Coater Swim Ro"
type textarea "x"
type textarea "B-Coater Swim Rol"
type textarea "x"
type textarea "B-Coater Swim Roll"
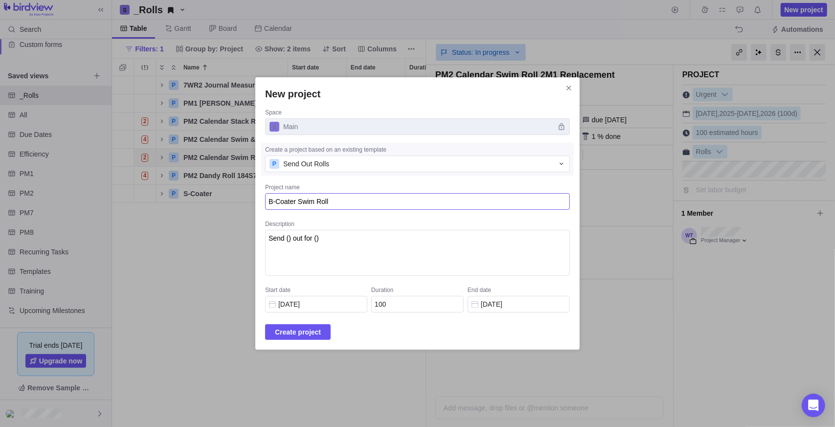
type textarea "x"
type textarea "B-Coater Swim Roll"
type textarea "x"
type textarea "B-Coater Swim Roll C"
type textarea "x"
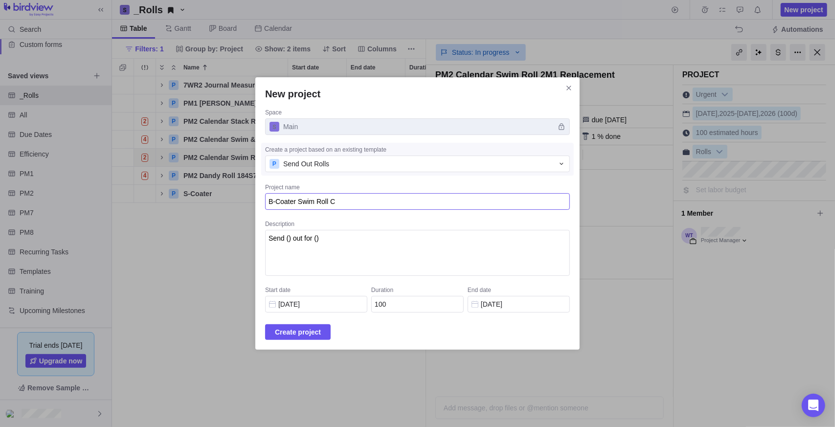
type textarea "B-Coater Swim Roll C-"
type textarea "x"
type textarea "B-Coater Swim Roll C-1"
type textarea "x"
type textarea "B-Coater Swim Roll C-11"
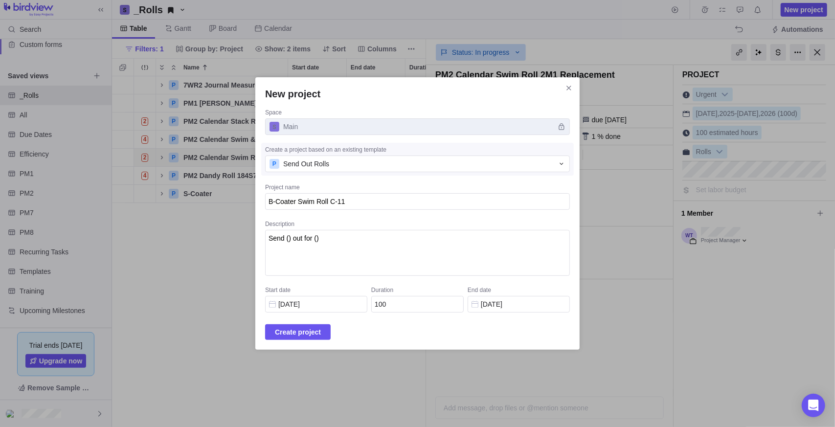
click at [375, 184] on div "Project name" at bounding box center [417, 188] width 305 height 10
click at [375, 193] on textarea "B-Coater Swim Roll C-11" at bounding box center [417, 201] width 305 height 17
click at [349, 263] on textarea "Send () out for ()" at bounding box center [417, 253] width 305 height 46
drag, startPoint x: 360, startPoint y: 249, endPoint x: 297, endPoint y: 242, distance: 63.1
click at [297, 242] on textarea "Send () out for ()" at bounding box center [417, 253] width 305 height 46
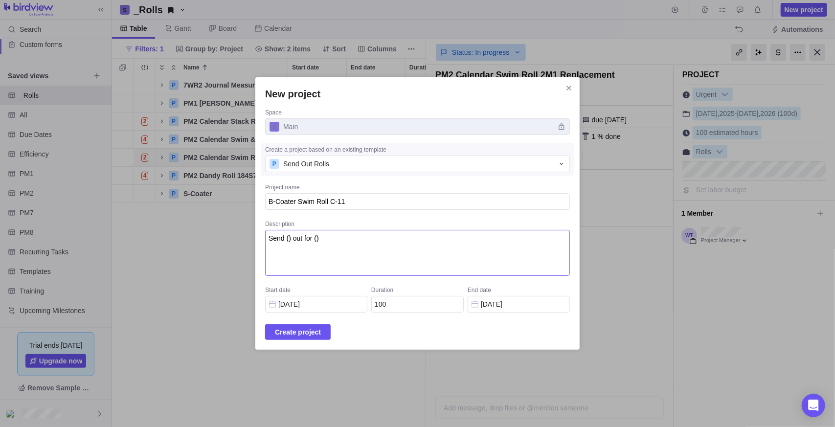
click at [300, 235] on textarea "Send () out for ()" at bounding box center [417, 253] width 305 height 46
click at [299, 237] on textarea "Send () out for ()" at bounding box center [417, 253] width 305 height 46
drag, startPoint x: 376, startPoint y: 238, endPoint x: 344, endPoint y: 240, distance: 31.9
click at [344, 240] on textarea "Send Swim Roll C-11 out for ()" at bounding box center [417, 253] width 305 height 46
type textarea "Send Swim Roll C-11 to PRG for face grind & leak Testing"
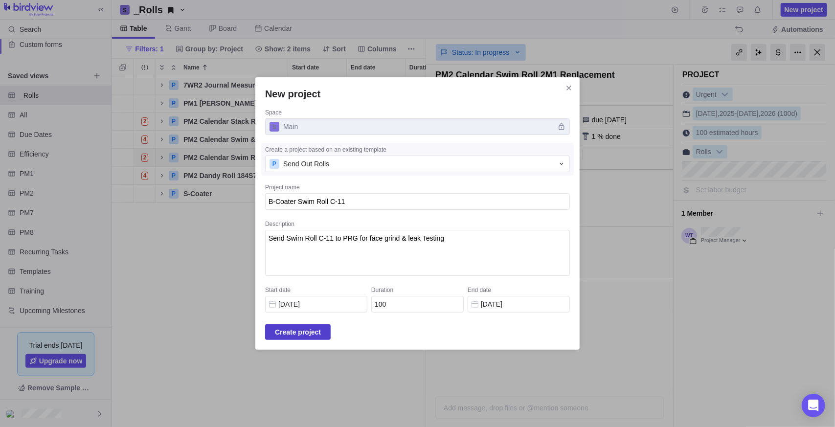
click at [299, 335] on span "Create project" at bounding box center [298, 332] width 46 height 12
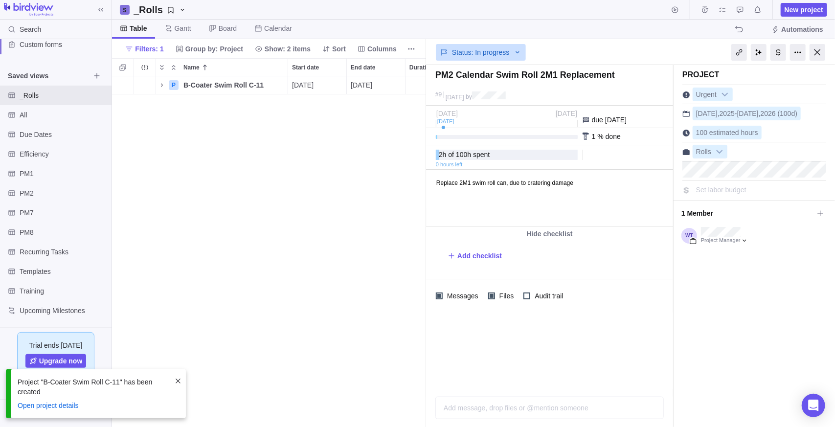
scroll to position [343, 307]
click at [165, 86] on icon "Name" at bounding box center [162, 85] width 8 height 8
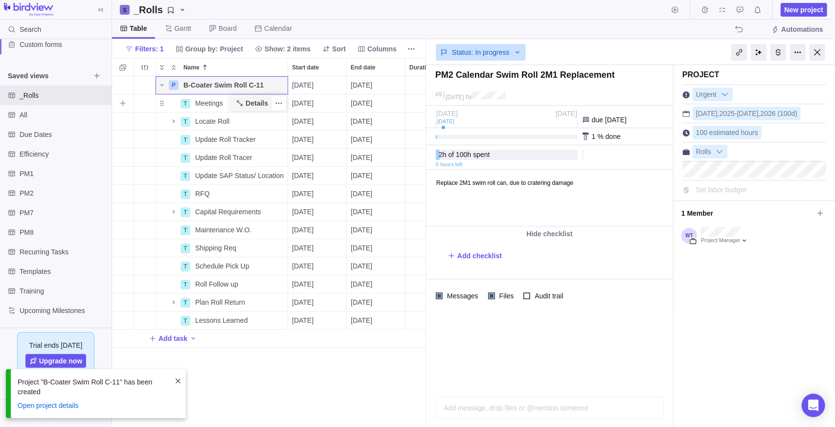
click at [254, 106] on span "Details" at bounding box center [257, 103] width 23 height 10
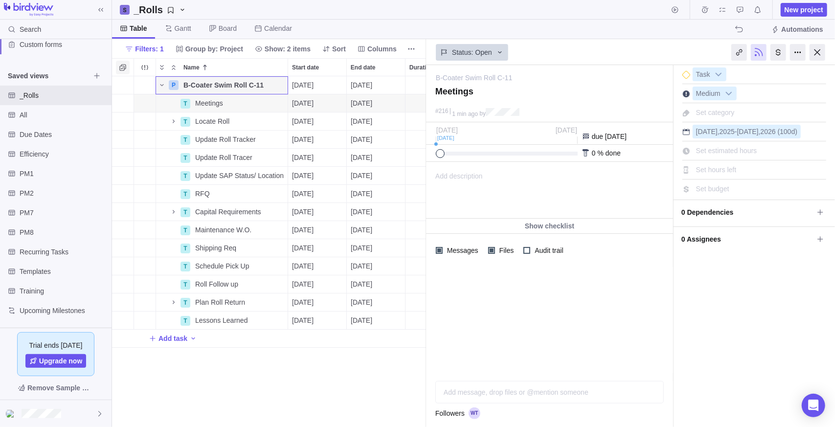
click at [123, 71] on span "Selection mode" at bounding box center [123, 68] width 14 height 14
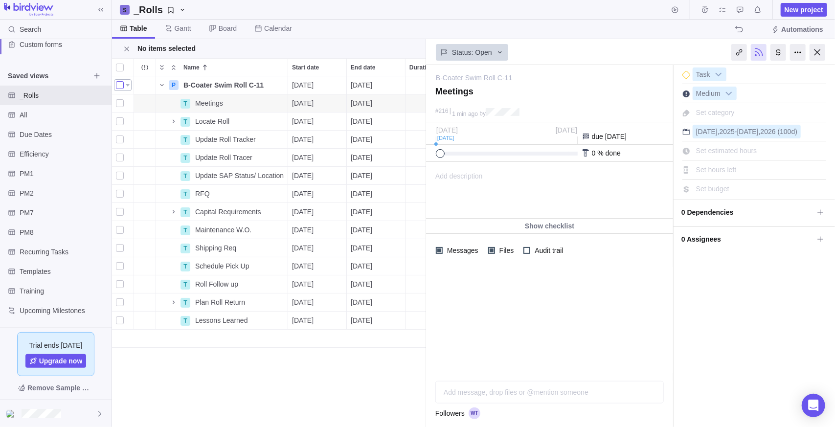
click at [119, 86] on div "grid" at bounding box center [120, 85] width 8 height 14
click at [120, 82] on div "grid" at bounding box center [120, 85] width 8 height 14
click at [127, 85] on span "grid" at bounding box center [128, 85] width 4 height 2
click at [136, 96] on div "Check all activities (Ctrl + Click)" at bounding box center [170, 104] width 112 height 23
click at [136, 107] on span "Check all activities" at bounding box center [150, 105] width 56 height 10
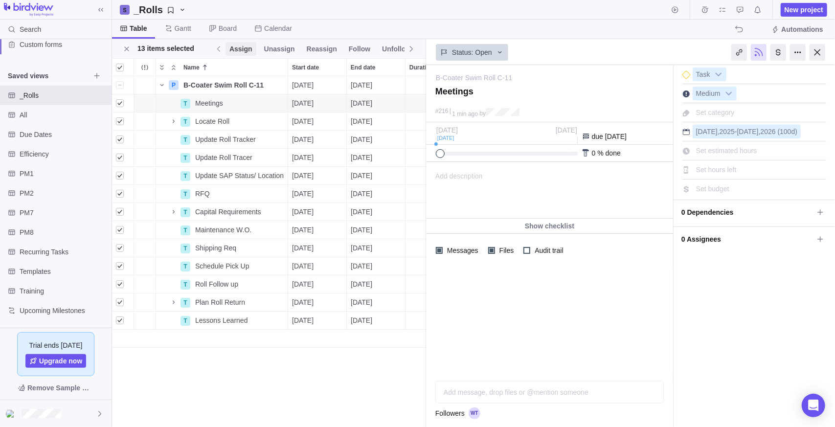
click at [231, 45] on span "Assign" at bounding box center [240, 49] width 23 height 10
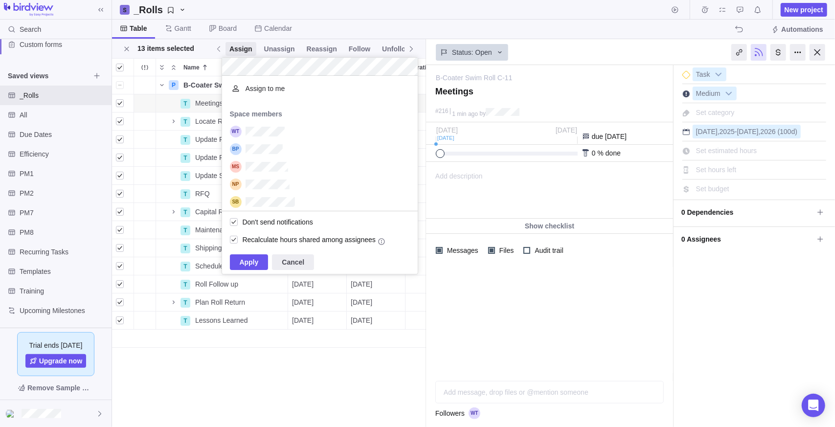
scroll to position [128, 188]
drag, startPoint x: 229, startPoint y: 263, endPoint x: 238, endPoint y: 265, distance: 8.4
click at [236, 264] on span "Apply" at bounding box center [249, 262] width 39 height 16
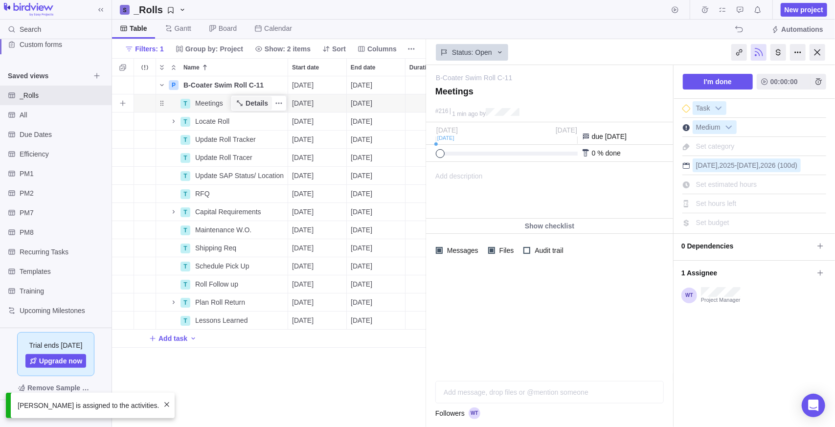
click at [249, 105] on span "Details" at bounding box center [257, 103] width 23 height 10
click at [257, 176] on span "Details" at bounding box center [257, 176] width 23 height 10
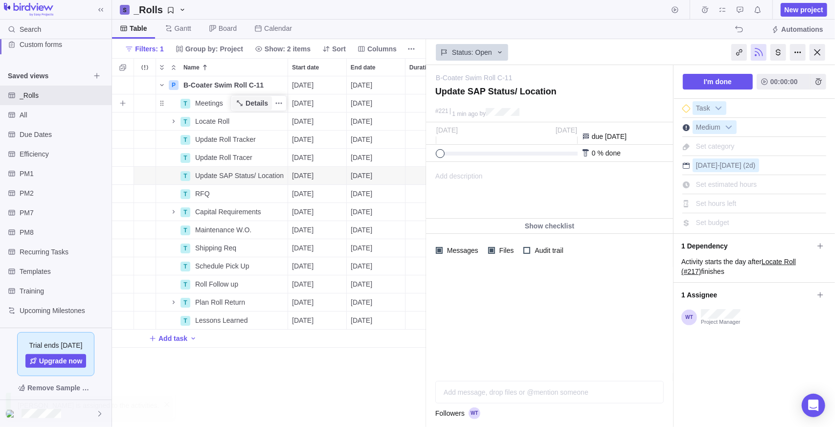
click at [249, 99] on span "Details" at bounding box center [257, 103] width 23 height 10
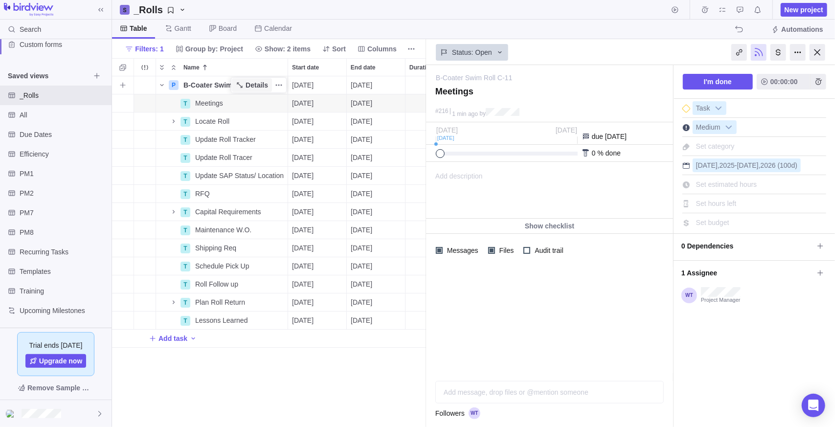
click at [255, 83] on span "Details" at bounding box center [257, 85] width 23 height 10
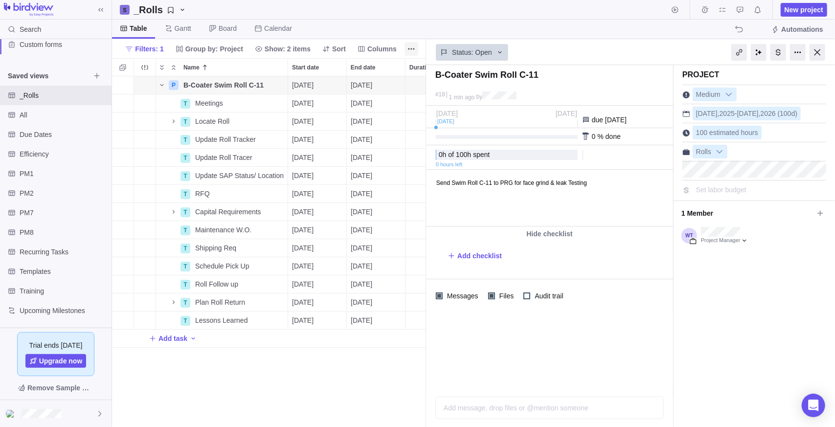
click at [815, 53] on div at bounding box center [818, 52] width 16 height 17
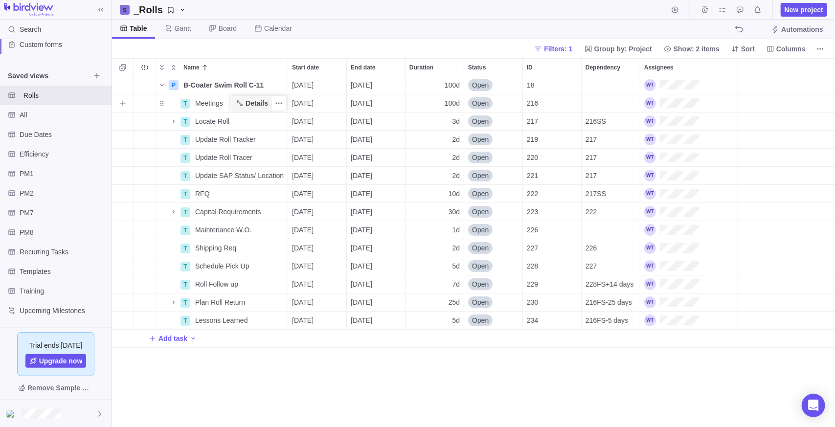
click at [253, 101] on span "Details" at bounding box center [257, 103] width 23 height 10
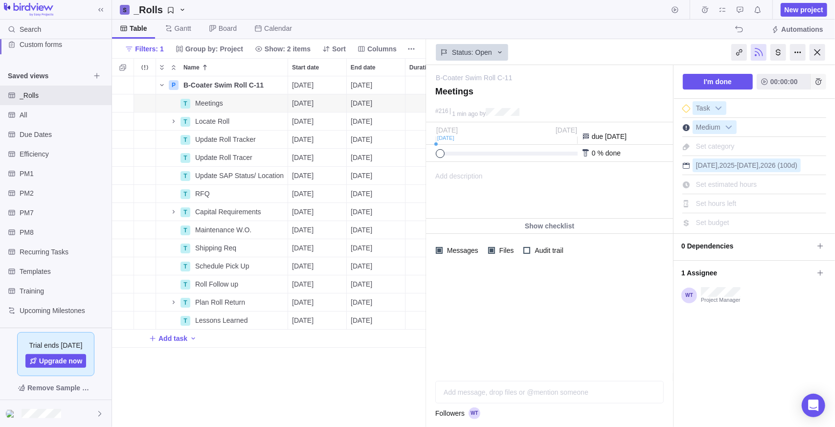
click at [815, 78] on icon "Add time entry" at bounding box center [819, 82] width 8 height 8
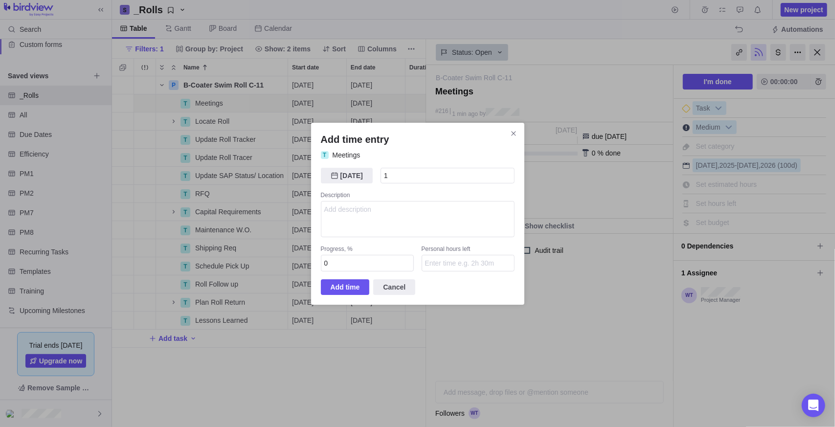
type input "1h"
click at [326, 298] on div "Add time entry T Meetings 10/03/2025 Today 1h Description Progress, % 0 Persona…" at bounding box center [417, 214] width 213 height 182
click at [337, 291] on span "Add time" at bounding box center [345, 287] width 29 height 12
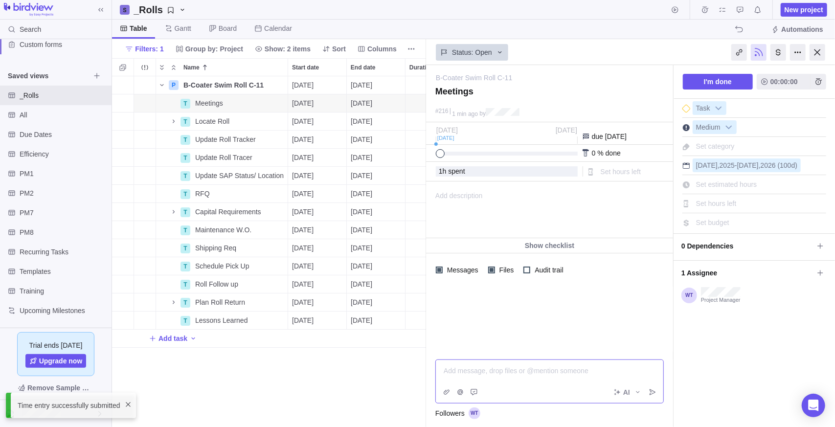
click at [472, 389] on div "Add message, drop files or @mention someone AI" at bounding box center [549, 382] width 228 height 44
click at [512, 340] on div at bounding box center [549, 319] width 247 height 65
click at [200, 126] on div "Locate Roll" at bounding box center [239, 122] width 96 height 18
click at [220, 103] on div "P B-Coater Swim Roll C-11 Details 10/03/2025 02/19/2026 100d Open 18 T Meetings…" at bounding box center [269, 251] width 314 height 351
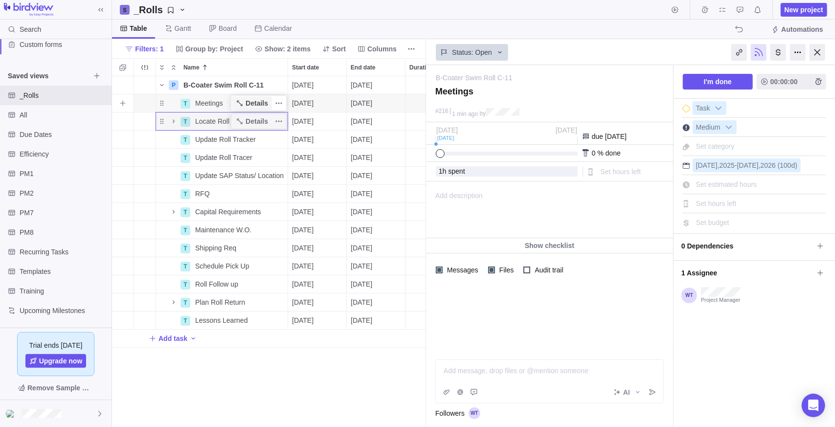
click at [245, 109] on span "Details" at bounding box center [252, 103] width 40 height 14
click at [247, 110] on span "Details" at bounding box center [252, 103] width 40 height 14
click at [491, 372] on div at bounding box center [549, 371] width 211 height 10
click at [250, 123] on span "Details" at bounding box center [257, 121] width 23 height 10
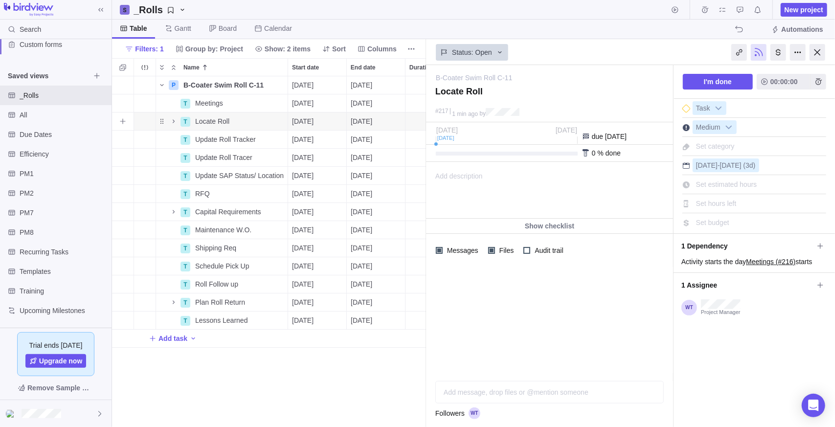
click at [181, 122] on div "T" at bounding box center [186, 122] width 10 height 10
click at [172, 118] on div "P B-Coater Swim Roll C-11 Details 10/03/2025 02/19/2026 100d Open 18 T Meetings…" at bounding box center [269, 251] width 314 height 351
click at [175, 124] on icon "Name" at bounding box center [174, 121] width 8 height 8
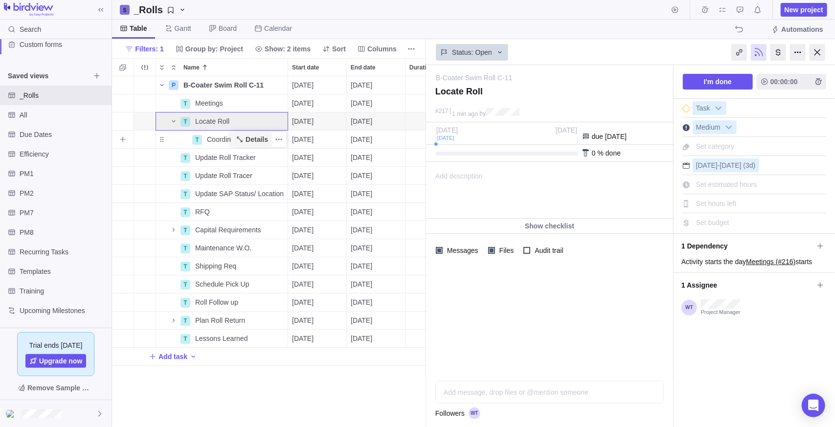
click at [244, 137] on icon "Name" at bounding box center [240, 140] width 8 height 8
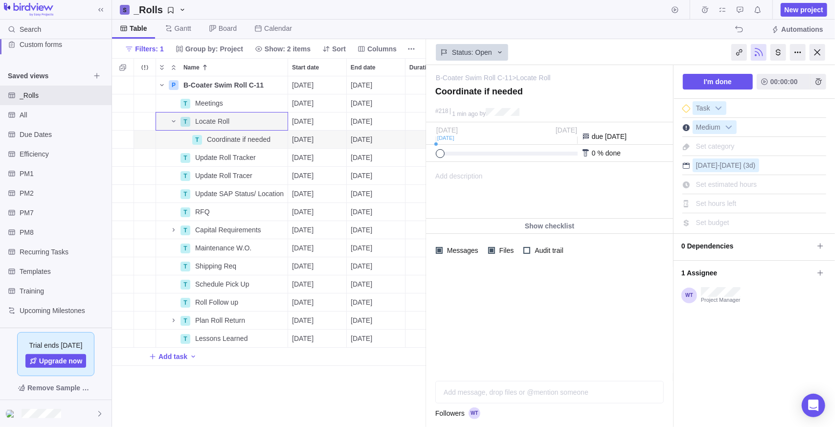
click at [541, 393] on div "Add message, drop files or @mention someone AI" at bounding box center [549, 392] width 228 height 23
click at [250, 118] on span "Details" at bounding box center [257, 121] width 23 height 10
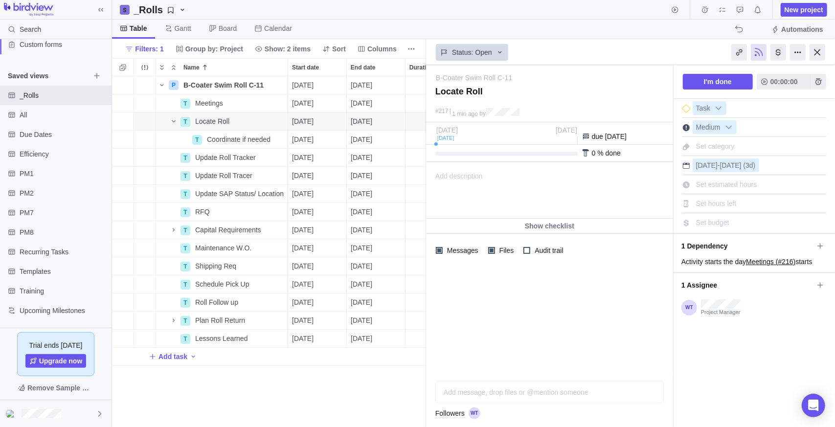
click at [502, 404] on div "Add message, drop files or @mention someone AI Followers" at bounding box center [549, 404] width 247 height 46
drag, startPoint x: 508, startPoint y: 392, endPoint x: 537, endPoint y: 389, distance: 28.5
click at [509, 392] on div "Add message, drop files or @mention someone AI" at bounding box center [549, 382] width 228 height 44
click at [558, 355] on div "1 min ago Roll in roll grinder waiting to ship" at bounding box center [549, 313] width 247 height 92
click at [815, 80] on icon "Add time entry" at bounding box center [819, 82] width 8 height 8
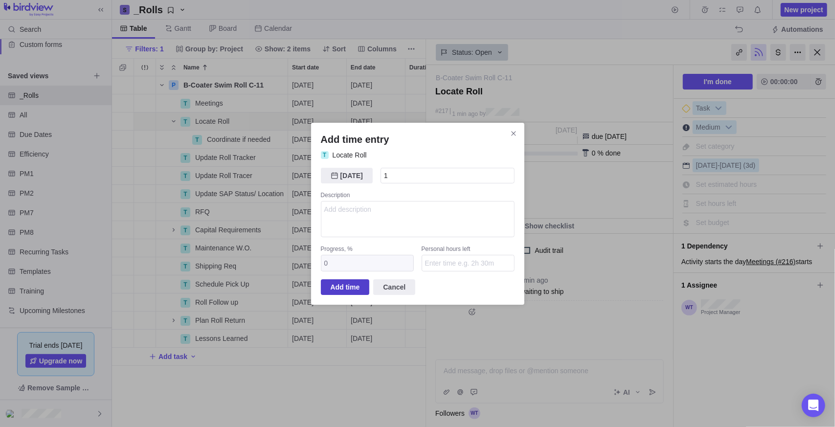
type input "1h"
click at [341, 286] on span "Add time" at bounding box center [345, 287] width 29 height 12
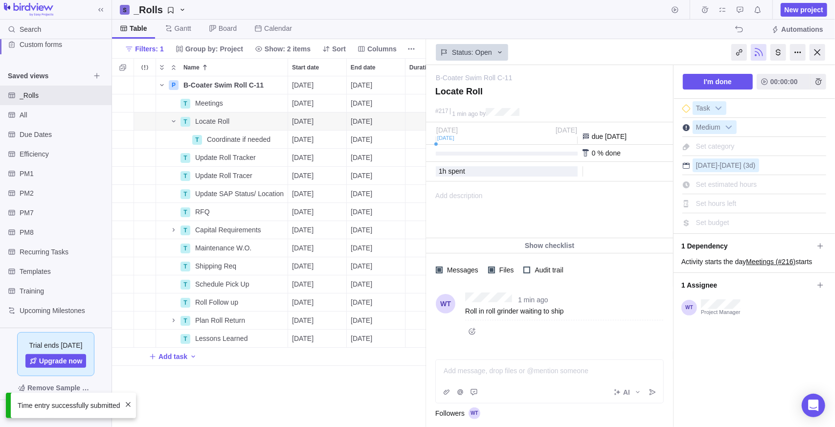
click at [708, 338] on div "I'm done 00:00:00 Task Medium Set category Oct 3 - Oct 7 (3d) Set estimated hou…" at bounding box center [754, 246] width 161 height 362
click at [734, 79] on span "I'm done" at bounding box center [718, 82] width 70 height 16
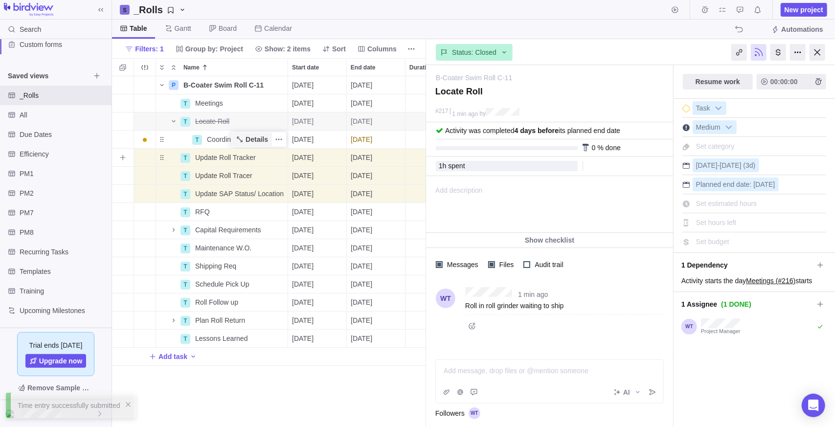
click at [244, 138] on icon "Name" at bounding box center [240, 140] width 8 height 8
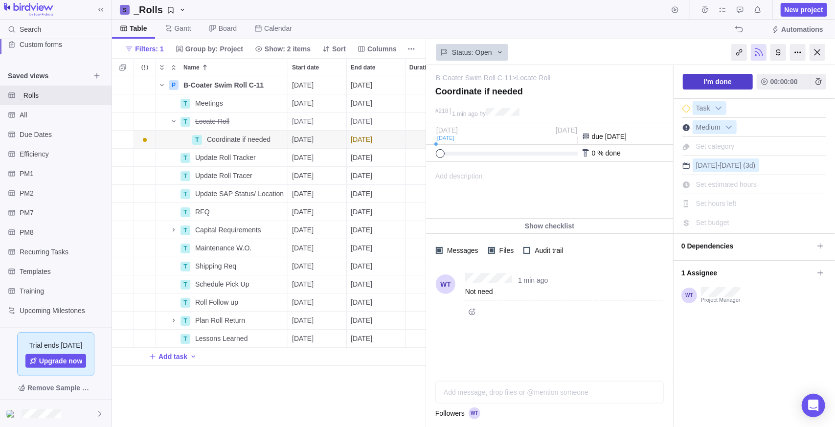
click at [698, 83] on span "I'm done" at bounding box center [718, 82] width 70 height 16
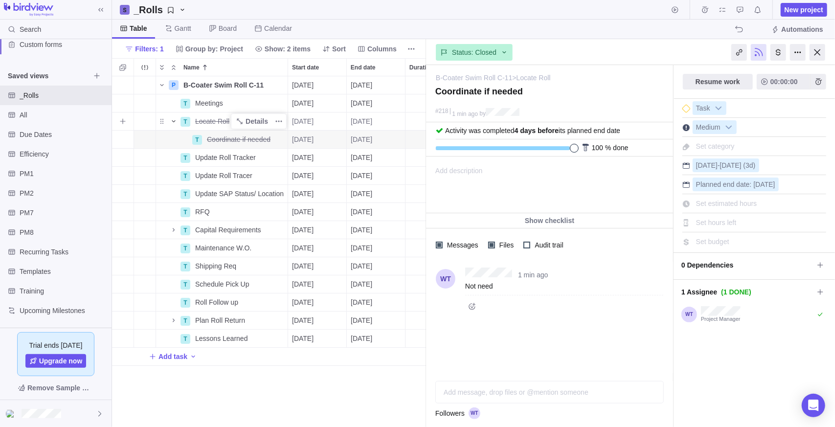
click at [175, 122] on icon "Name" at bounding box center [174, 121] width 8 height 8
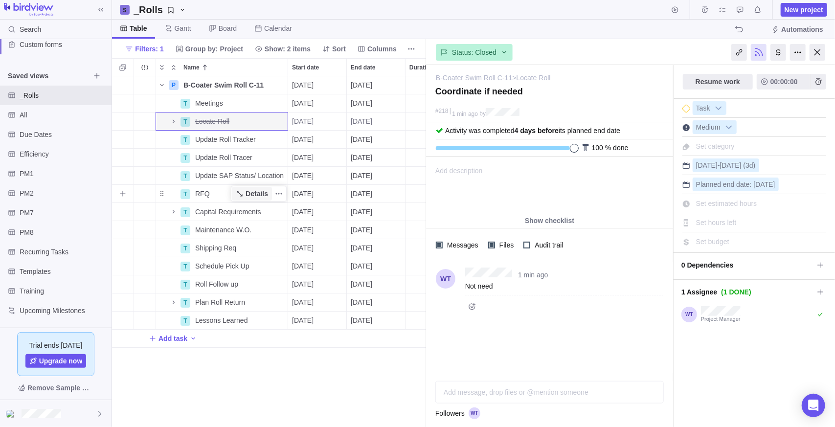
click at [258, 194] on span "Details" at bounding box center [257, 194] width 23 height 10
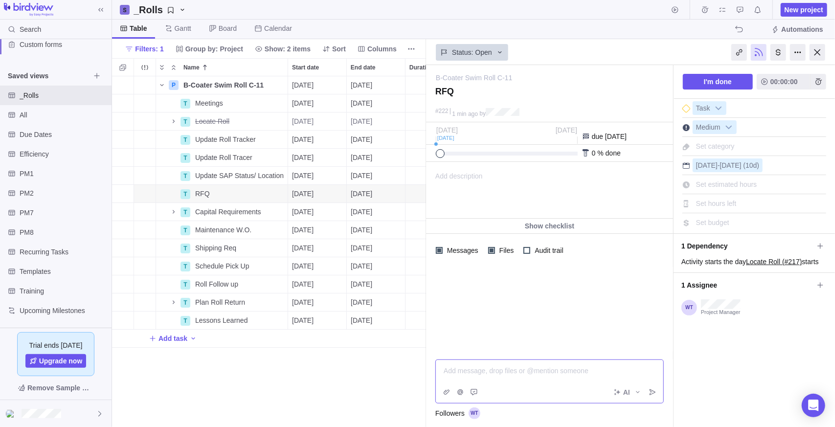
click at [540, 391] on div "Add message, drop files or @mention someone AI" at bounding box center [549, 382] width 228 height 44
click at [709, 83] on span "I'm done" at bounding box center [718, 82] width 28 height 12
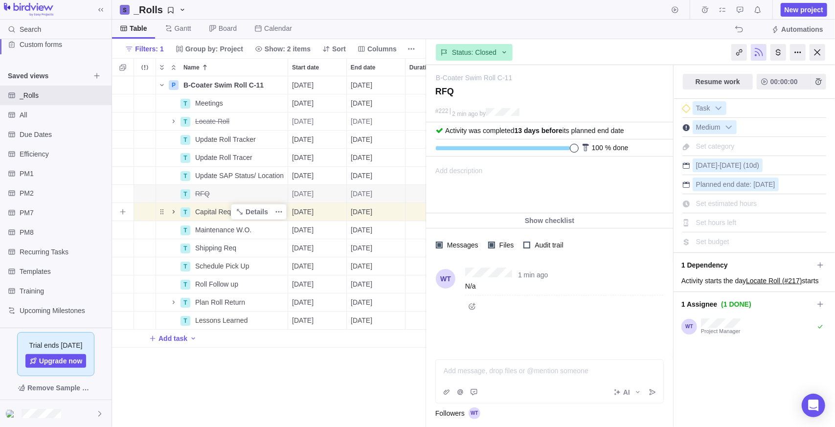
click at [177, 211] on icon "Name" at bounding box center [174, 212] width 8 height 8
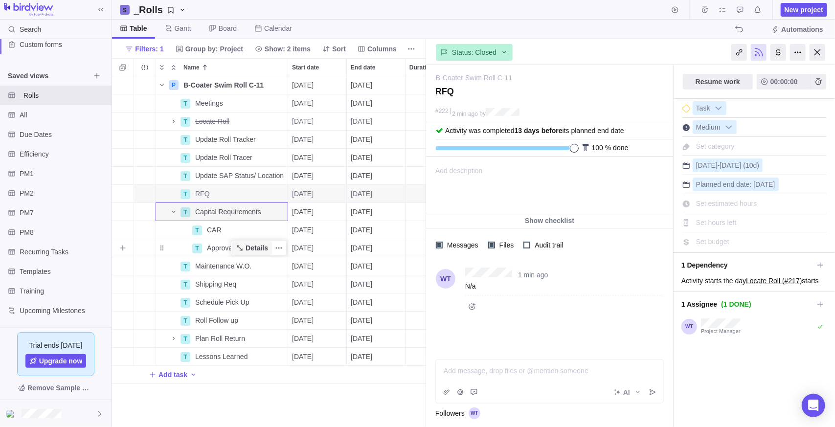
click at [251, 252] on span "Details" at bounding box center [257, 248] width 23 height 10
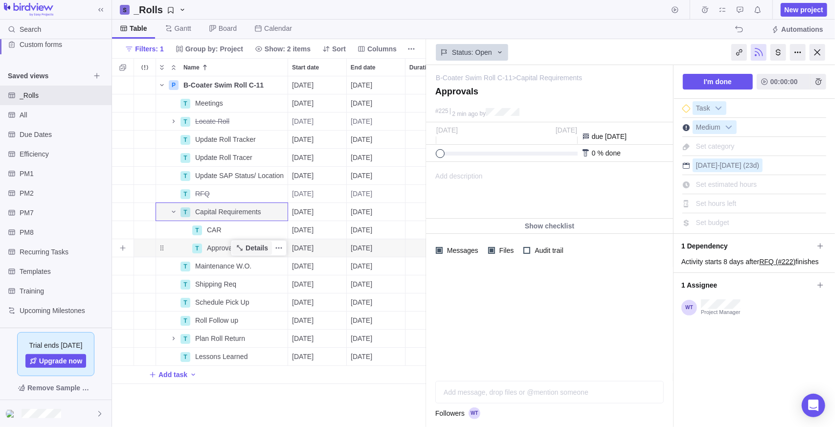
click at [252, 248] on span "Details" at bounding box center [257, 248] width 23 height 10
click at [260, 210] on span "Details" at bounding box center [257, 212] width 23 height 10
click at [529, 378] on div at bounding box center [549, 324] width 247 height 114
click at [529, 386] on div "Add message, drop files or @mention someone" at bounding box center [549, 393] width 227 height 22
click at [256, 231] on span "Details" at bounding box center [257, 230] width 23 height 10
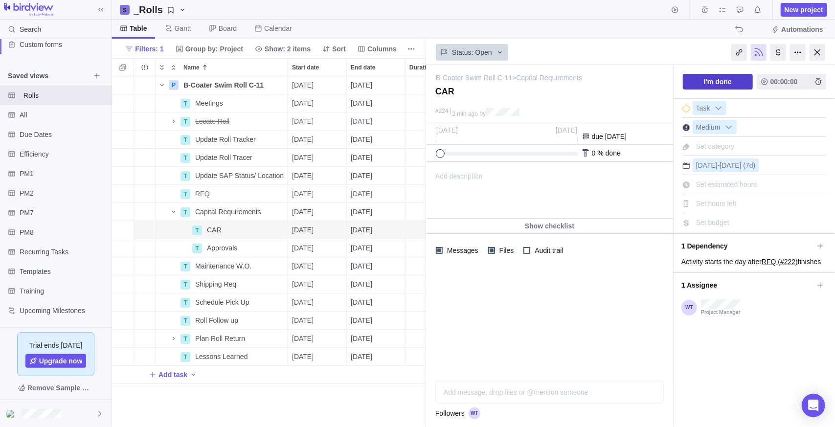
click at [703, 81] on span "I'm done" at bounding box center [718, 82] width 70 height 16
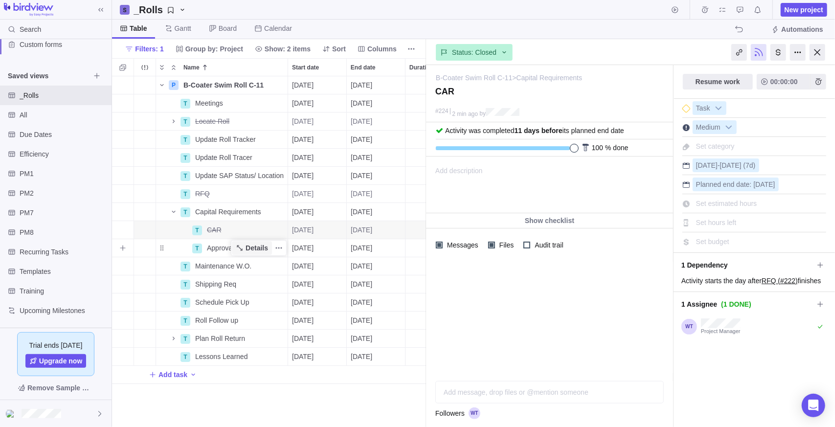
click at [247, 247] on span "Details" at bounding box center [252, 248] width 40 height 14
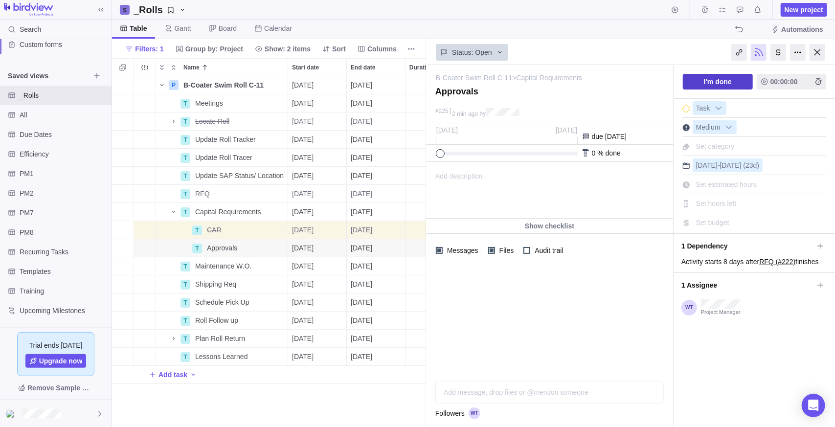
click at [708, 80] on span "I'm done" at bounding box center [718, 82] width 28 height 12
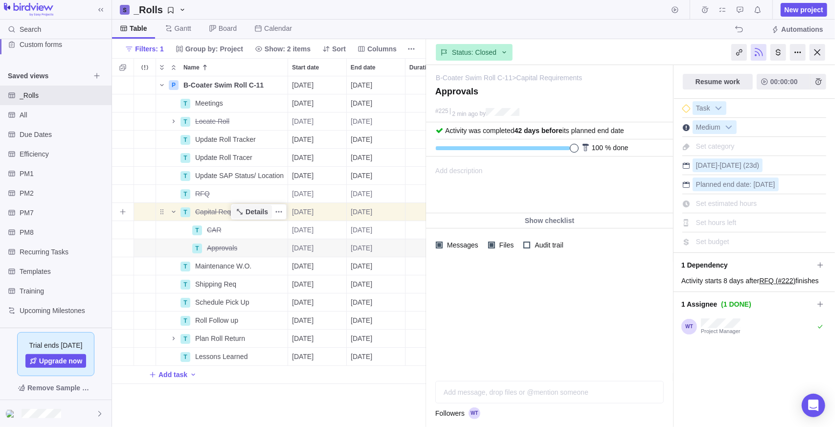
click at [246, 214] on span "Details" at bounding box center [252, 212] width 40 height 14
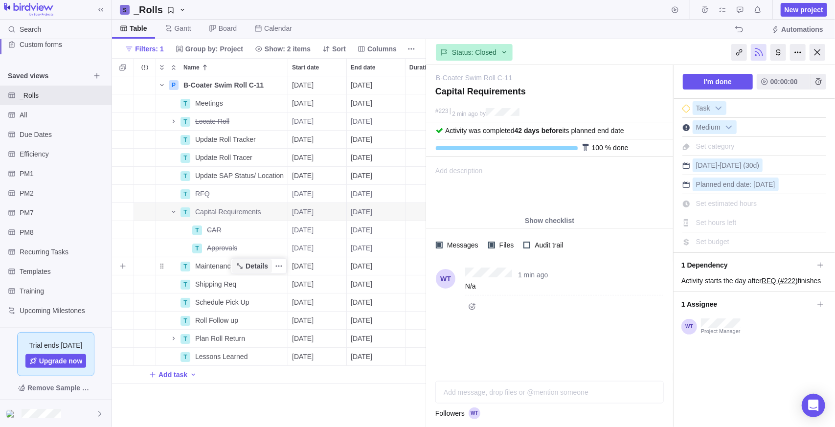
click at [243, 265] on icon "Name" at bounding box center [240, 266] width 8 height 8
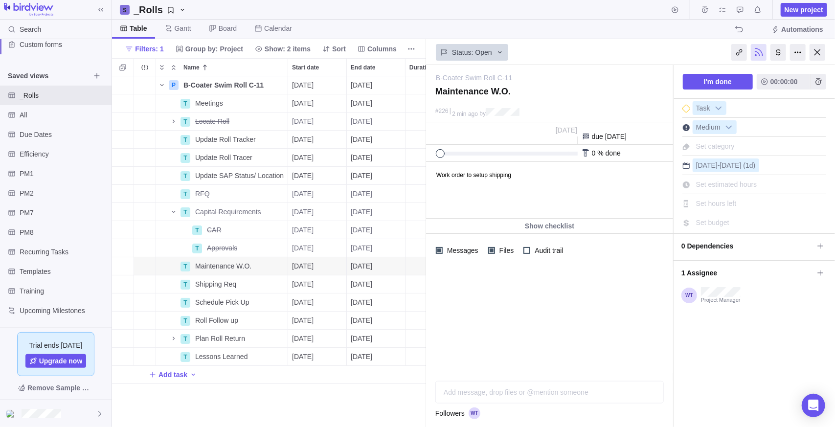
click at [526, 313] on div at bounding box center [549, 320] width 247 height 106
click at [537, 389] on div "Add message, drop files or @mention someone AI" at bounding box center [549, 392] width 228 height 23
click at [656, 389] on icon "Post" at bounding box center [653, 392] width 8 height 8
click at [527, 288] on div "4139226" at bounding box center [564, 290] width 198 height 11
click at [651, 277] on span "More actions" at bounding box center [657, 279] width 14 height 14
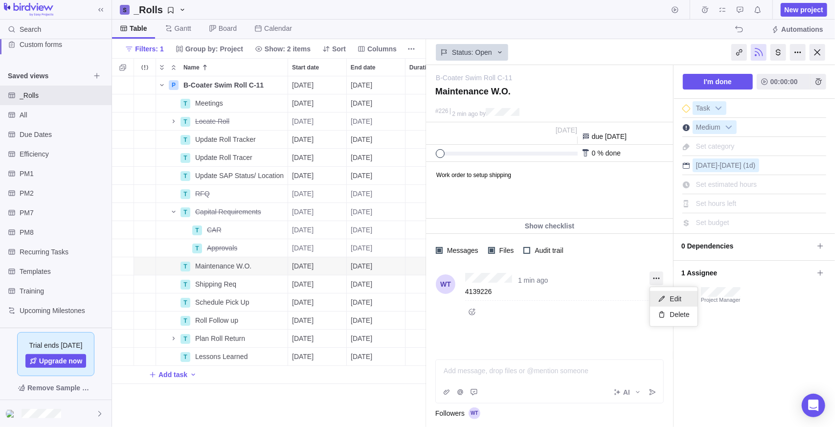
click at [664, 298] on icon at bounding box center [662, 299] width 8 height 8
click at [589, 297] on div "4139226" at bounding box center [564, 298] width 181 height 10
click at [588, 296] on div "1 min ago 4139226. Entered by Josh" at bounding box center [559, 295] width 208 height 45
click at [504, 345] on div "1 min ago 4139226. Entered by Josh" at bounding box center [549, 309] width 247 height 85
click at [721, 77] on span "I'm done" at bounding box center [718, 82] width 28 height 12
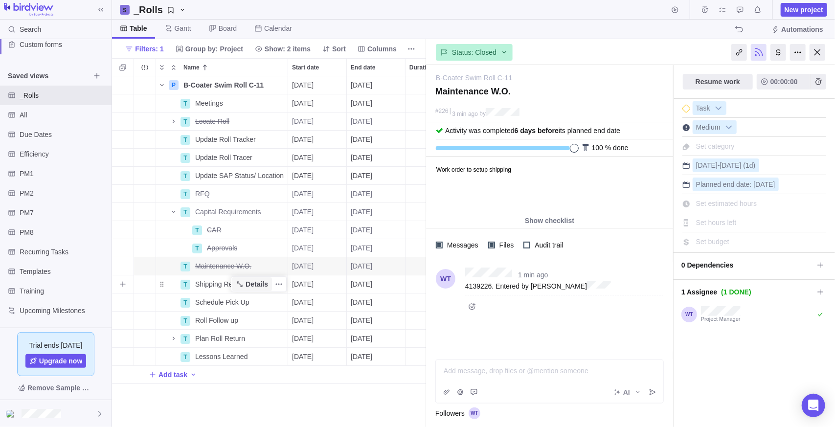
click at [252, 286] on span "Details" at bounding box center [257, 284] width 23 height 10
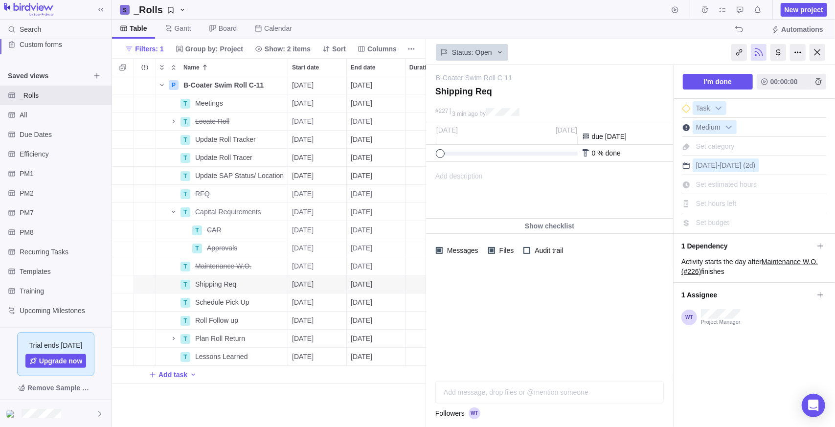
click at [586, 306] on div at bounding box center [549, 320] width 247 height 106
click at [527, 390] on div "Add message, drop files or @mention someone AI" at bounding box center [549, 382] width 228 height 44
paste div
click at [444, 371] on span "10094193" at bounding box center [459, 371] width 30 height 8
click at [602, 367] on div "Purchasing Req #10094193" at bounding box center [549, 371] width 211 height 10
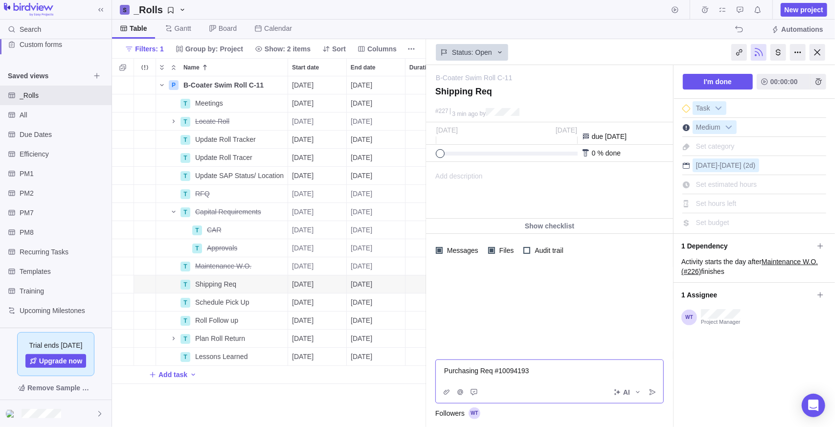
click at [548, 370] on div "Purchasing Req #10094193" at bounding box center [549, 371] width 211 height 10
click at [657, 395] on span "Post" at bounding box center [653, 392] width 14 height 14
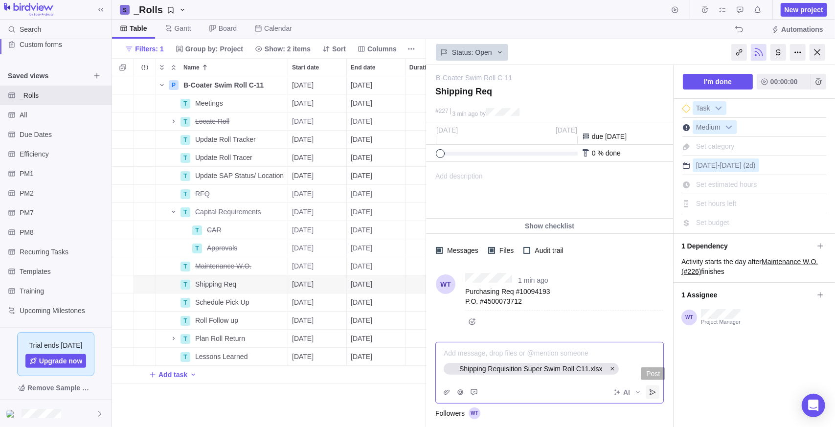
click at [652, 396] on icon "Post" at bounding box center [653, 392] width 8 height 8
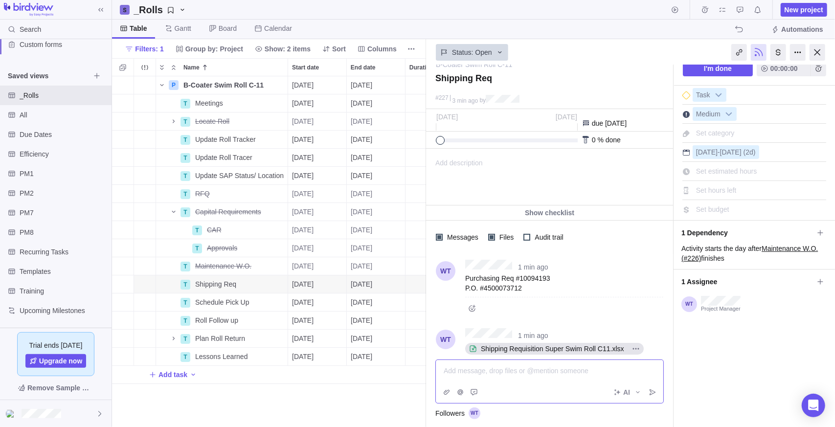
scroll to position [43, 0]
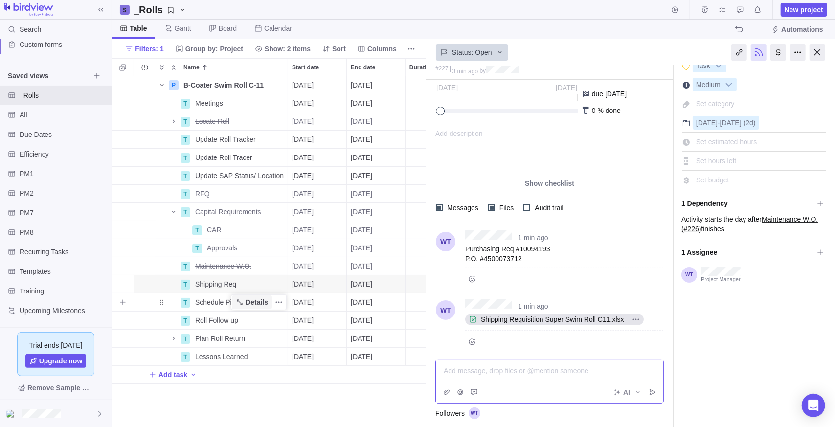
click at [251, 301] on span "Details" at bounding box center [257, 302] width 23 height 10
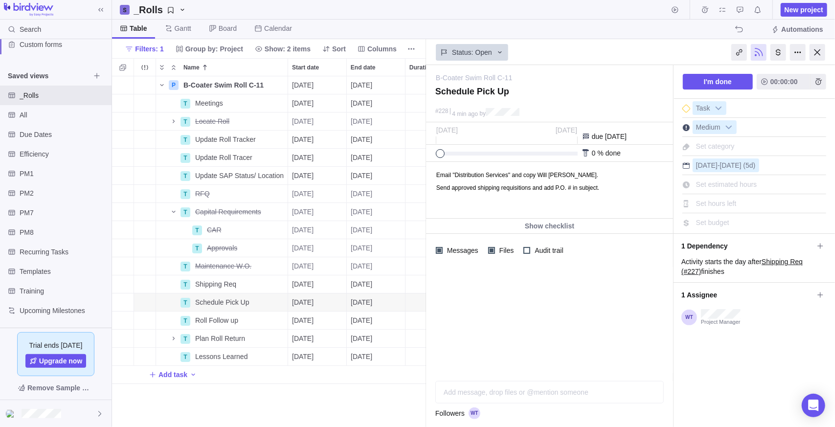
click at [495, 395] on div "Add message, drop files or @mention someone AI" at bounding box center [549, 392] width 228 height 23
click at [542, 372] on div "Scheduled for Monday 10" at bounding box center [549, 371] width 211 height 10
click at [548, 366] on div at bounding box center [549, 371] width 211 height 10
click at [654, 394] on icon "Post" at bounding box center [653, 392] width 8 height 8
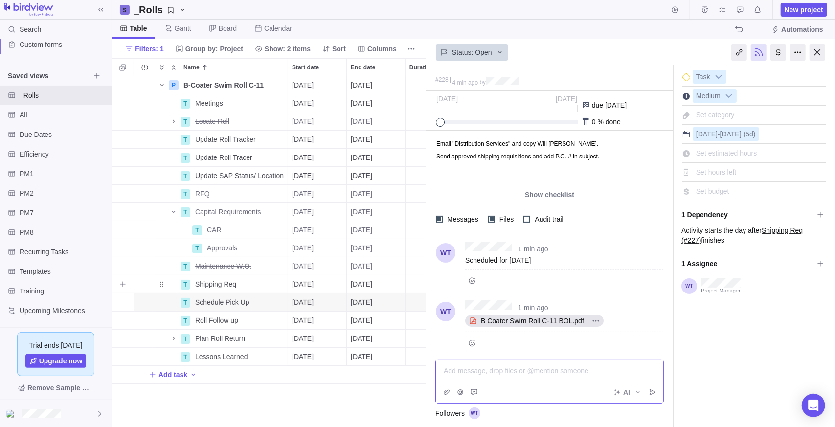
scroll to position [32, 0]
click at [252, 286] on span "Details" at bounding box center [257, 284] width 23 height 10
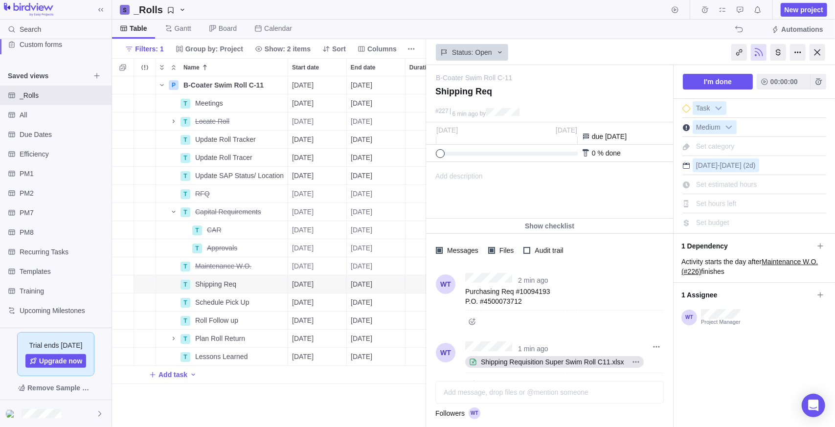
scroll to position [21, 0]
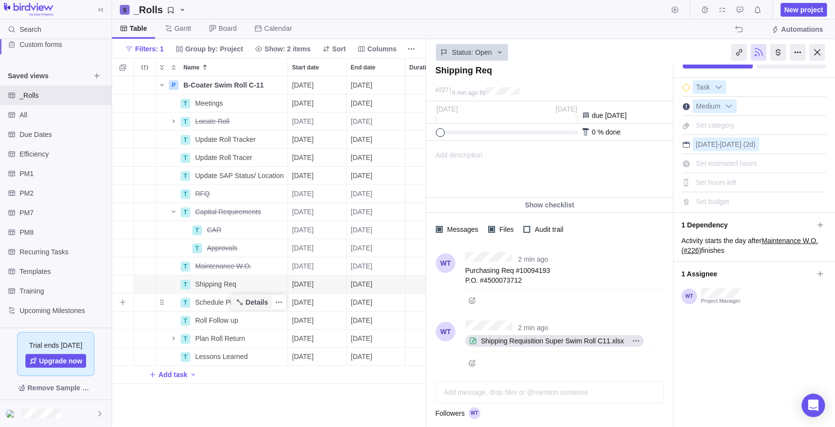
click at [249, 302] on span "Details" at bounding box center [257, 302] width 23 height 10
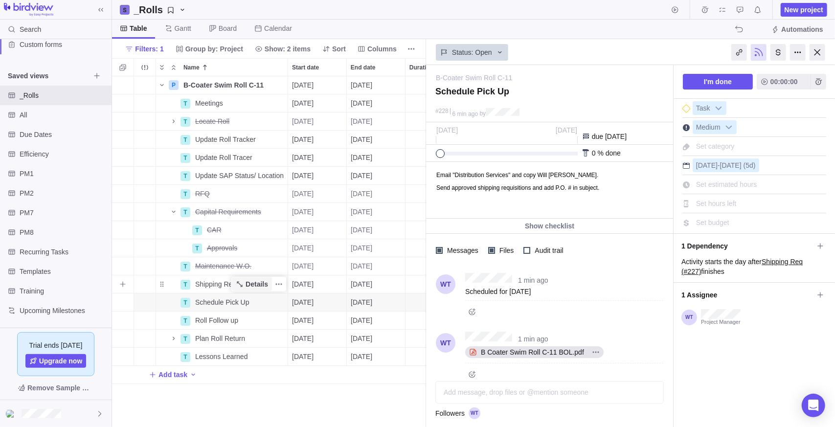
click at [241, 284] on icon "Name" at bounding box center [239, 283] width 5 height 5
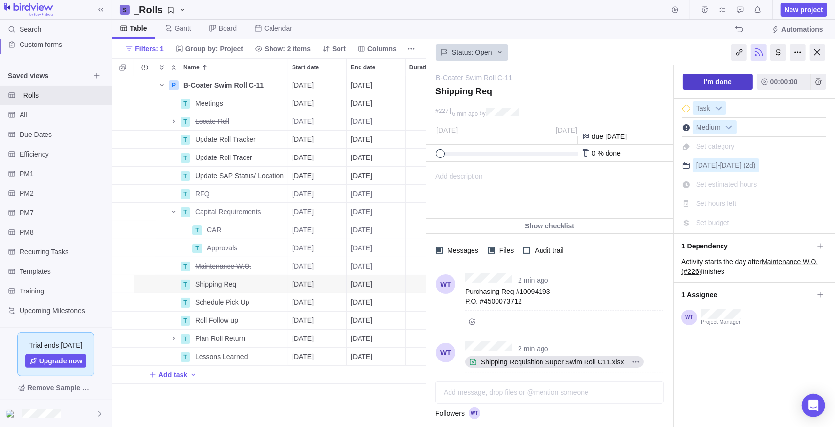
click at [715, 82] on span "I'm done" at bounding box center [718, 82] width 28 height 12
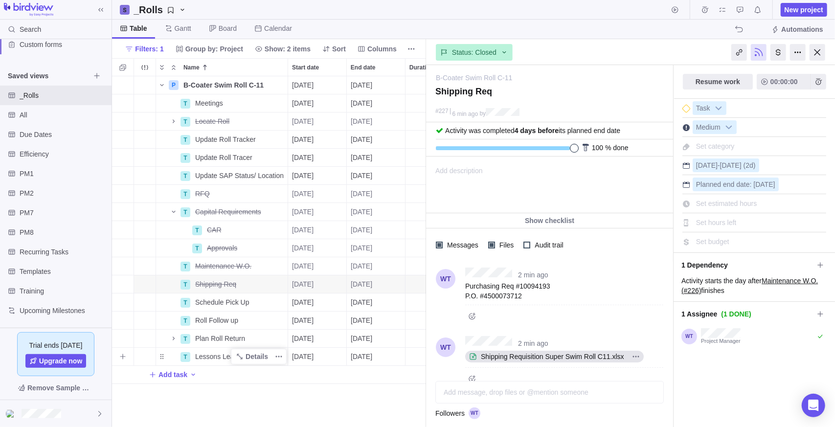
click at [224, 359] on span "Lessons Learned" at bounding box center [221, 357] width 52 height 10
click at [230, 384] on div "P B-Coater Swim Roll C-11 Details 10/03/2025 02/19/2026 100d Open 18 T Meetings…" at bounding box center [269, 251] width 314 height 351
click at [250, 355] on span "Details" at bounding box center [257, 357] width 23 height 10
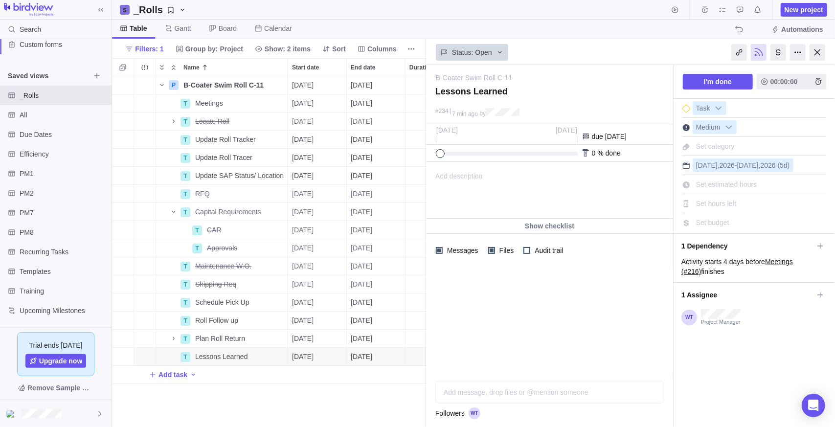
click at [536, 326] on div at bounding box center [549, 320] width 247 height 106
click at [485, 188] on div "Add description ... read all" at bounding box center [549, 190] width 245 height 56
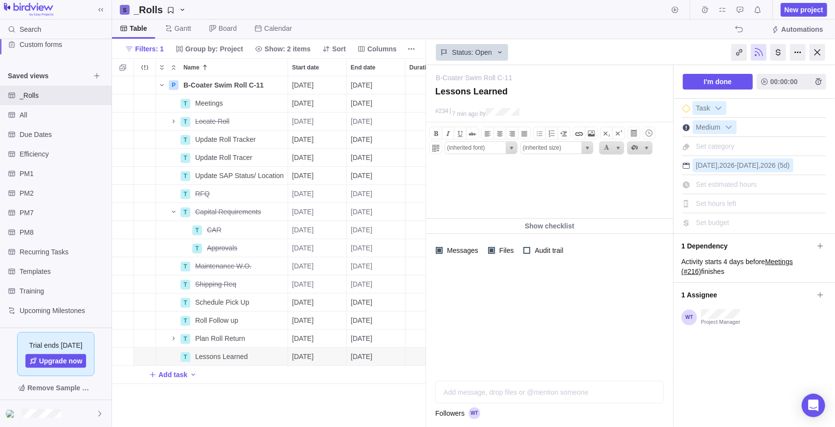
click at [504, 360] on div at bounding box center [549, 320] width 247 height 106
click at [286, 395] on div "P B-Coater Swim Roll C-11 Details 10/03/2025 02/19/2026 100d Open 18 T Meetings…" at bounding box center [269, 251] width 314 height 351
click at [320, 380] on div "Add task" at bounding box center [425, 375] width 626 height 18
click at [814, 55] on body "Search Time logs history Resources Reports Dashboard BI dashboards Main Activit…" at bounding box center [417, 213] width 835 height 427
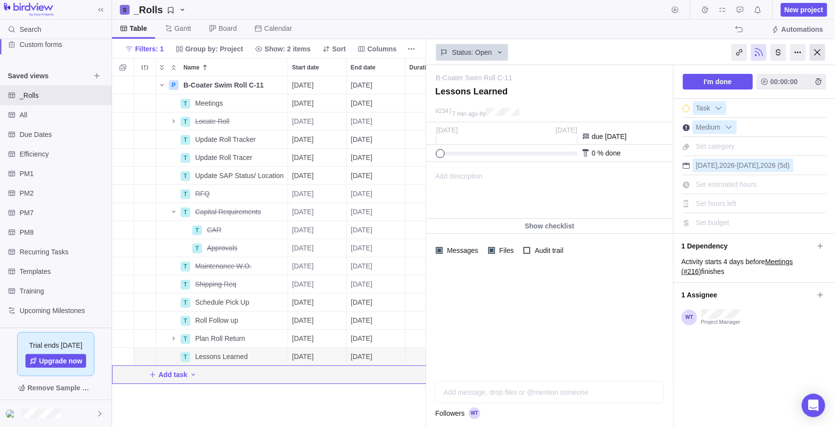
click at [813, 56] on div at bounding box center [818, 52] width 16 height 17
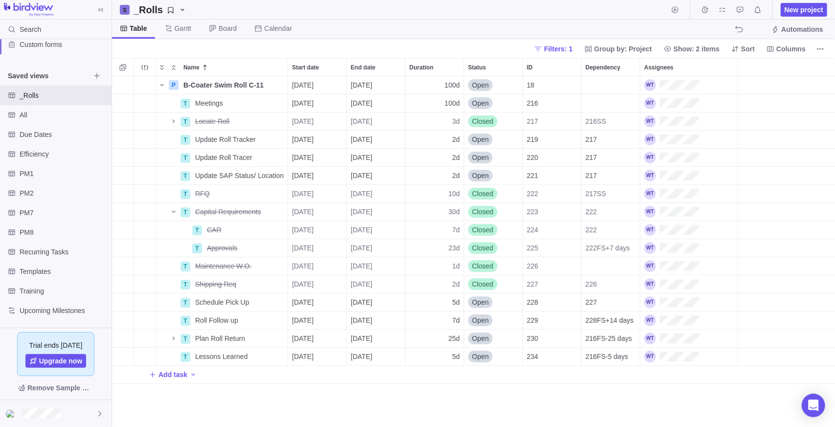
scroll to position [343, 716]
click at [261, 359] on span "Details" at bounding box center [257, 357] width 23 height 10
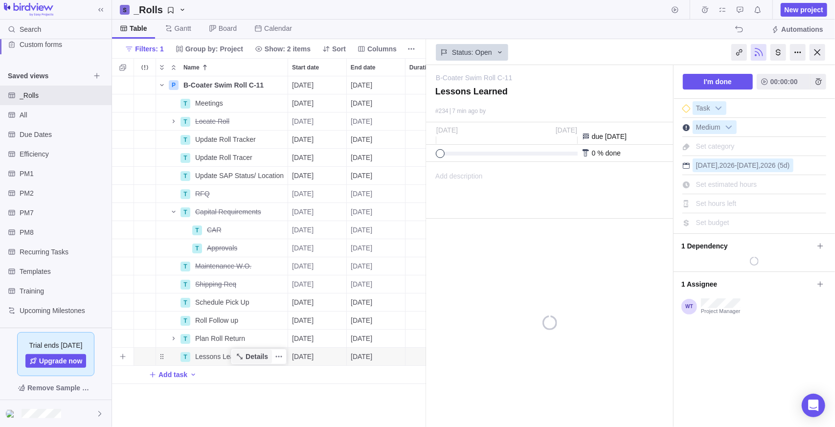
scroll to position [343, 307]
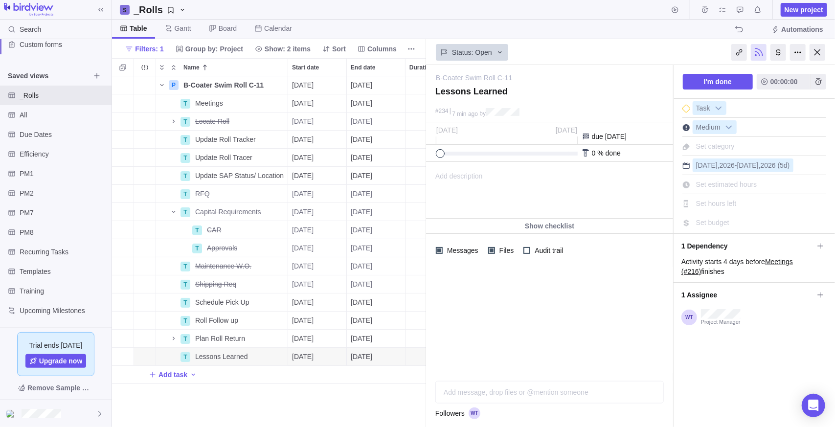
click at [505, 168] on div "Add description ... read all" at bounding box center [549, 190] width 245 height 56
click at [576, 181] on html "Update in file _______" at bounding box center [548, 190] width 245 height 56
click at [348, 399] on div "P B-Coater Swim Roll C-11 Details 10/03/2025 02/19/2026 100d Open 18 T Meetings…" at bounding box center [269, 251] width 314 height 351
drag, startPoint x: 548, startPoint y: 189, endPoint x: 526, endPoint y: 182, distance: 23.5
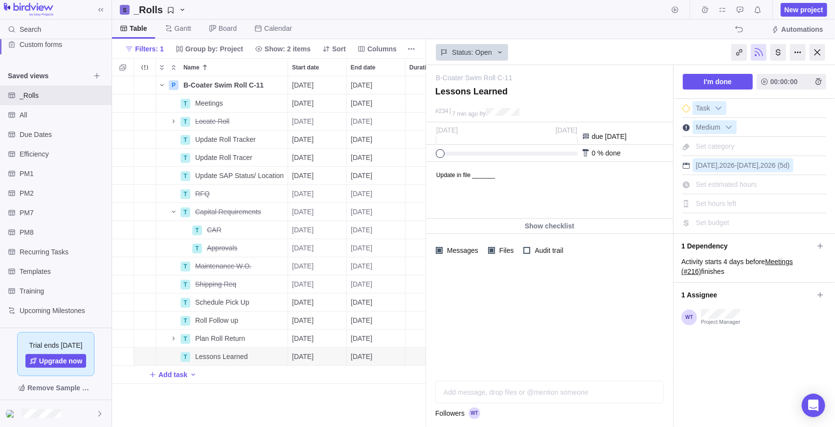
click at [548, 189] on html "Update in file _______" at bounding box center [548, 190] width 245 height 56
drag, startPoint x: 517, startPoint y: 175, endPoint x: 499, endPoint y: 212, distance: 40.5
click at [426, 180] on html "Update in file _______" at bounding box center [548, 190] width 245 height 56
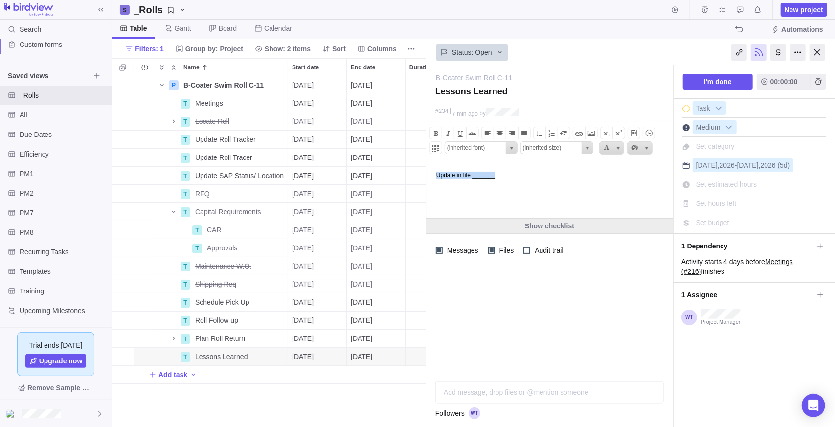
copy body "Update in file _______"
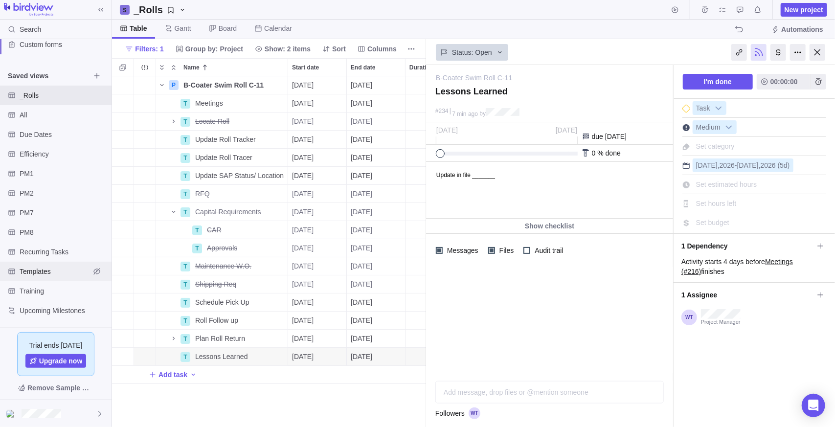
click at [23, 270] on span "Templates" at bounding box center [55, 272] width 70 height 10
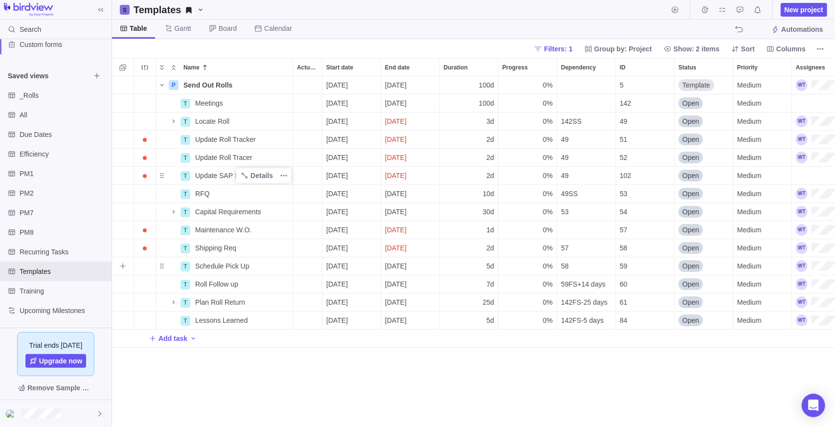
scroll to position [343, 716]
click at [246, 319] on icon "Name" at bounding box center [245, 321] width 8 height 8
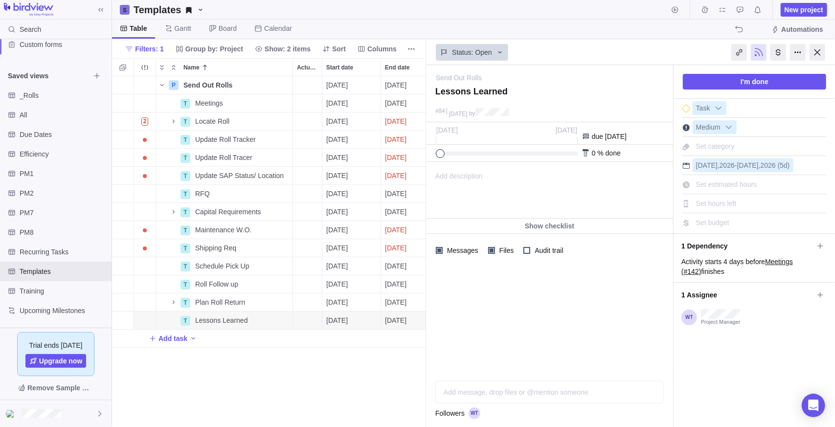
click at [471, 183] on span "Add description" at bounding box center [455, 190] width 56 height 56
paste body
click at [347, 349] on div "P Send Out Rolls Details 09/23/2025 02/09/2026 100d 0% 5 Template Medium 100h R…" at bounding box center [269, 251] width 314 height 351
click at [309, 406] on div "P Send Out Rolls Details 09/23/2025 02/09/2026 100d 0% 5 Template Medium 100h R…" at bounding box center [269, 251] width 314 height 351
click at [817, 52] on div at bounding box center [818, 52] width 16 height 17
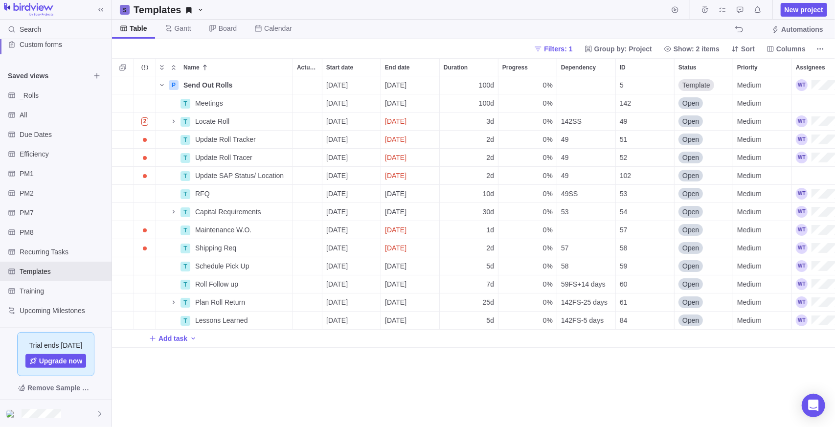
scroll to position [343, 716]
click at [257, 89] on span "Details" at bounding box center [261, 85] width 23 height 10
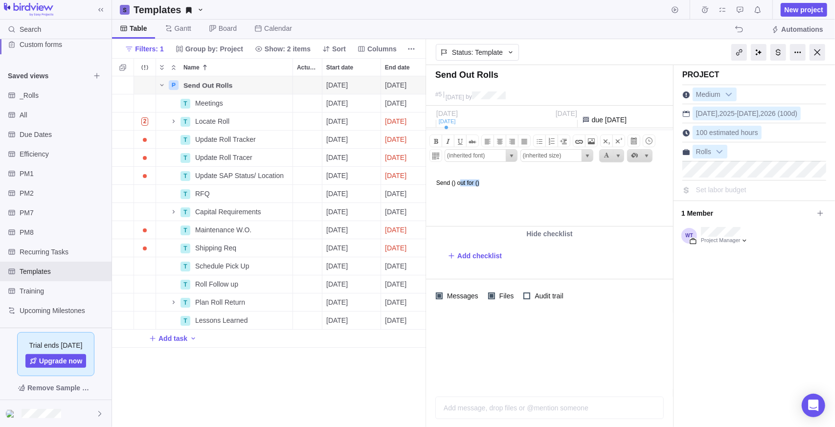
drag, startPoint x: 490, startPoint y: 183, endPoint x: 463, endPoint y: 182, distance: 27.4
click at [463, 182] on body "Send () out for ()" at bounding box center [548, 178] width 245 height 16
click at [461, 183] on body "Send () out for ()" at bounding box center [548, 178] width 245 height 16
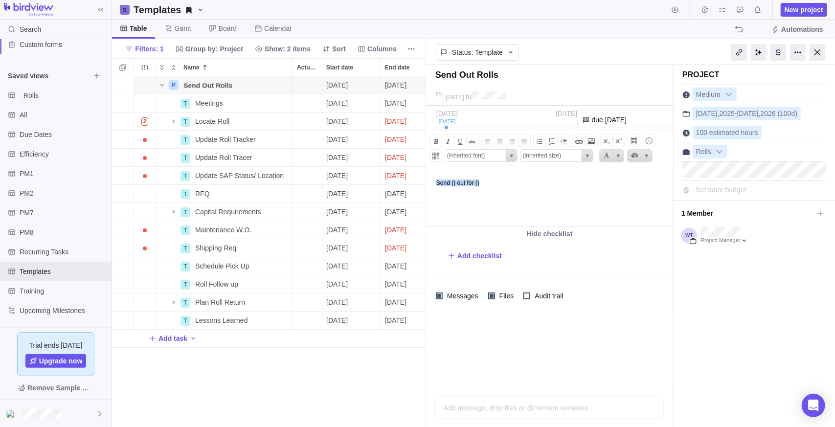
click at [472, 183] on body "Send () out for ()" at bounding box center [548, 178] width 245 height 16
drag, startPoint x: 478, startPoint y: 182, endPoint x: 458, endPoint y: 181, distance: 20.6
click at [460, 181] on body "Send () out for ()" at bounding box center [548, 178] width 245 height 16
click at [508, 180] on body "Send () to ()" at bounding box center [548, 178] width 245 height 16
click at [456, 183] on body "Send () to () for" at bounding box center [548, 178] width 245 height 16
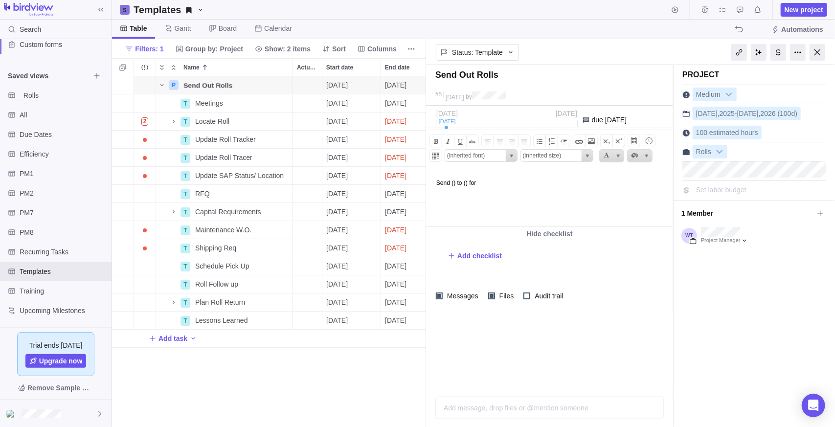
click at [498, 183] on body "Send () to () for" at bounding box center [548, 178] width 245 height 16
click at [485, 181] on body "Send () to () for ()" at bounding box center [548, 178] width 245 height 16
click at [487, 181] on body "Send () to () for ()" at bounding box center [548, 178] width 245 height 16
drag, startPoint x: 486, startPoint y: 183, endPoint x: 498, endPoint y: 177, distance: 13.4
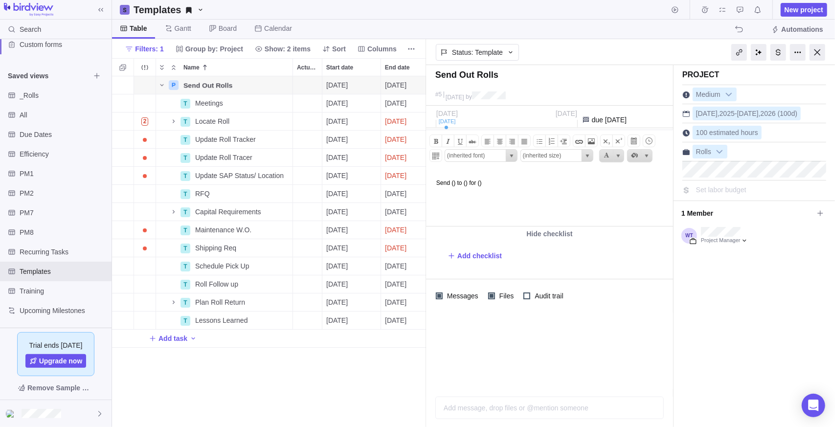
click at [486, 182] on body "Send () to () for ()" at bounding box center [548, 178] width 245 height 16
click at [481, 184] on body "Send () to () for ()" at bounding box center [548, 178] width 245 height 16
click at [534, 178] on body "Send () to () for ()" at bounding box center [548, 178] width 245 height 16
click at [528, 181] on body "Send () to () for ()" at bounding box center [548, 178] width 245 height 16
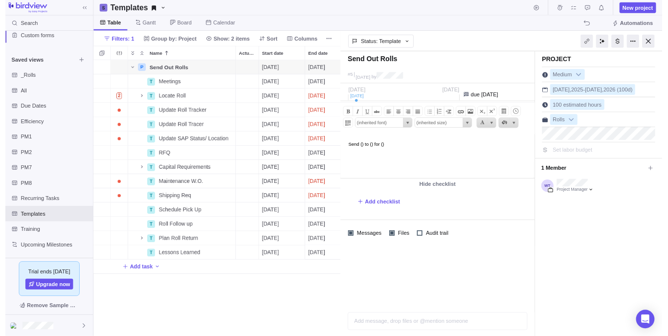
scroll to position [390, 399]
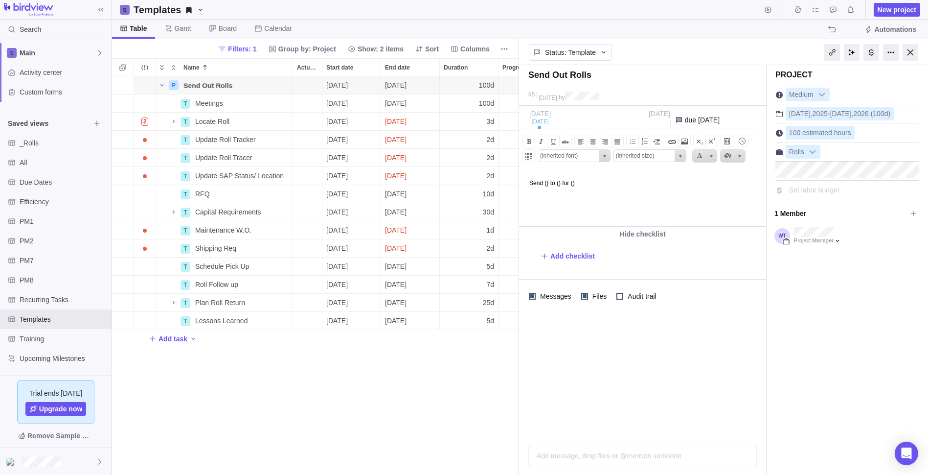
click at [616, 184] on body "Send () to () for ()" at bounding box center [641, 178] width 245 height 16
click at [594, 184] on body "Send () to () for () ______" at bounding box center [641, 178] width 245 height 16
click at [611, 187] on html "Send () to () for () ______" at bounding box center [641, 198] width 245 height 56
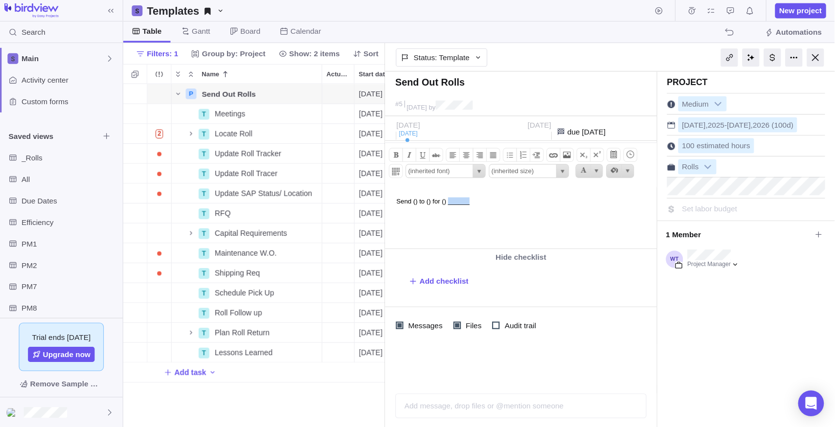
scroll to position [343, 307]
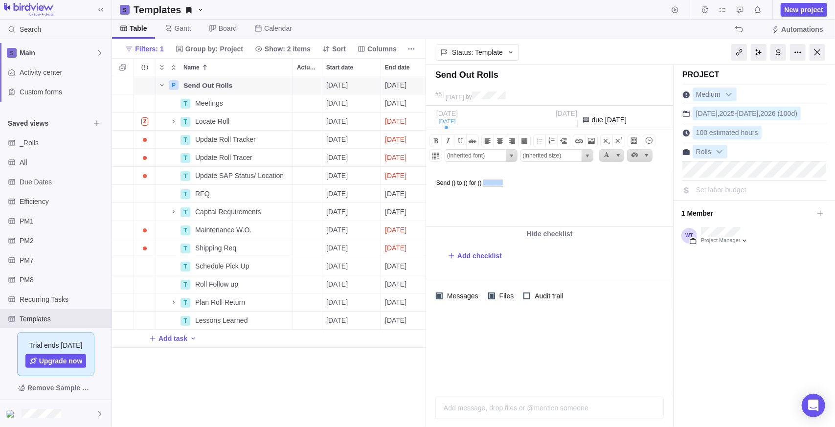
click at [512, 188] on html "Send () to () for () ______" at bounding box center [548, 198] width 245 height 56
click at [521, 180] on body "Send () to () for () ______" at bounding box center [548, 178] width 245 height 16
click at [489, 181] on body "Send () to () for () ______" at bounding box center [548, 178] width 245 height 16
click at [457, 180] on body "Send () to () for ﻿______" at bounding box center [548, 178] width 245 height 16
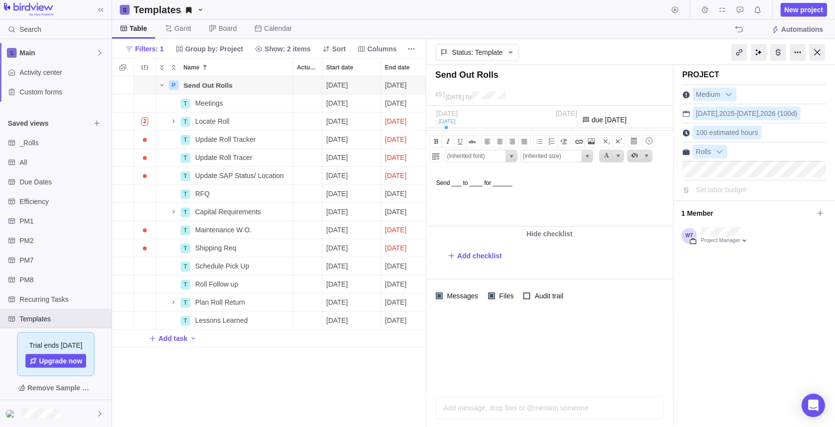
click at [531, 184] on body "Send ___ to ____ for ﻿______" at bounding box center [548, 178] width 245 height 16
click at [545, 190] on html "Send ___ to ____ for ﻿____" at bounding box center [548, 198] width 245 height 56
click at [574, 194] on html "Send ___ to ____ for ﻿____" at bounding box center [548, 198] width 245 height 56
click at [818, 58] on div at bounding box center [818, 52] width 16 height 17
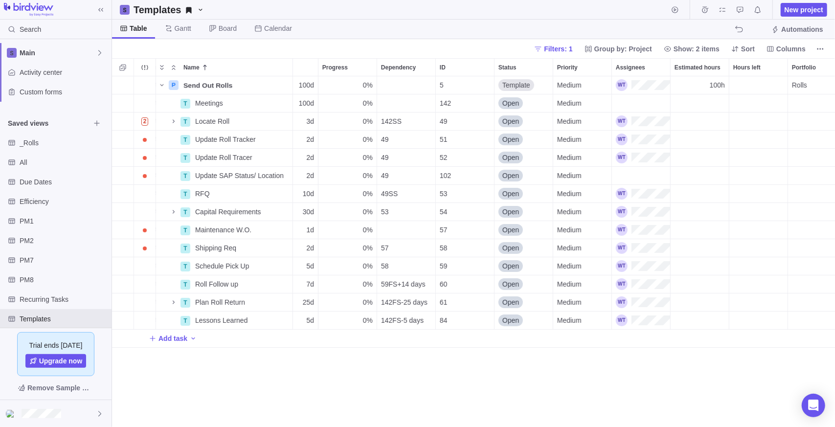
scroll to position [0, 250]
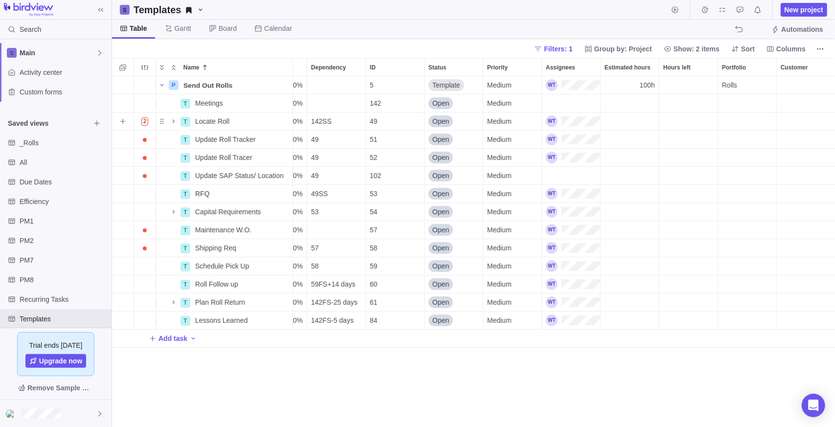
click at [572, 101] on div "Assignees" at bounding box center [571, 103] width 58 height 18
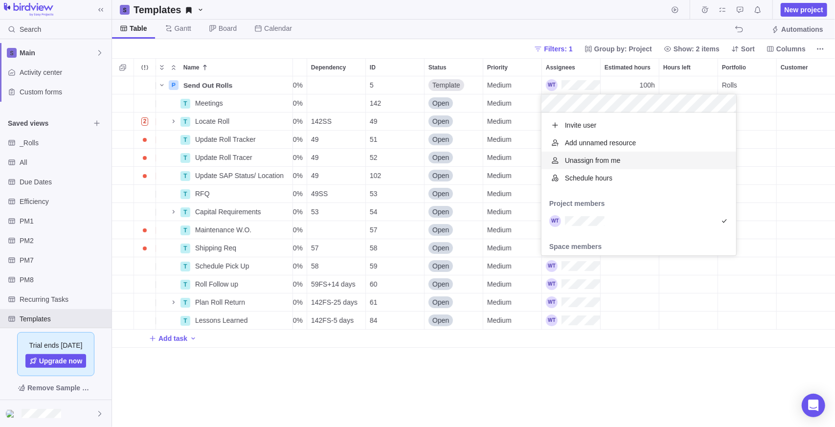
drag, startPoint x: 598, startPoint y: 381, endPoint x: 587, endPoint y: 335, distance: 47.3
click at [598, 380] on div "P Send Out Rolls Details 09/23/2025 02/09/2026 100d 0% 5 Template Medium 100h R…" at bounding box center [473, 251] width 723 height 351
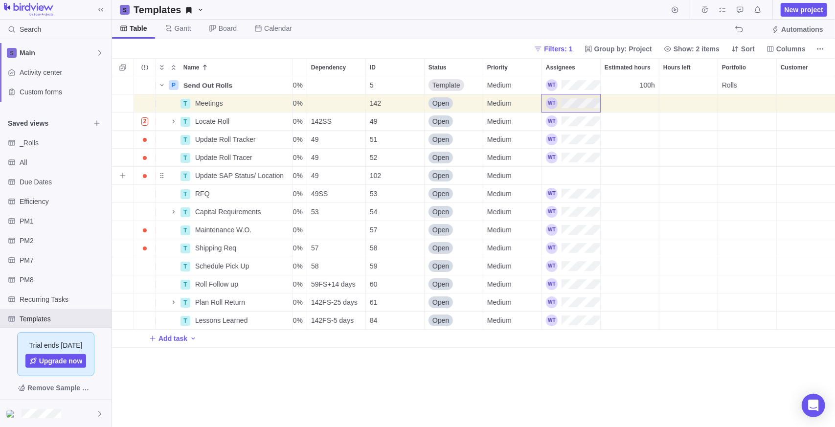
click at [585, 176] on div "Assignees" at bounding box center [571, 176] width 58 height 18
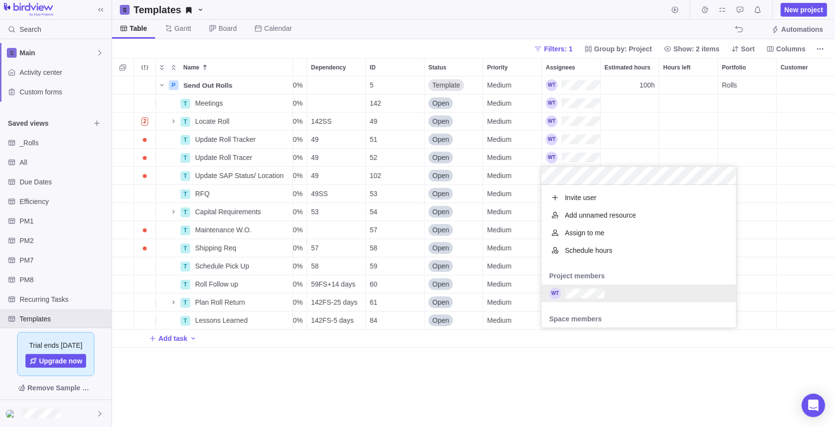
click at [576, 288] on div "grid" at bounding box center [639, 294] width 195 height 18
click at [553, 373] on div "P Send Out Rolls Details 09/23/2025 02/09/2026 100d 0% 5 Template Medium 100h R…" at bounding box center [473, 251] width 723 height 351
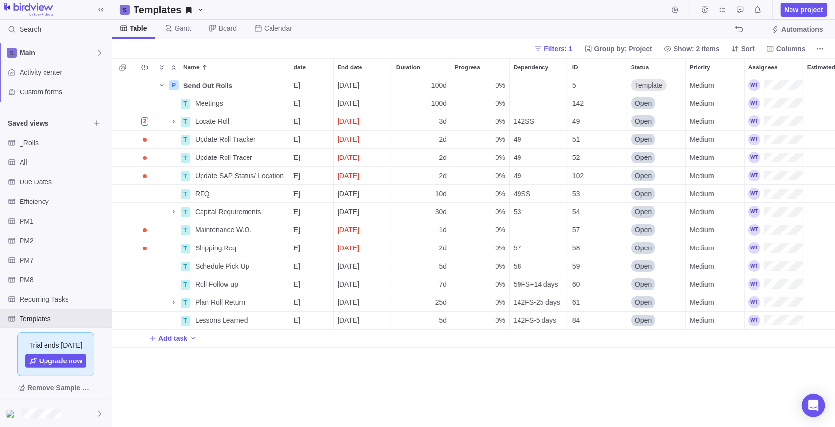
scroll to position [0, 0]
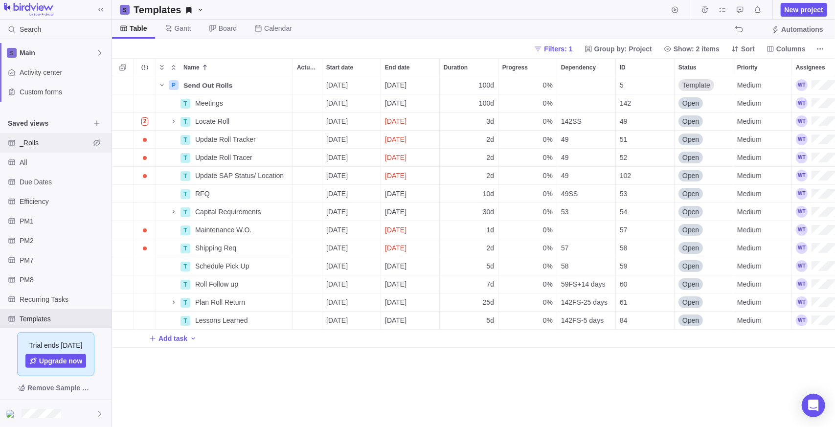
click at [19, 139] on div "_Rolls" at bounding box center [12, 143] width 16 height 16
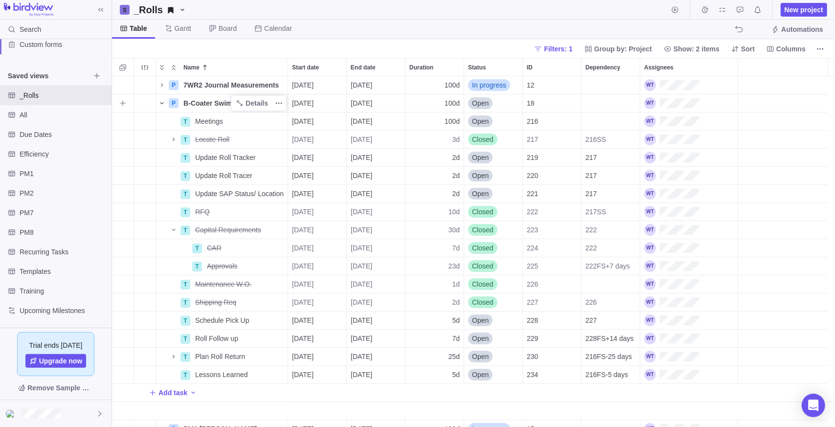
click at [163, 101] on icon "Name" at bounding box center [162, 103] width 8 height 8
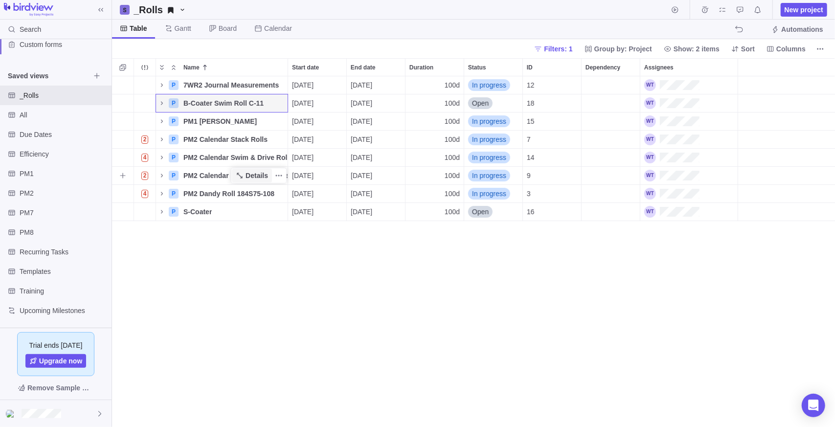
click at [253, 179] on span "Details" at bounding box center [257, 176] width 23 height 10
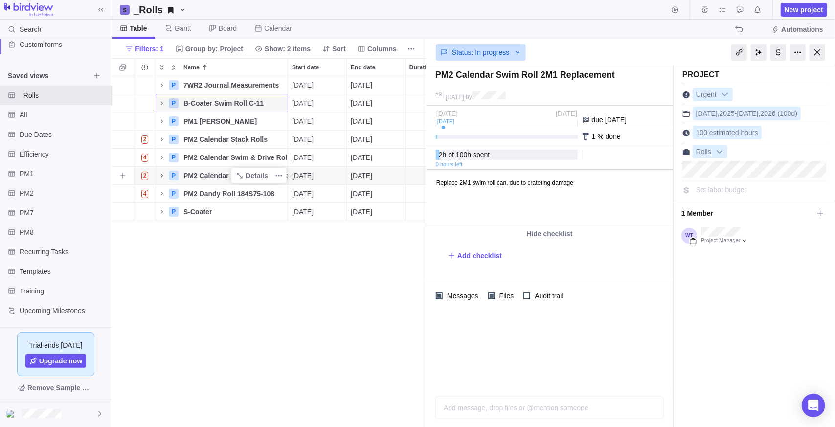
click at [158, 176] on icon "Name" at bounding box center [162, 176] width 8 height 8
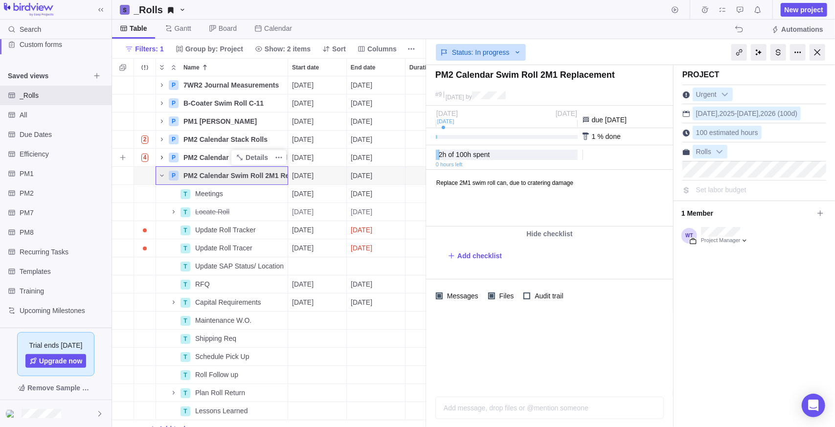
click at [164, 159] on icon "Name" at bounding box center [162, 158] width 8 height 8
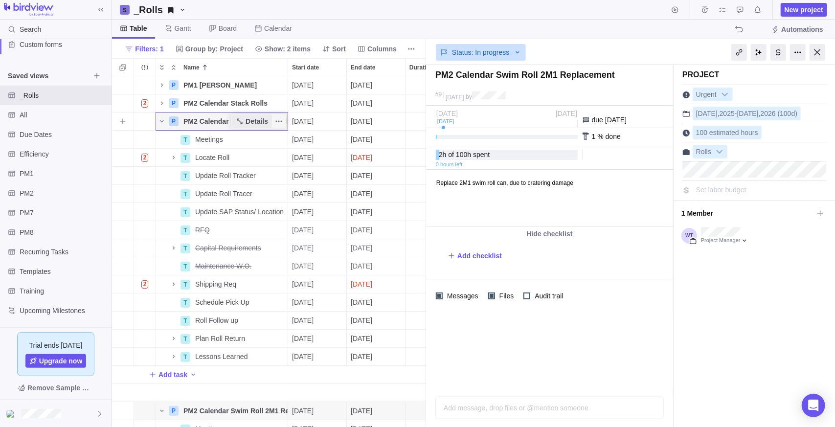
click at [262, 123] on span "Details" at bounding box center [257, 121] width 23 height 10
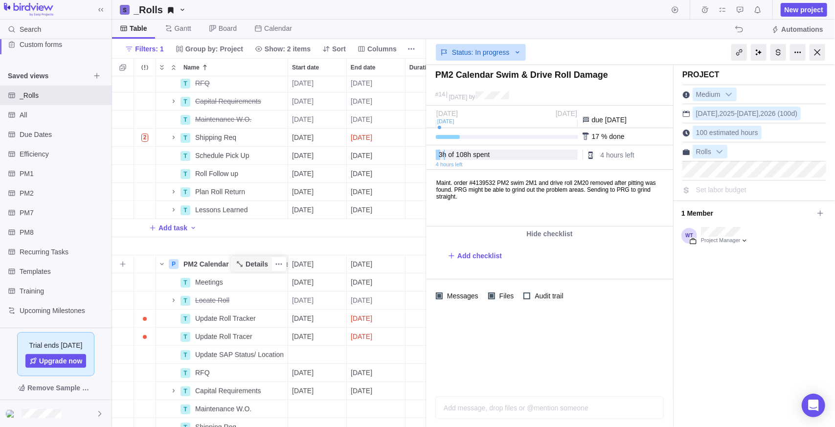
click at [271, 265] on span "Details" at bounding box center [252, 264] width 40 height 14
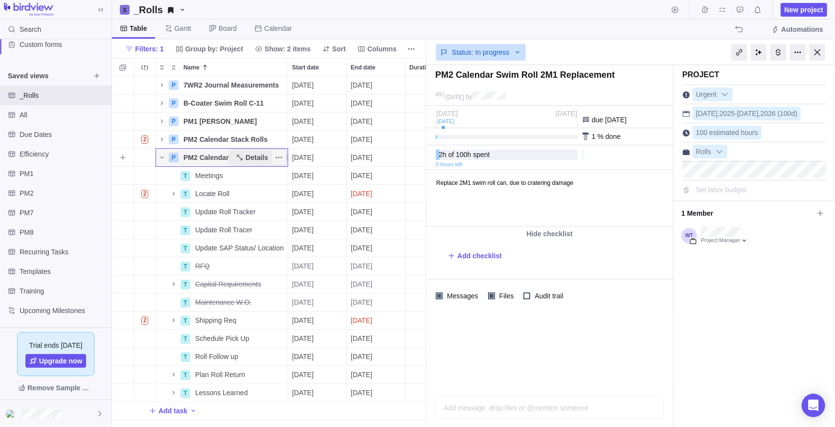
drag, startPoint x: 259, startPoint y: 156, endPoint x: 265, endPoint y: 154, distance: 6.1
click at [260, 156] on span "Details" at bounding box center [257, 158] width 23 height 10
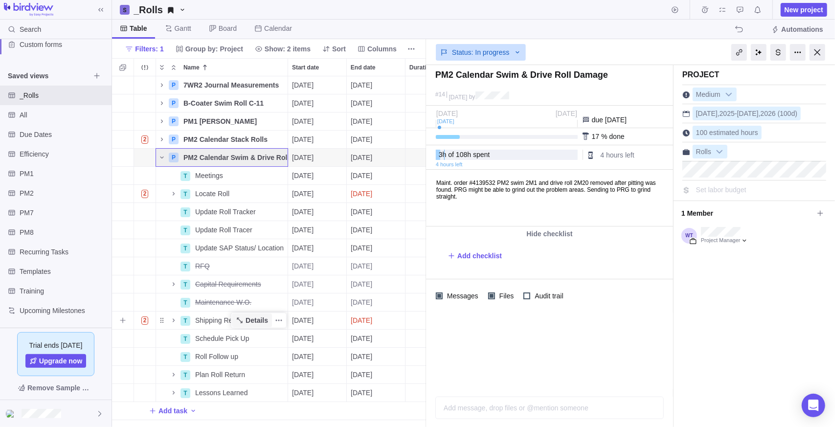
click at [249, 318] on span "Details" at bounding box center [257, 321] width 23 height 10
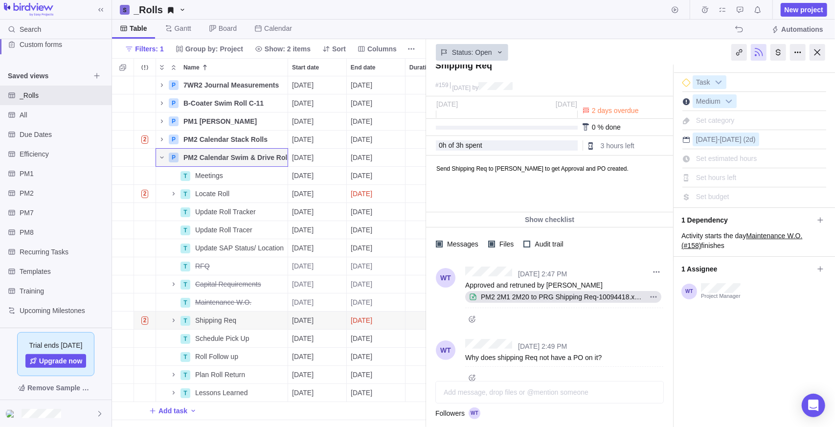
scroll to position [40, 0]
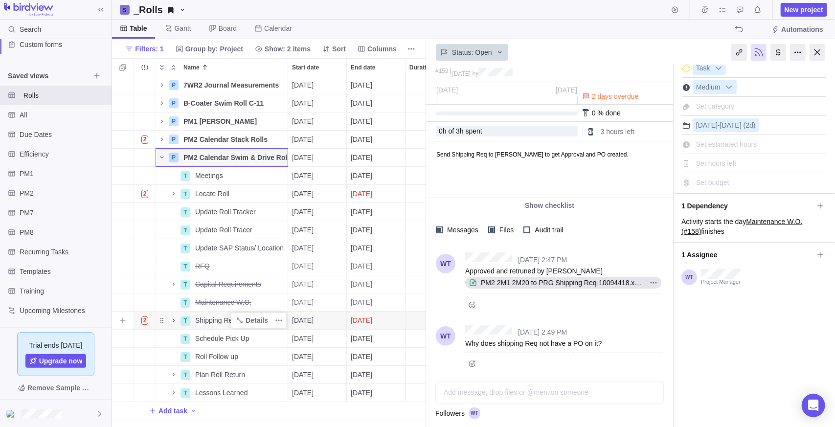
click at [175, 317] on icon "Name" at bounding box center [174, 321] width 8 height 8
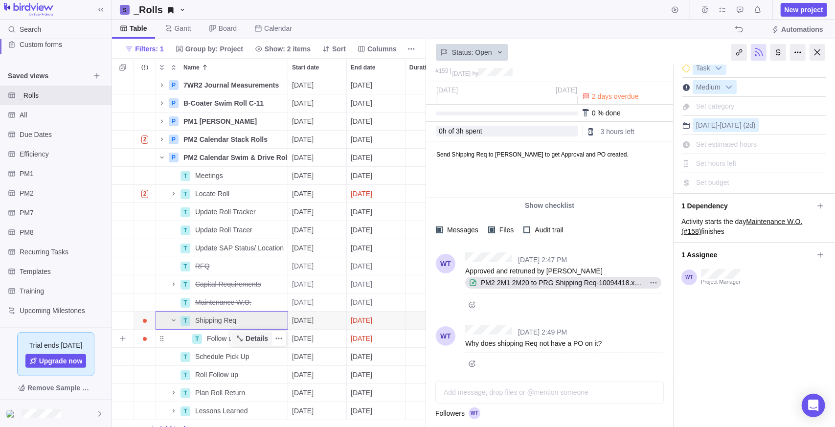
click at [256, 339] on span "Details" at bounding box center [257, 339] width 23 height 10
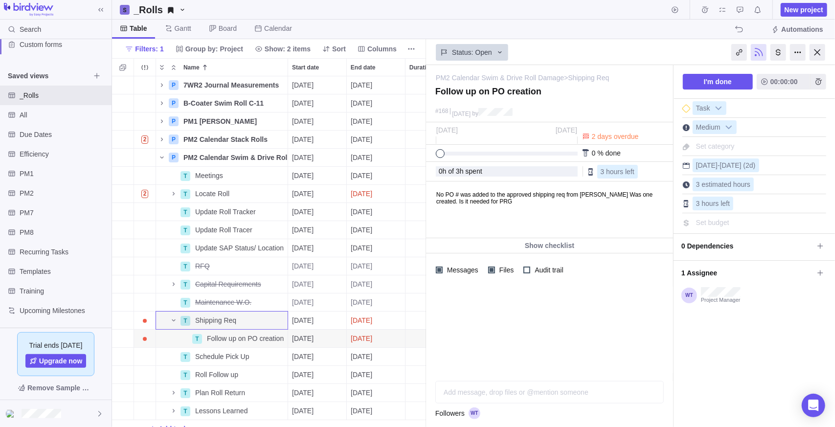
click at [485, 391] on div "Add message, drop files or @mention someone AI" at bounding box center [549, 392] width 228 height 23
drag, startPoint x: 491, startPoint y: 310, endPoint x: 507, endPoint y: 334, distance: 29.6
click at [491, 310] on div at bounding box center [549, 319] width 247 height 65
click at [544, 377] on div "Add message, drop files or @mention someone" at bounding box center [549, 371] width 227 height 22
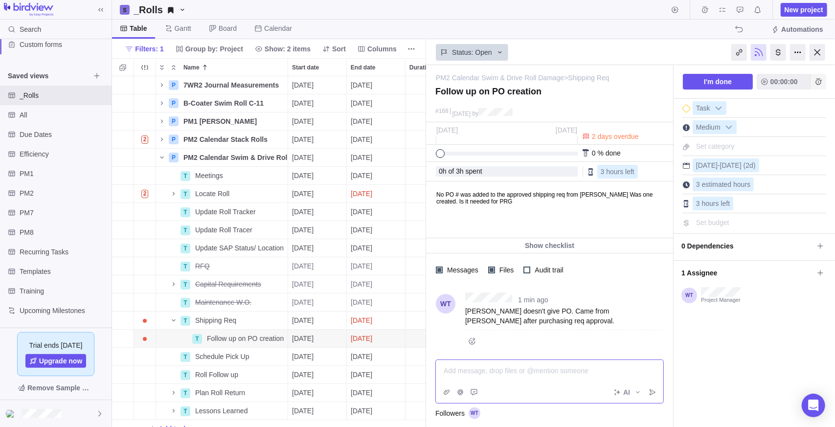
click at [815, 83] on icon "Add time entry" at bounding box center [819, 82] width 8 height 8
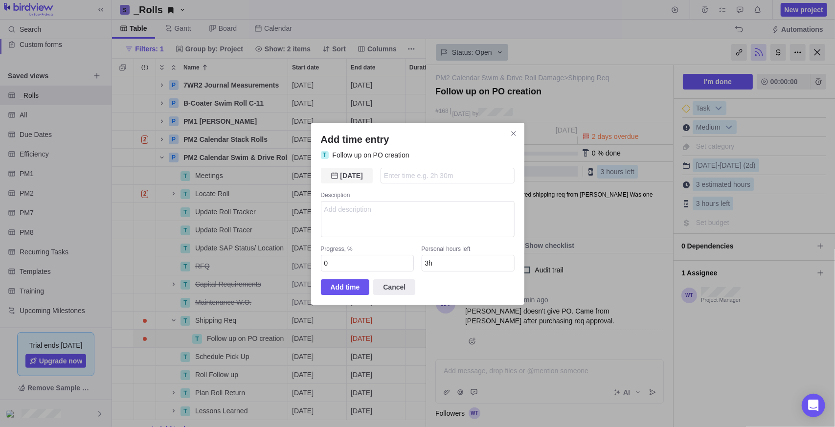
click at [351, 176] on span "[DATE]" at bounding box center [351, 176] width 23 height 12
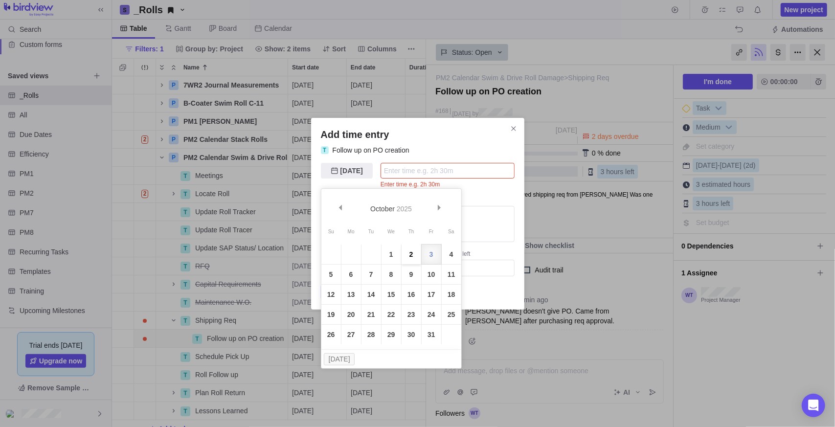
click at [408, 252] on link "2" at bounding box center [412, 255] width 20 height 20
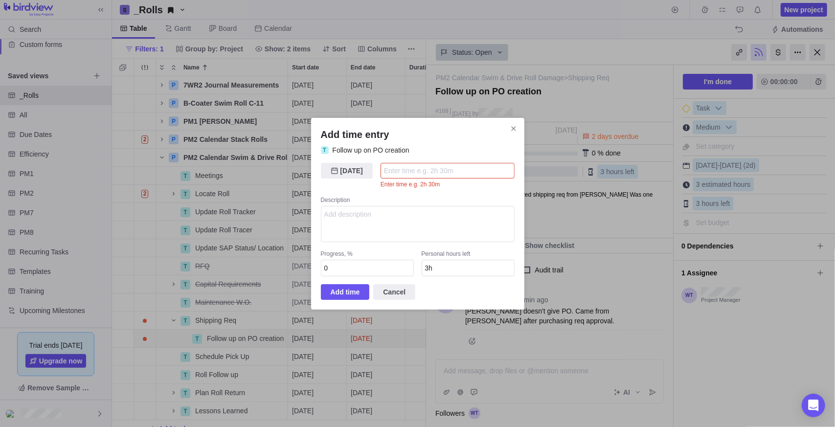
click at [436, 175] on input "Add time entry" at bounding box center [448, 171] width 134 height 16
type input "1"
type input "2h"
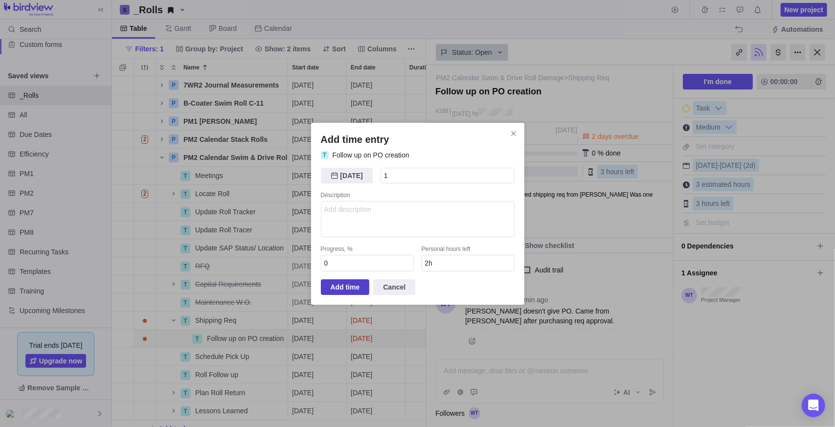
type input "1h"
click at [356, 285] on span "Add time" at bounding box center [345, 287] width 29 height 12
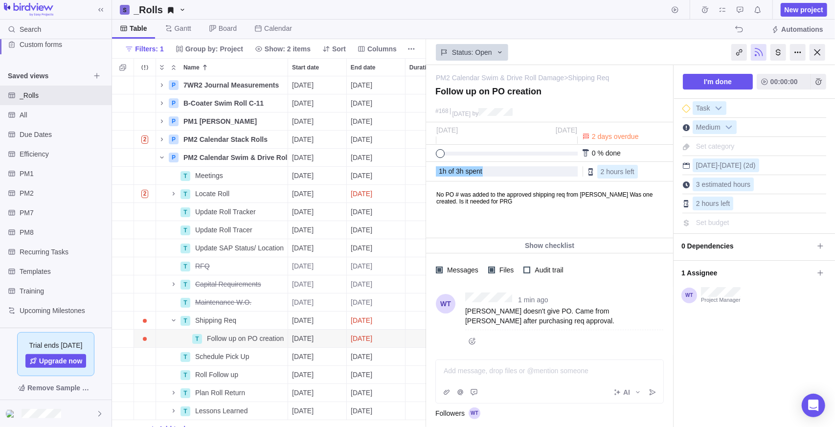
click at [714, 143] on span "Set category" at bounding box center [715, 146] width 39 height 8
click at [724, 142] on input "text" at bounding box center [755, 146] width 125 height 14
type input "Lesson's Learned"
click at [735, 169] on li "Add Lesson's Learned" at bounding box center [754, 168] width 112 height 17
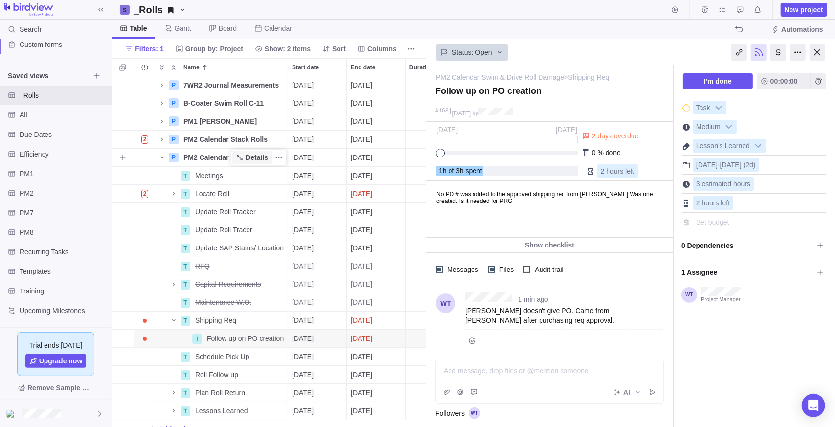
click at [257, 153] on span "Details" at bounding box center [257, 158] width 23 height 10
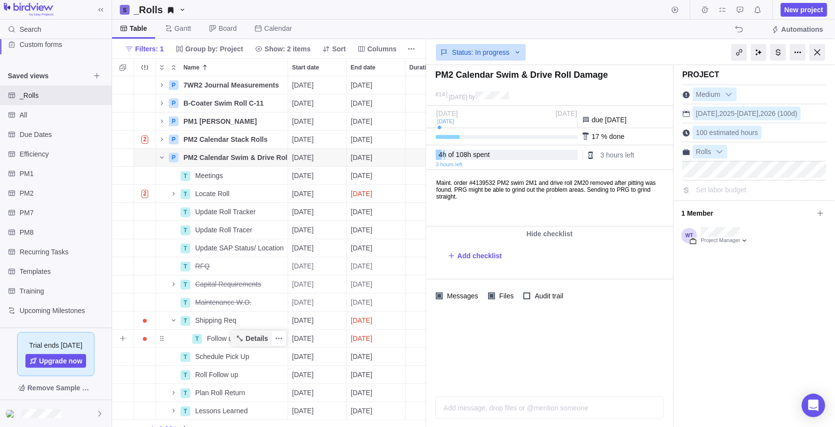
click at [258, 334] on span "Details" at bounding box center [257, 339] width 23 height 10
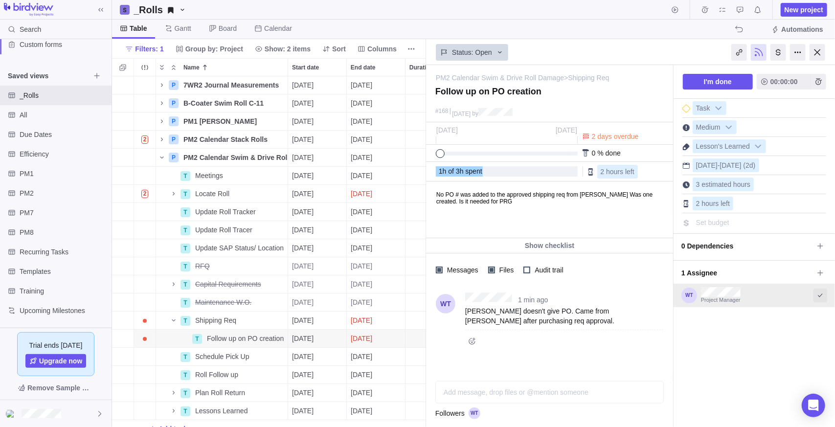
click at [821, 295] on icon "Select to mark an assignee's portion of work as completed (reciprocal with I'm …" at bounding box center [820, 296] width 8 height 8
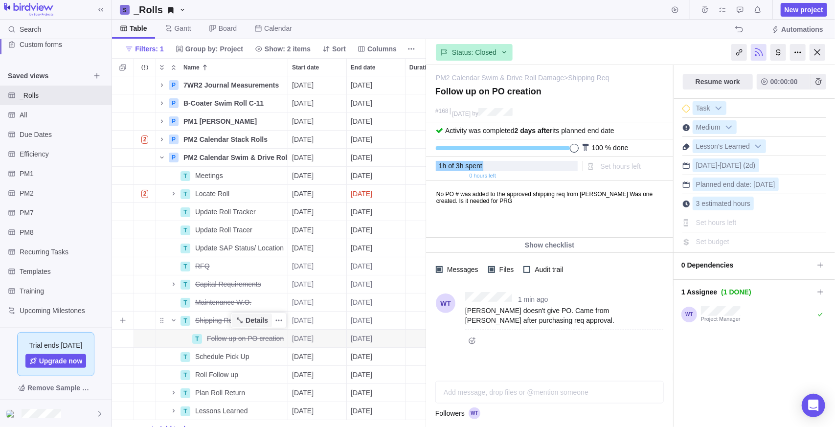
click at [248, 321] on span "Details" at bounding box center [257, 321] width 23 height 10
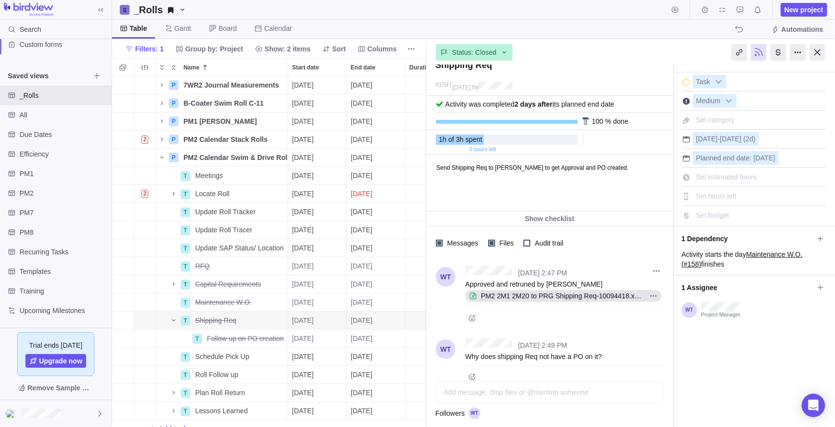
scroll to position [40, 0]
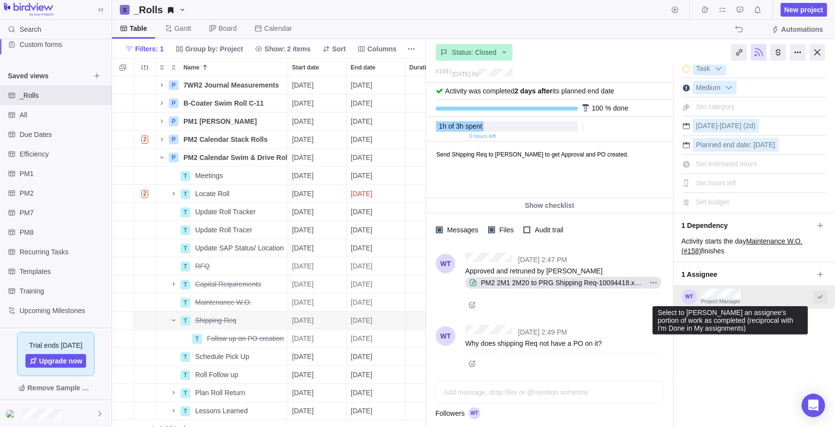
click at [816, 297] on icon "Select to mark an assignee's portion of work as completed (reciprocal with I'm …" at bounding box center [820, 297] width 8 height 8
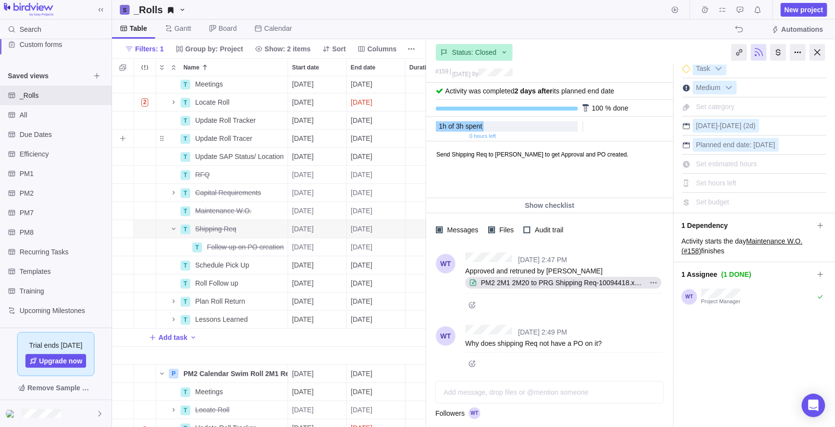
scroll to position [147, 0]
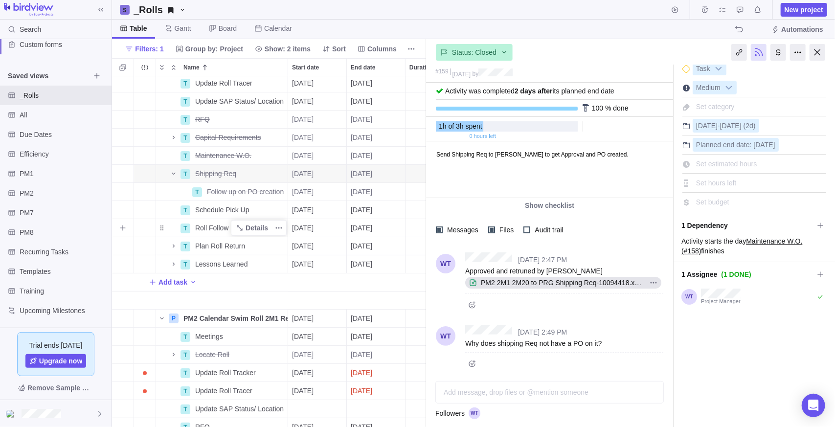
click at [235, 219] on div "Roll Follow up" at bounding box center [239, 228] width 96 height 18
click at [243, 206] on div "T Update Roll Tracer Details 10/03/2025 10/06/2025 2d Open 152 149 T Update SAP…" at bounding box center [269, 251] width 314 height 351
click at [247, 208] on span "Details" at bounding box center [257, 210] width 23 height 10
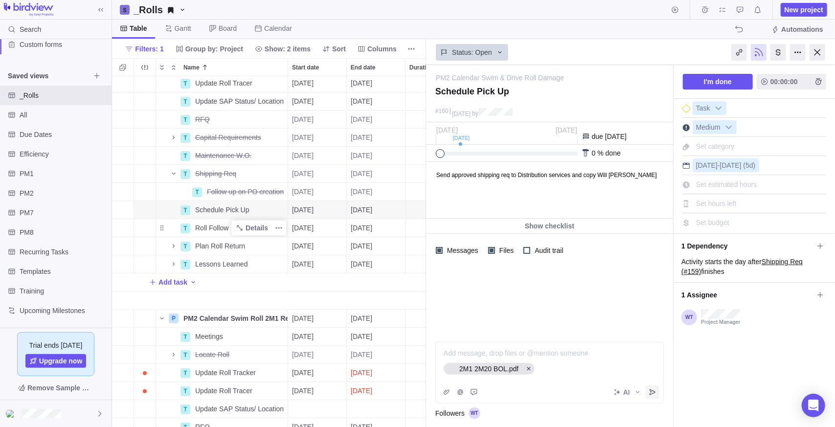
click at [655, 393] on icon "Post" at bounding box center [653, 392] width 8 height 8
click at [518, 372] on div at bounding box center [549, 371] width 211 height 10
click at [815, 81] on span "Add time entry" at bounding box center [819, 82] width 16 height 16
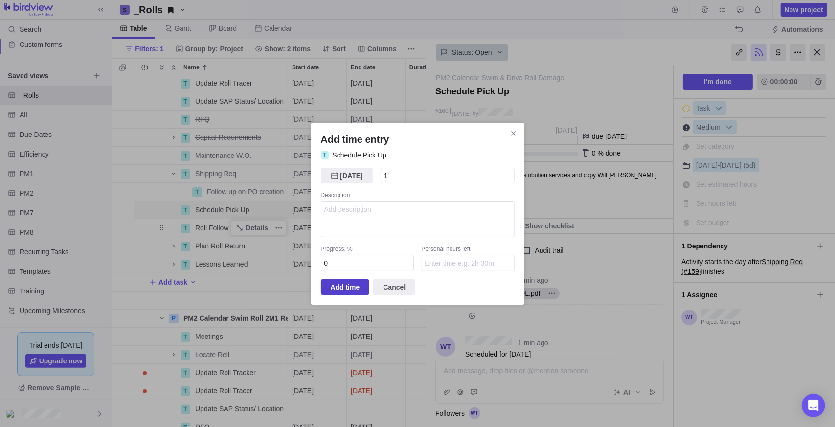
type input "1h"
click at [354, 281] on span "Add time" at bounding box center [345, 287] width 29 height 12
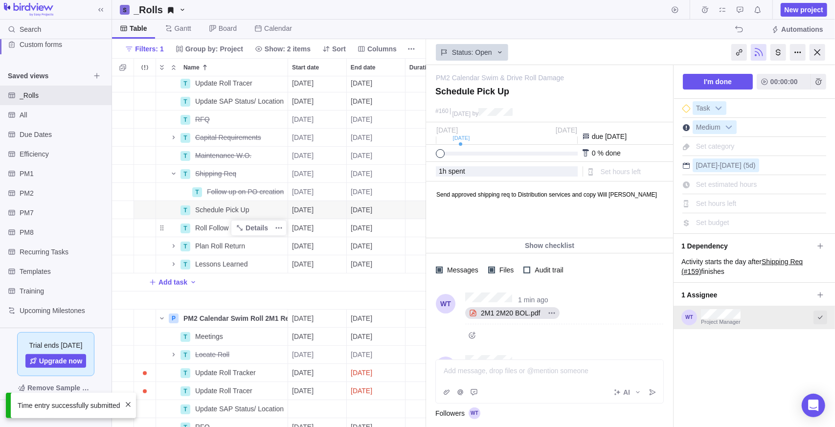
click at [816, 320] on icon "Select to mark an assignee's portion of work as completed (reciprocal with I'm …" at bounding box center [820, 318] width 8 height 8
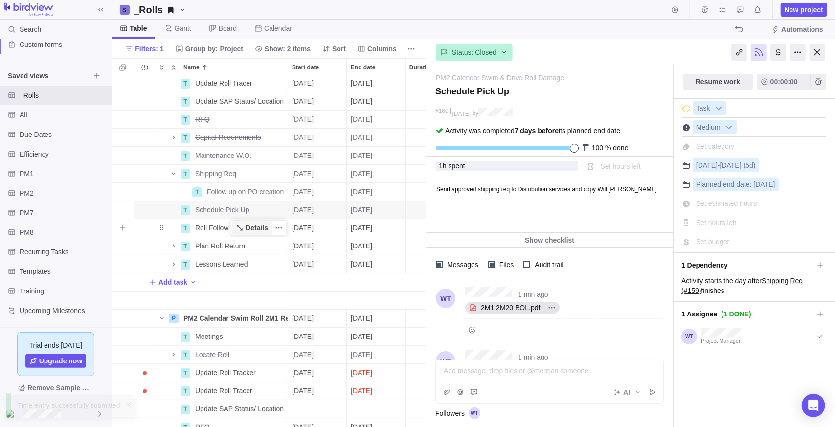
click at [253, 228] on span "Details" at bounding box center [257, 228] width 23 height 10
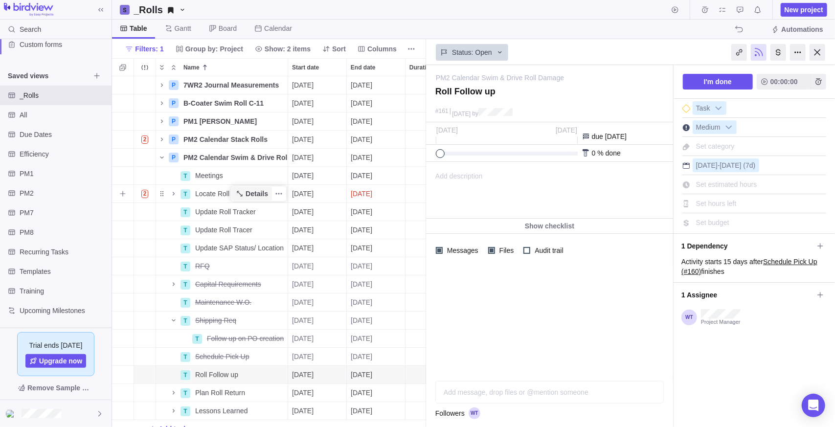
click at [246, 197] on span "Details" at bounding box center [252, 194] width 40 height 14
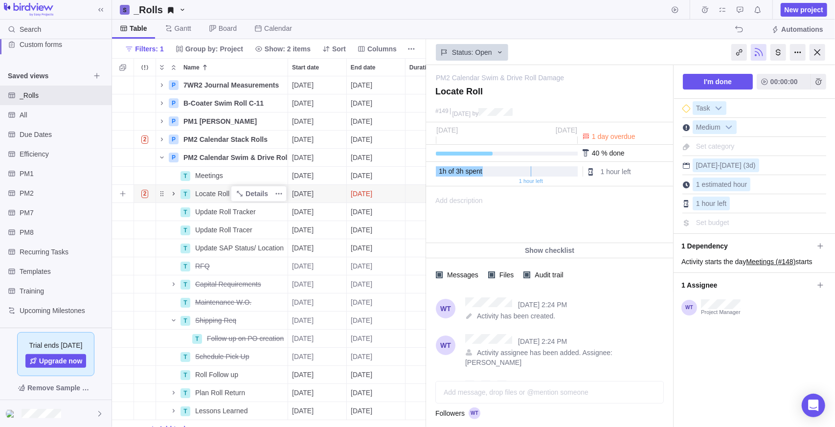
click at [171, 195] on icon "Name" at bounding box center [174, 194] width 8 height 8
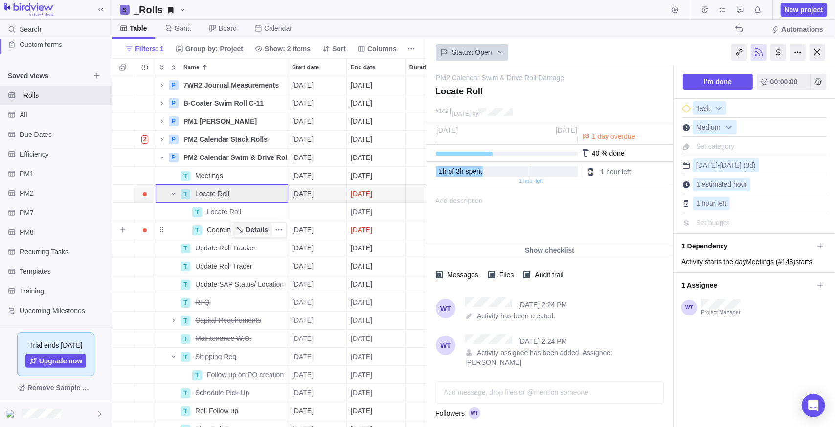
click at [266, 231] on span "Details" at bounding box center [257, 230] width 23 height 10
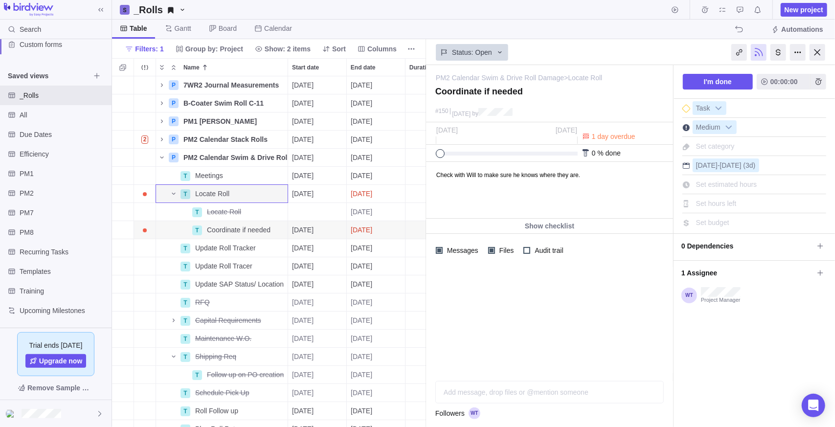
click at [535, 390] on div "Add message, drop files or @mention someone AI" at bounding box center [549, 392] width 228 height 23
drag, startPoint x: 653, startPoint y: 393, endPoint x: 417, endPoint y: 274, distance: 264.5
click at [653, 392] on icon "Post" at bounding box center [653, 392] width 8 height 8
click at [250, 217] on span "Details" at bounding box center [252, 212] width 40 height 14
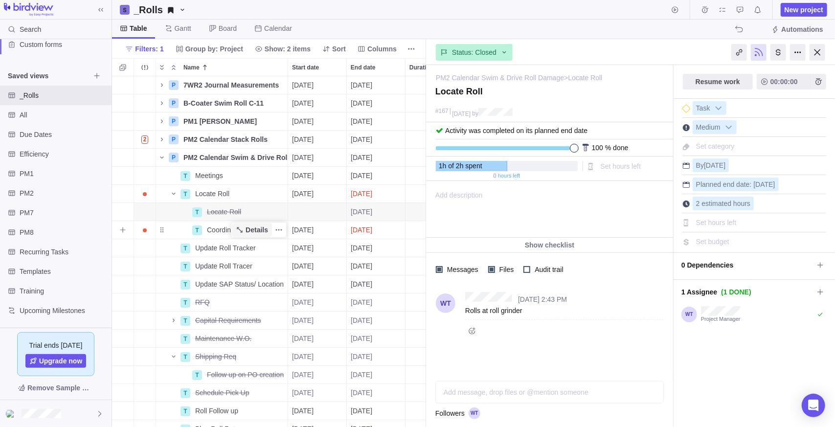
click at [258, 229] on span "Details" at bounding box center [257, 230] width 23 height 10
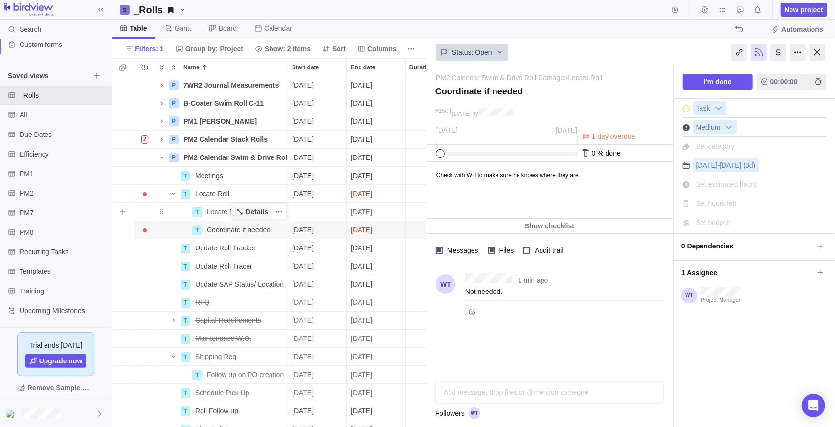
click at [262, 212] on span "Details" at bounding box center [257, 212] width 23 height 10
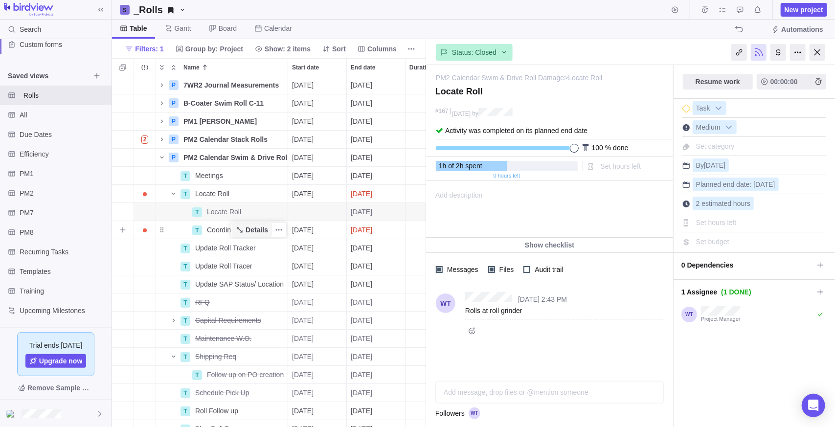
click at [252, 231] on span "Details" at bounding box center [257, 230] width 23 height 10
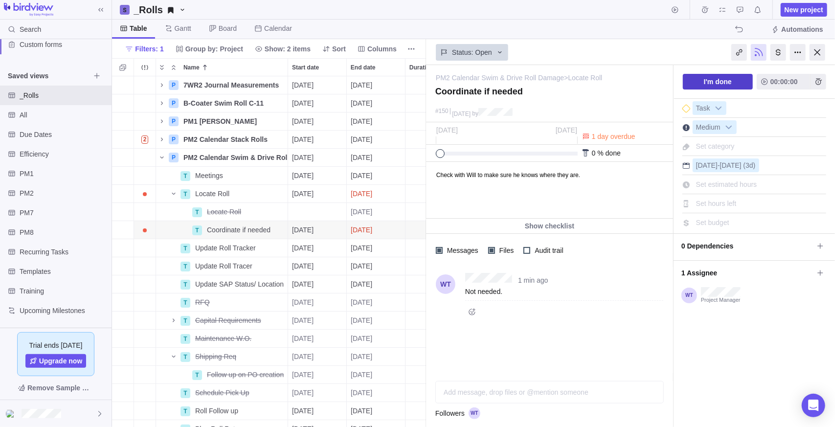
click at [725, 81] on span "I'm done" at bounding box center [718, 82] width 28 height 12
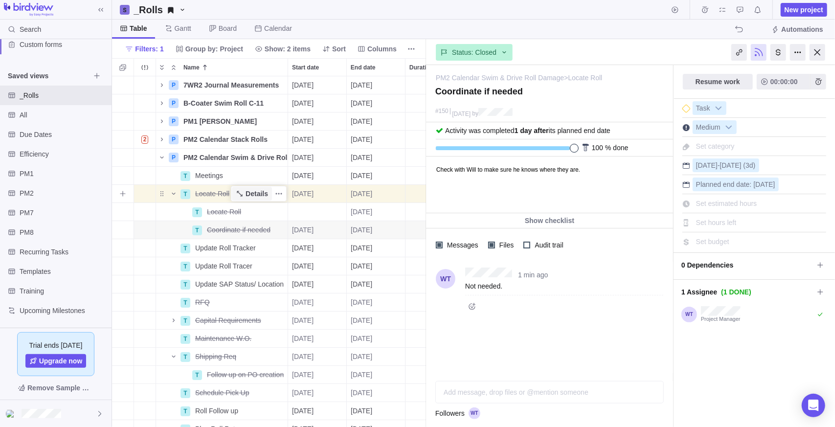
click at [256, 200] on span "Details" at bounding box center [252, 194] width 40 height 14
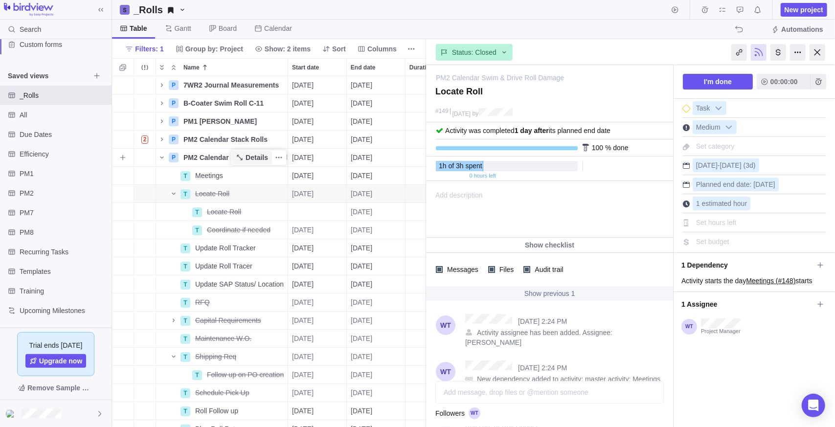
click at [260, 154] on span "Details" at bounding box center [257, 158] width 23 height 10
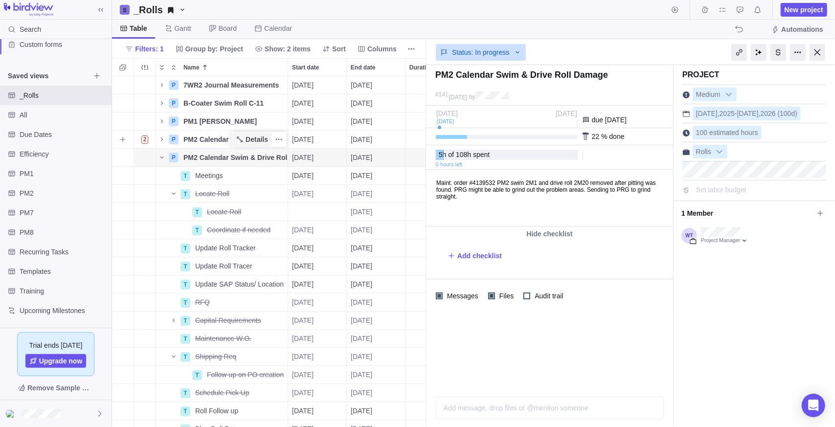
click at [247, 140] on span "Details" at bounding box center [252, 140] width 40 height 14
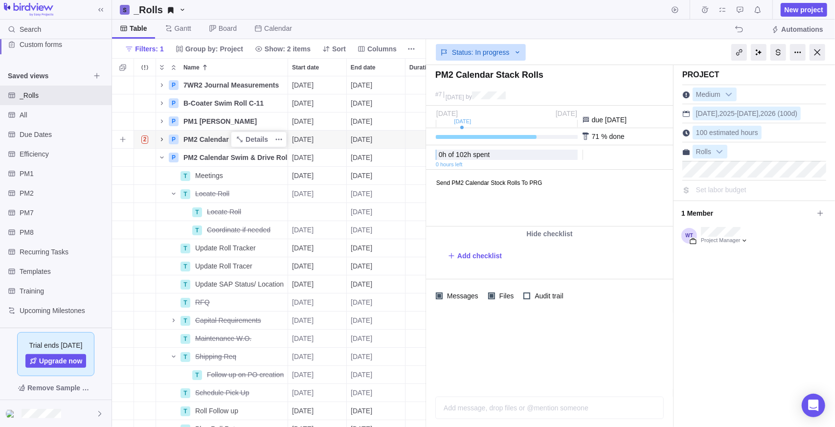
click at [159, 136] on icon "Name" at bounding box center [162, 140] width 8 height 8
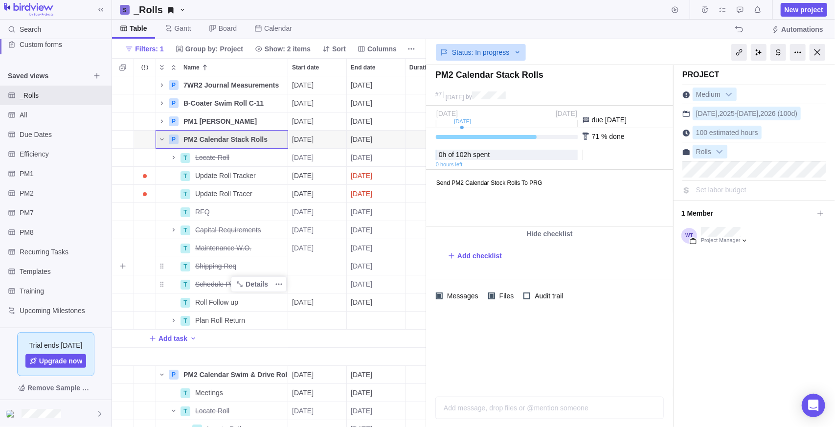
click at [238, 276] on div "Details" at bounding box center [259, 284] width 56 height 16
click at [248, 286] on span "Details" at bounding box center [257, 284] width 23 height 10
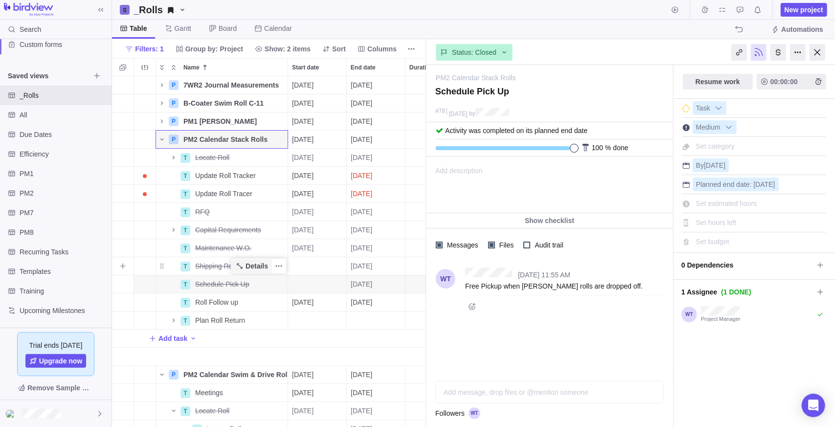
click at [248, 270] on span "Details" at bounding box center [257, 266] width 23 height 10
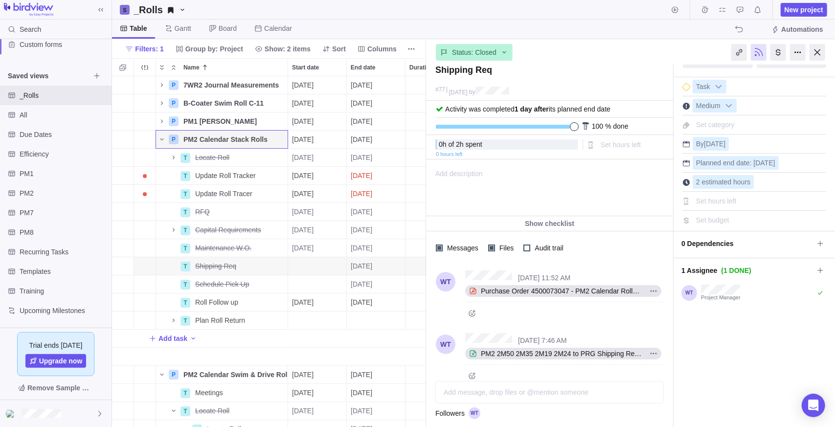
scroll to position [34, 0]
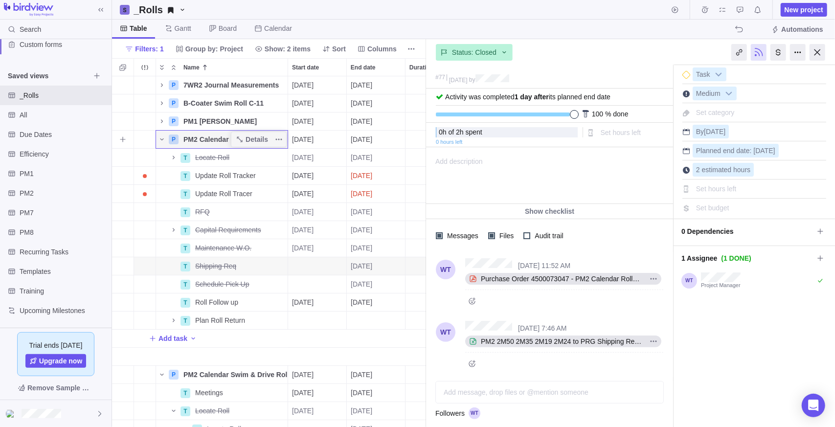
click at [254, 132] on div "Details" at bounding box center [259, 140] width 56 height 16
click at [231, 137] on span "PM2 Calendar Stack Rolls" at bounding box center [225, 140] width 84 height 10
click at [221, 140] on input "PM2 Calendar Stack Rolls" at bounding box center [233, 139] width 109 height 19
click at [606, 165] on body "Search Time logs history Resources Reports Dashboard BI dashboards Main Activit…" at bounding box center [417, 213] width 835 height 427
click at [264, 140] on span "Details" at bounding box center [257, 140] width 23 height 10
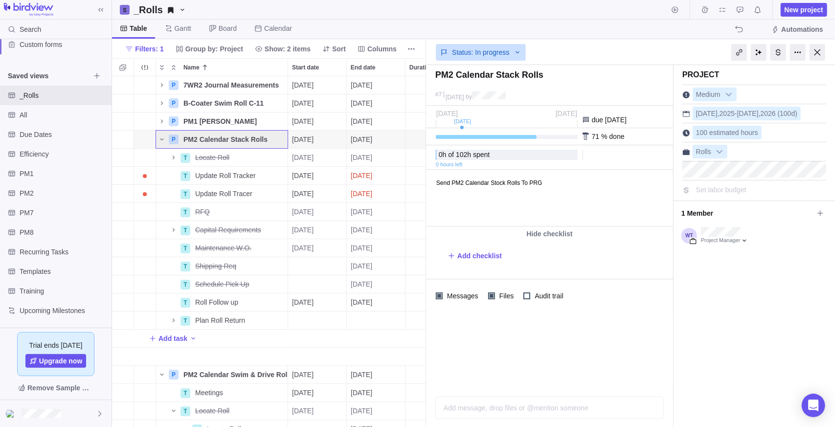
click at [574, 181] on body "Send PM2 Calendar Stock Rolls To PRG" at bounding box center [548, 178] width 245 height 16
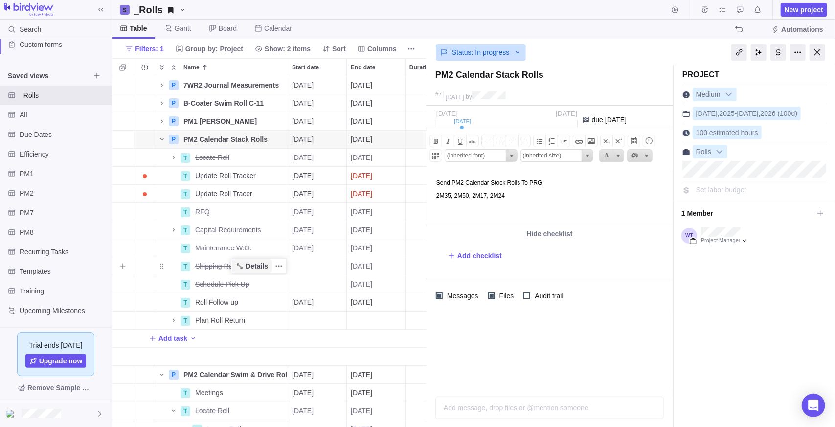
click at [252, 268] on span "Details" at bounding box center [257, 266] width 23 height 10
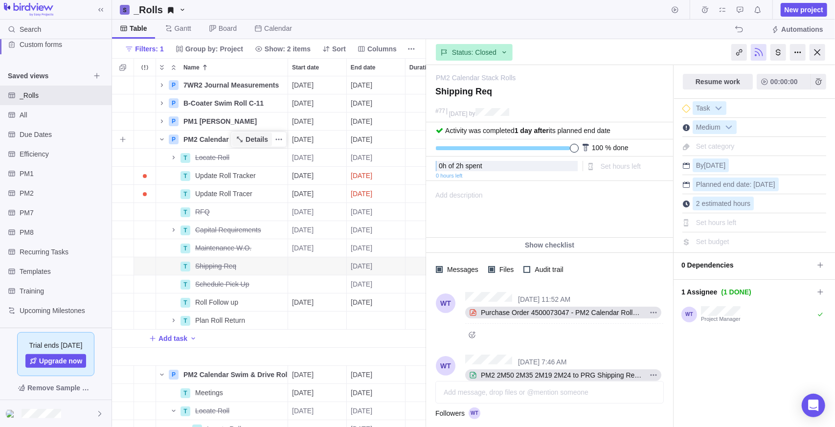
click at [253, 138] on span "Details" at bounding box center [257, 140] width 23 height 10
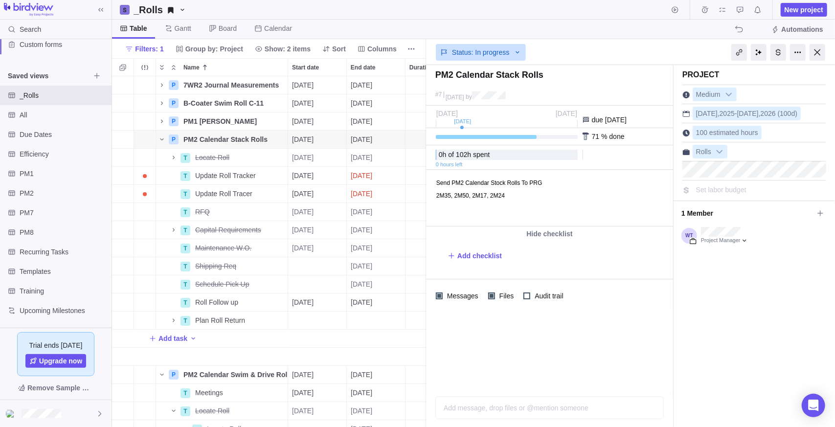
drag, startPoint x: 751, startPoint y: 358, endPoint x: 575, endPoint y: 168, distance: 258.9
click at [751, 357] on div "Project Medium Sep 8 , 2025 - Jan 23 , 2026 (100d) 100 estimated hours Rolls Se…" at bounding box center [754, 246] width 161 height 362
click at [253, 307] on span "Details" at bounding box center [252, 302] width 40 height 14
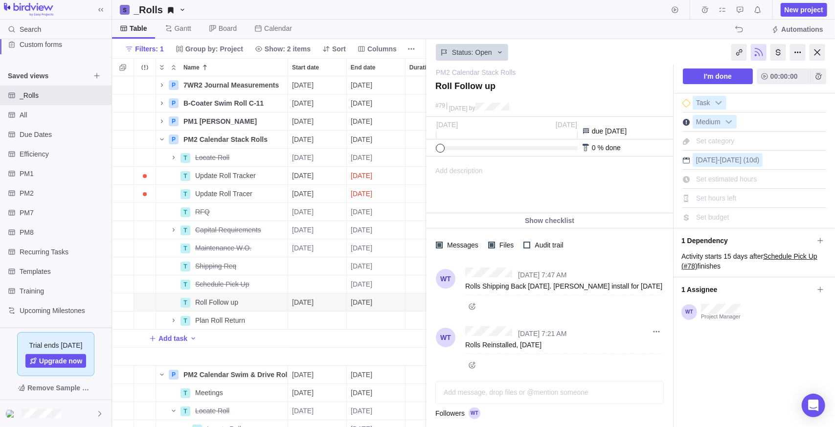
scroll to position [7, 0]
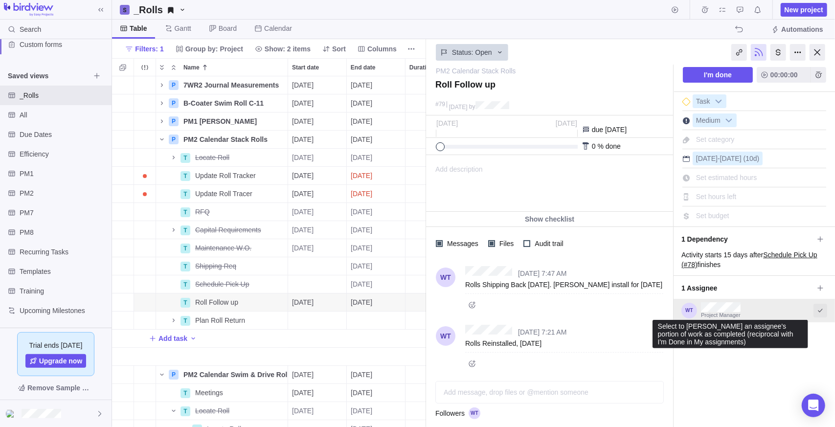
click at [818, 311] on icon "Select to mark an assignee's portion of work as completed (reciprocal with I'm …" at bounding box center [820, 310] width 4 height 3
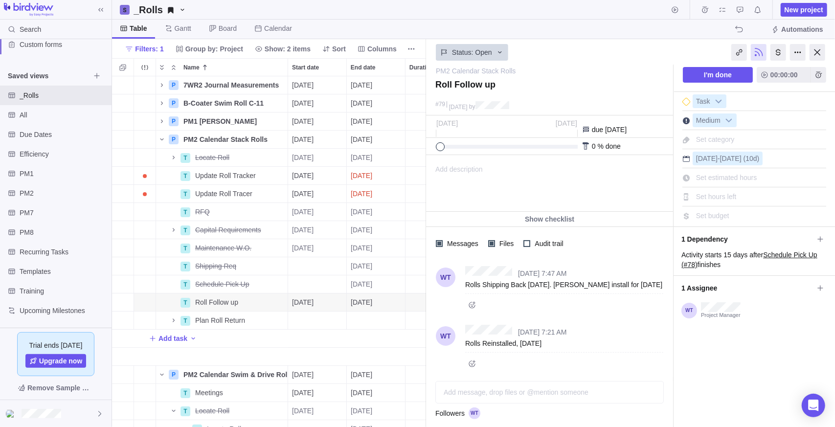
scroll to position [2, 0]
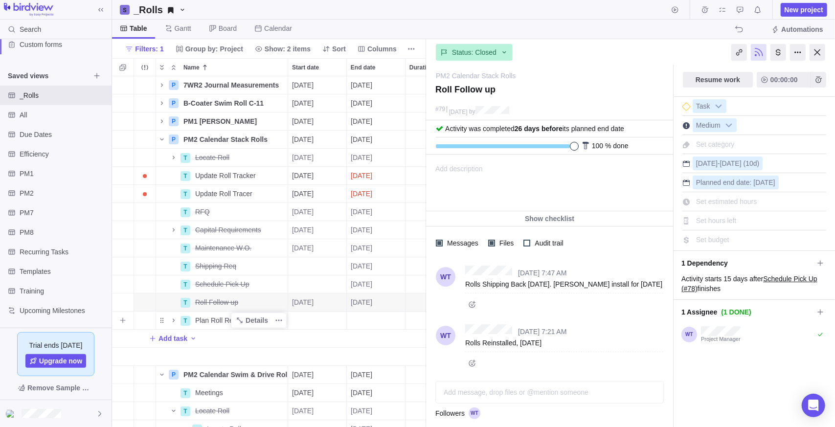
click at [181, 320] on div "T" at bounding box center [186, 321] width 10 height 10
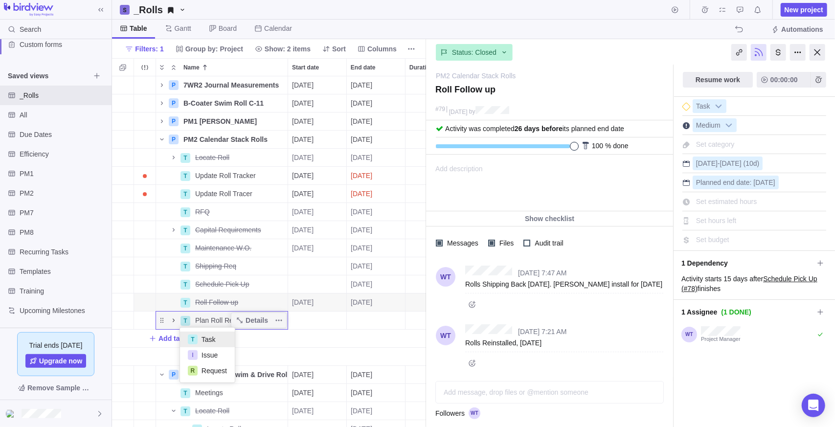
click at [174, 321] on div "P 7WR2 Journal Measurements Details 09/29/2025 02/13/2026 100d In progress 12 P…" at bounding box center [269, 251] width 314 height 351
click at [173, 322] on icon "Name" at bounding box center [174, 321] width 8 height 8
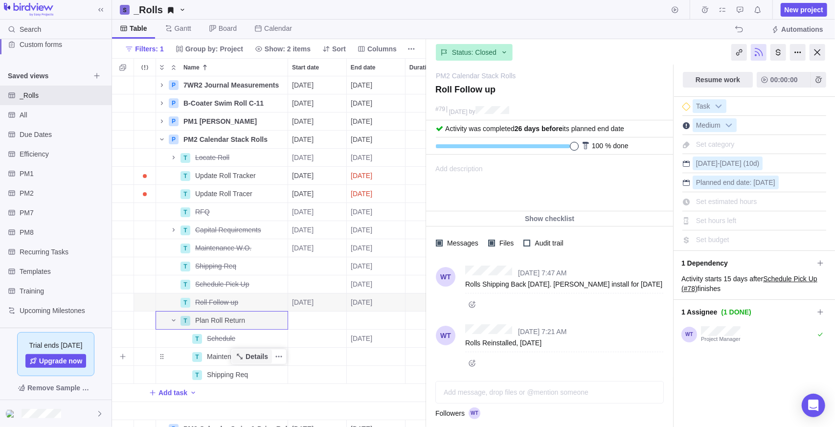
click at [251, 354] on span "Details" at bounding box center [257, 357] width 23 height 10
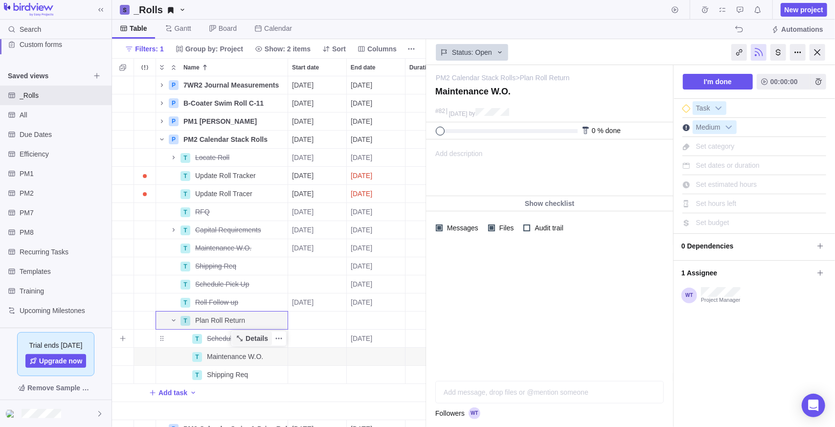
click at [253, 333] on span "Details" at bounding box center [252, 339] width 40 height 14
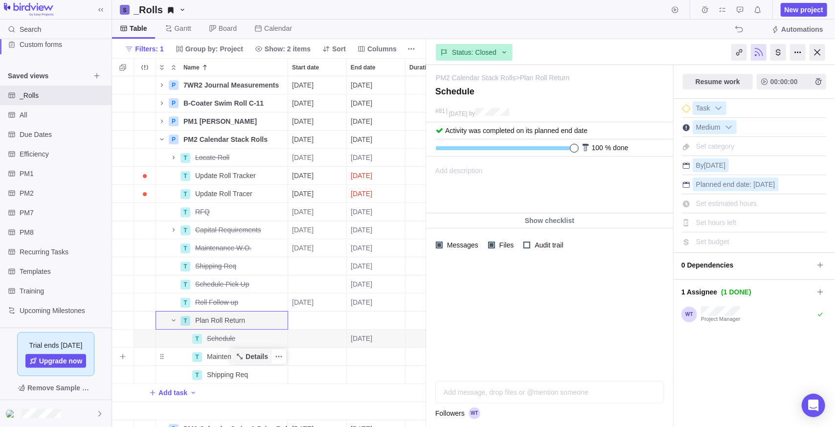
click at [259, 356] on span "Details" at bounding box center [257, 357] width 23 height 10
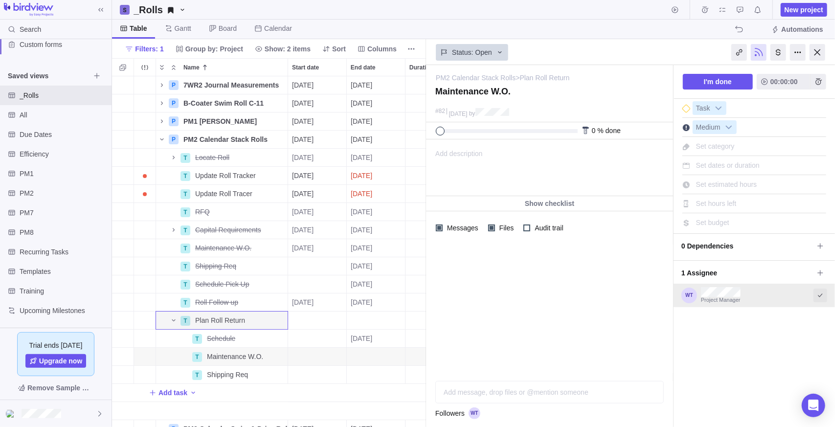
click at [817, 296] on icon "Select to mark an assignee's portion of work as completed (reciprocal with I'm …" at bounding box center [820, 296] width 8 height 8
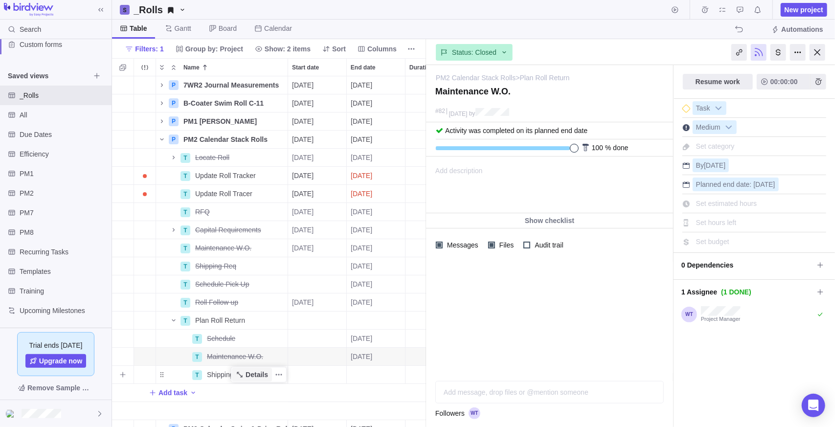
click at [261, 378] on span "Details" at bounding box center [257, 375] width 23 height 10
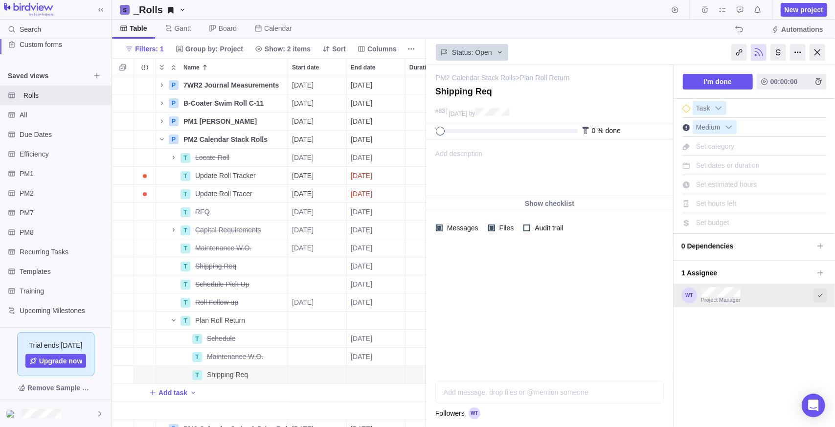
click at [820, 299] on span "Select to mark an assignee's portion of work as completed (reciprocal with I'm …" at bounding box center [821, 296] width 14 height 14
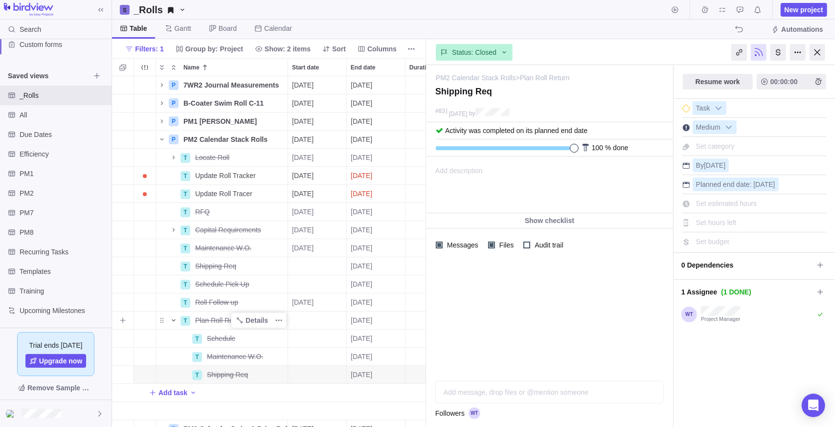
click at [172, 319] on icon "Name" at bounding box center [173, 320] width 3 height 2
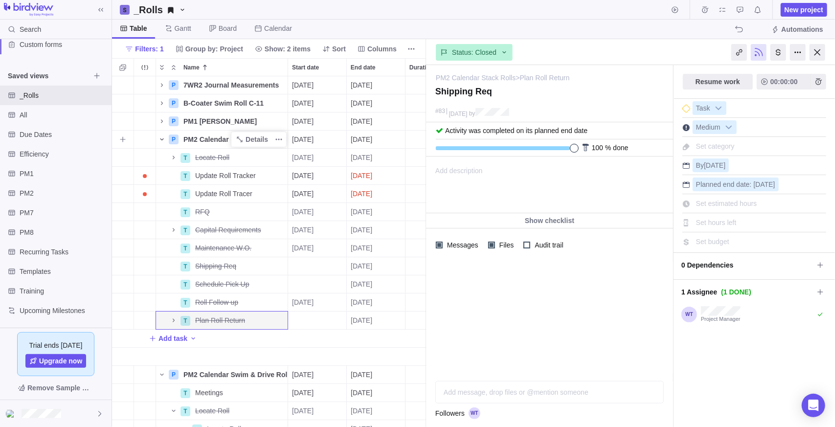
click at [165, 139] on icon "Name" at bounding box center [162, 140] width 8 height 8
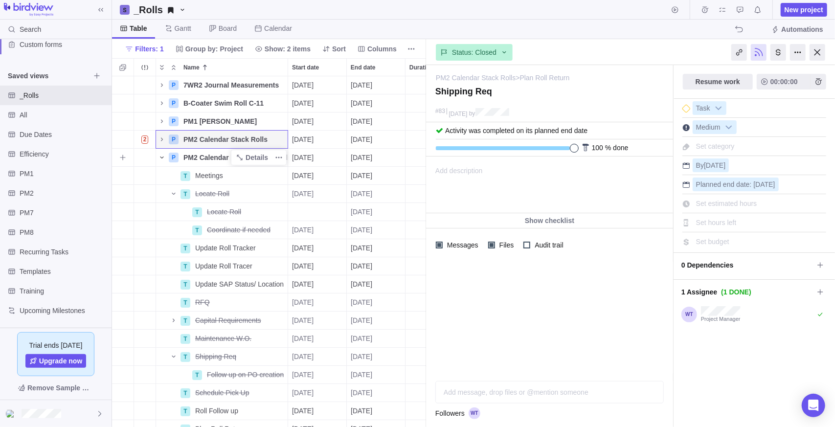
click at [164, 157] on icon "Name" at bounding box center [162, 158] width 8 height 8
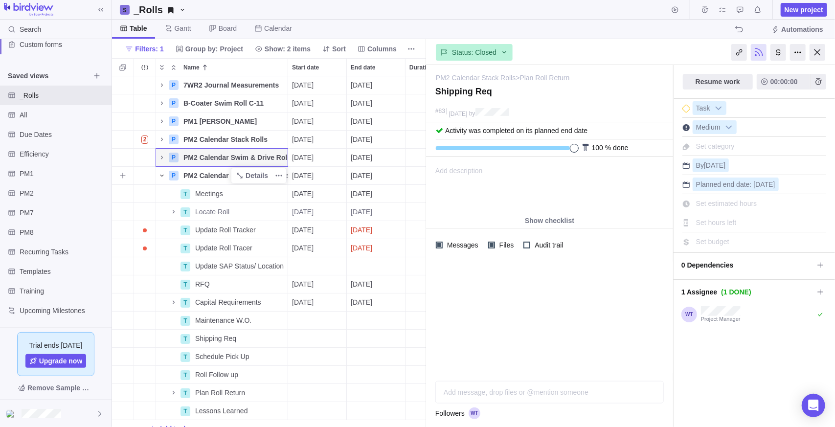
click at [164, 176] on icon "Name" at bounding box center [162, 176] width 8 height 8
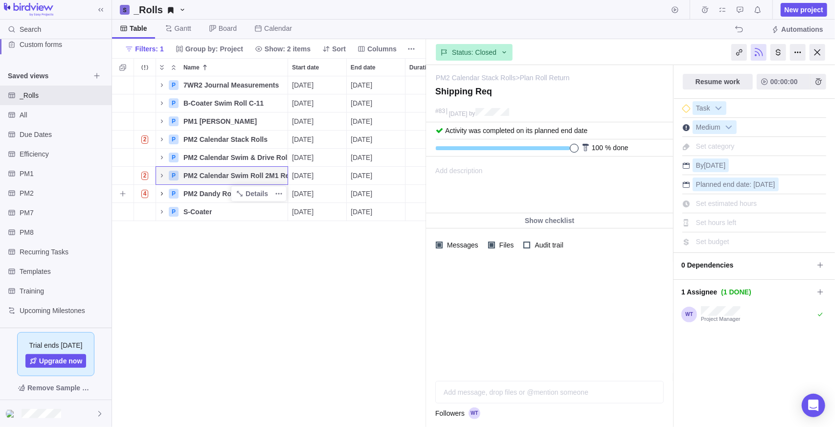
click at [162, 196] on icon "Name" at bounding box center [162, 194] width 8 height 8
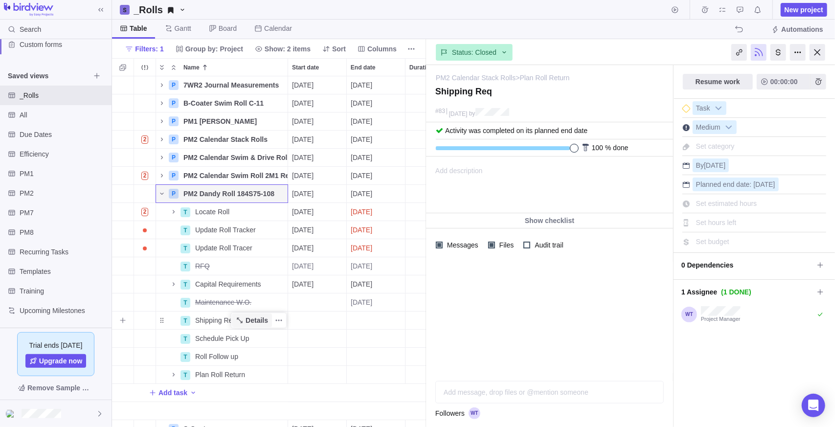
click at [241, 323] on icon "Name" at bounding box center [240, 321] width 8 height 8
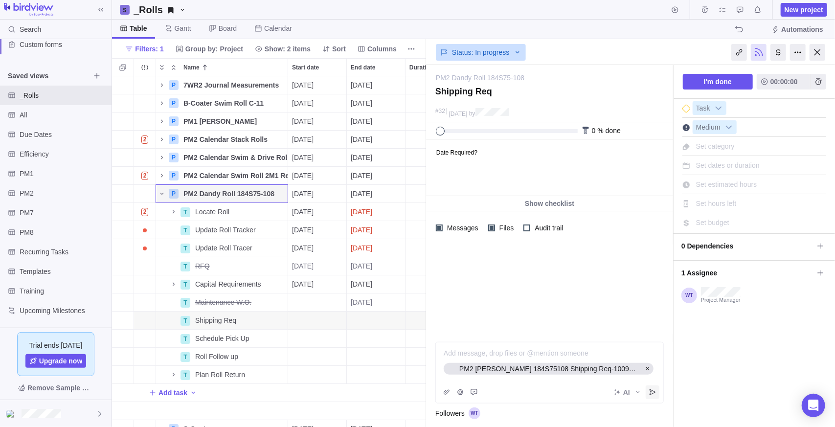
click at [650, 394] on icon "Post" at bounding box center [653, 392] width 6 height 6
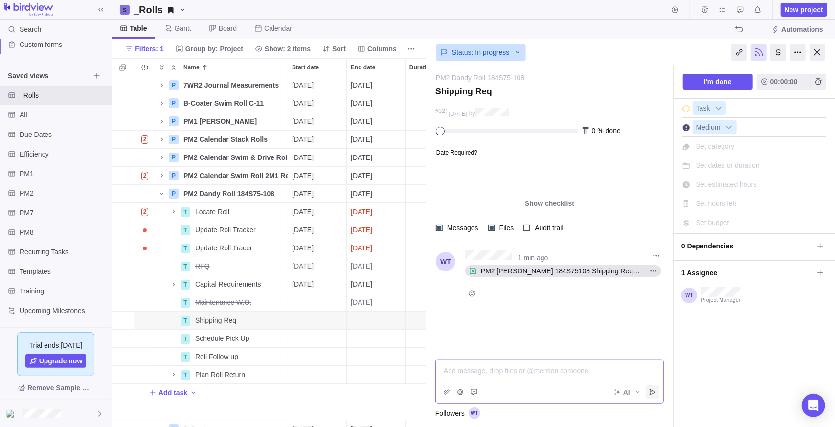
click at [612, 299] on div "1 min ago PM2 Dandy 184S75108 Shipping Req-10094453.xlsx" at bounding box center [549, 276] width 247 height 63
click at [650, 272] on icon "More actions" at bounding box center [654, 271] width 8 height 8
click at [561, 313] on div "1 min ago PM2 Dandy 184S75108 Shipping Req-10094453.xlsx Open original Download" at bounding box center [549, 298] width 247 height 107
click at [659, 253] on icon "More actions" at bounding box center [657, 256] width 8 height 8
click at [659, 292] on icon at bounding box center [662, 292] width 8 height 8
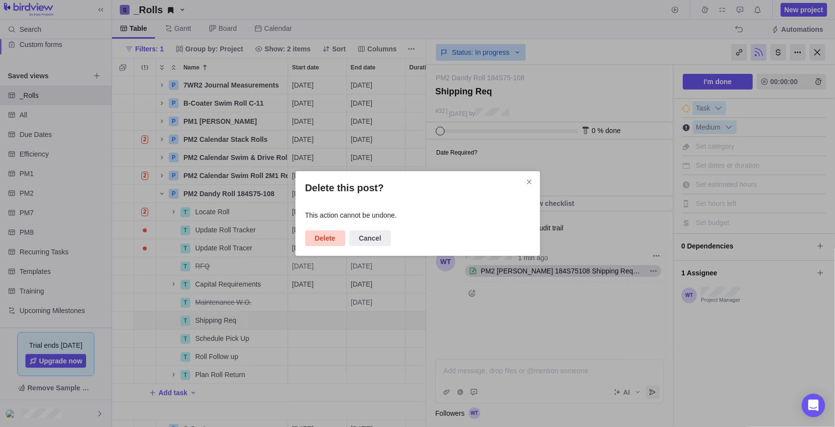
click at [327, 233] on span "Delete" at bounding box center [325, 238] width 21 height 12
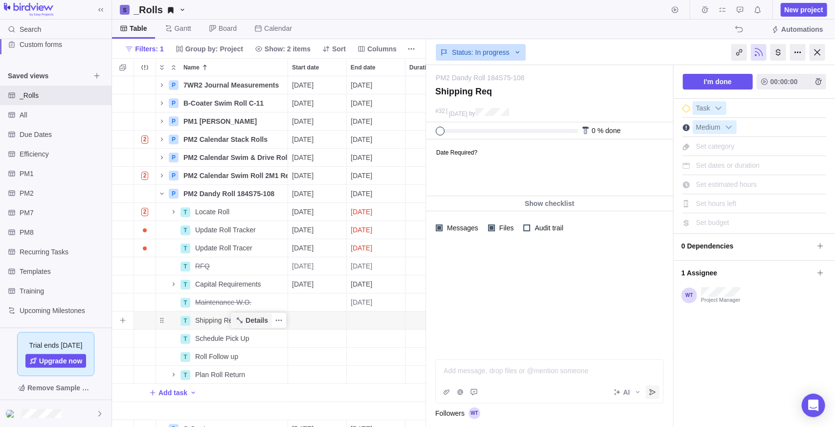
click at [253, 321] on span "Details" at bounding box center [257, 321] width 23 height 10
click at [650, 395] on icon "Post" at bounding box center [653, 392] width 6 height 6
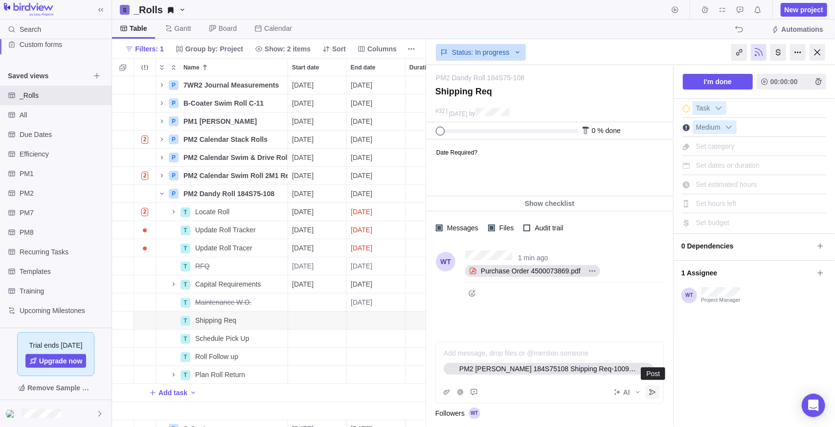
click at [654, 394] on icon "Post" at bounding box center [653, 392] width 8 height 8
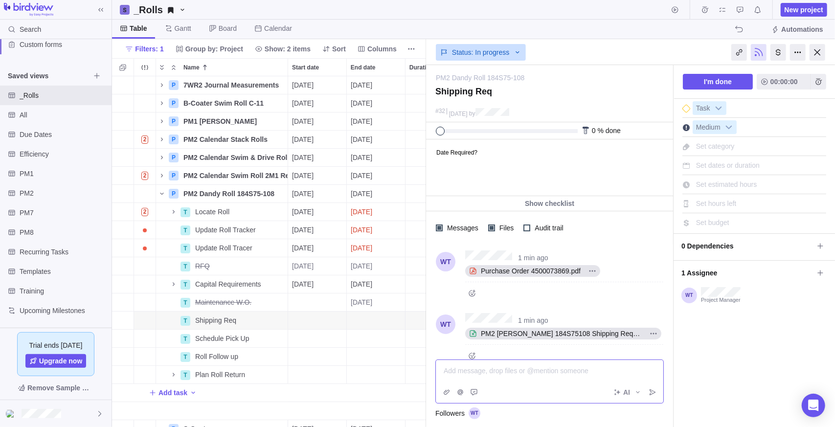
scroll to position [14, 0]
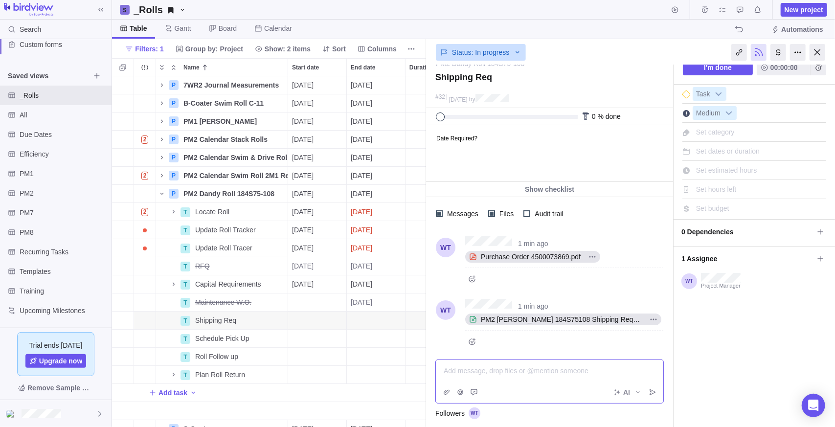
drag, startPoint x: 720, startPoint y: 338, endPoint x: 623, endPoint y: 315, distance: 99.1
click at [720, 338] on div "I'm done 00:00:00 Task Medium Set category Set dates or duration Set estimated …" at bounding box center [754, 241] width 161 height 380
click at [40, 159] on div "Efficiency" at bounding box center [56, 154] width 112 height 20
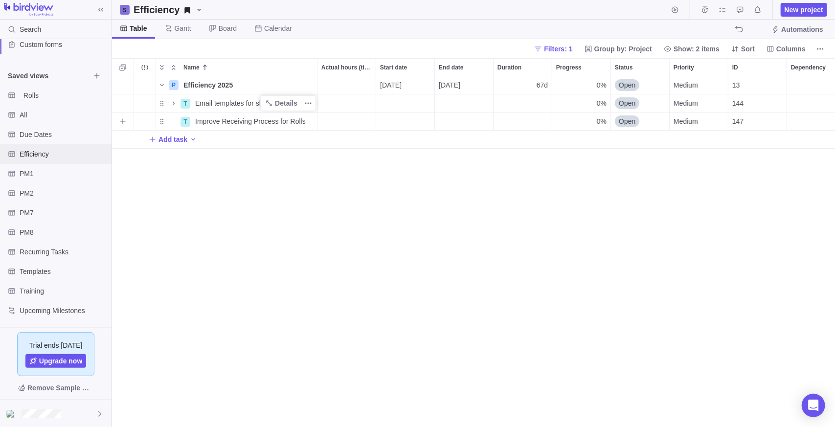
scroll to position [343, 716]
drag, startPoint x: 221, startPoint y: 211, endPoint x: 222, endPoint y: 205, distance: 6.0
click at [222, 208] on div "P Efficiency 2025 Details 09/30/2025 12/31/2025 67d 0% Open Medium 13 20h 20h T…" at bounding box center [473, 251] width 723 height 351
click at [124, 85] on icon "Add activity" at bounding box center [123, 85] width 8 height 8
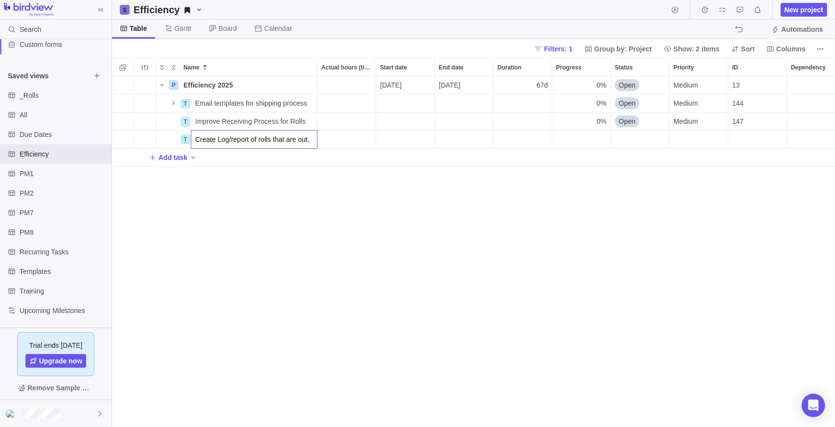
type input "Create Log/report of rolls that are out"
click at [282, 144] on div "P Efficiency 2025 Details 09/30/2025 12/31/2025 67d 0% Open Medium 13 20h 20h T…" at bounding box center [473, 251] width 723 height 351
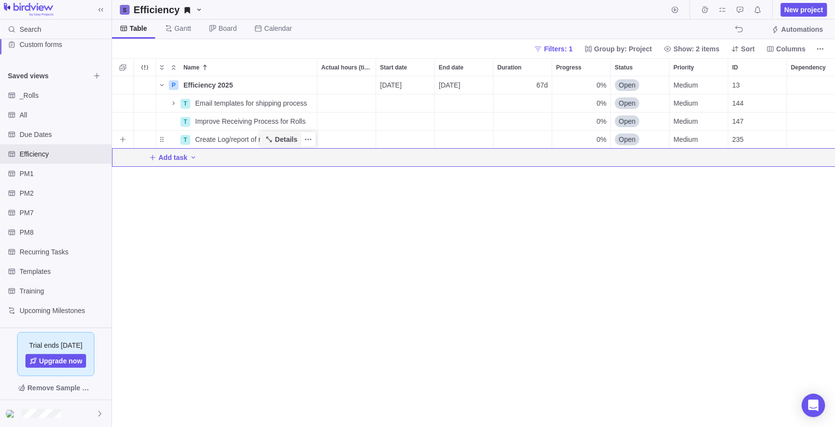
click at [286, 141] on span "Details" at bounding box center [286, 140] width 23 height 10
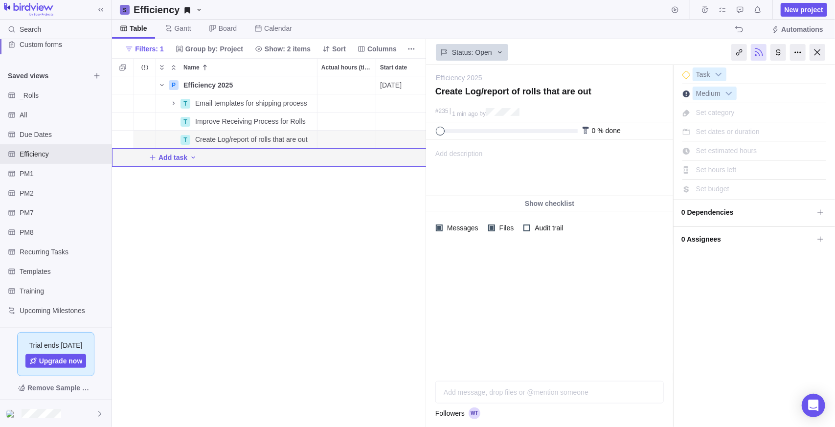
click at [518, 164] on div "Add description ... read all" at bounding box center [549, 168] width 245 height 56
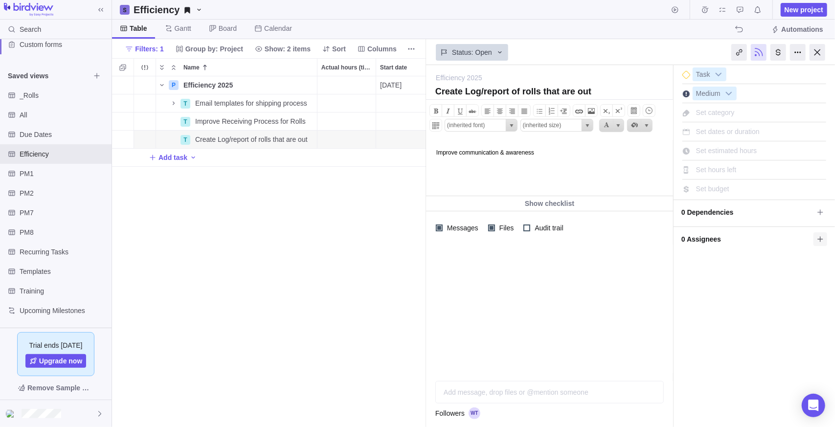
click at [824, 238] on icon at bounding box center [820, 239] width 8 height 8
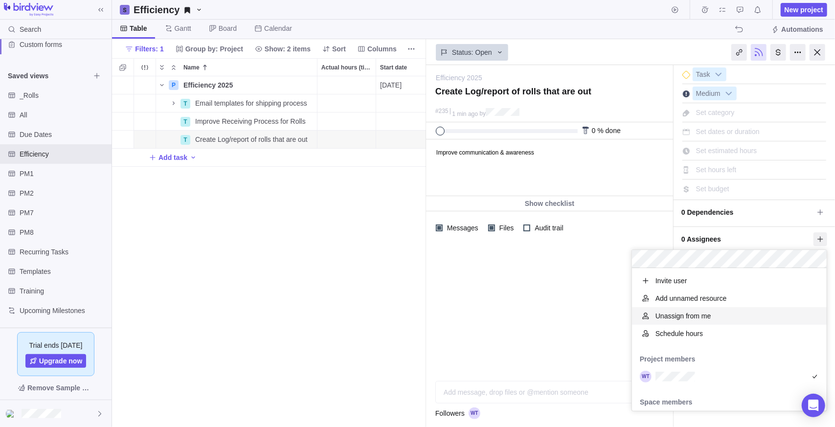
click at [553, 312] on div "Efficiency 2025 — change Create Log/report of rolls that are out #235 1 min ago…" at bounding box center [630, 246] width 409 height 362
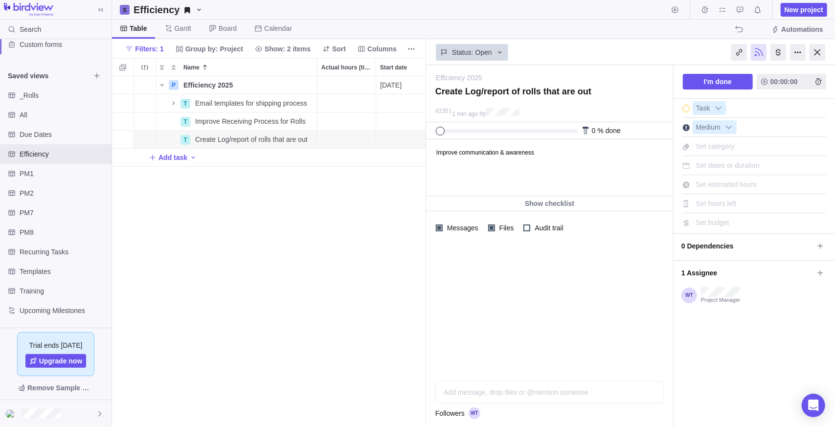
click at [718, 145] on span "Set category" at bounding box center [715, 146] width 39 height 8
click at [583, 295] on div at bounding box center [549, 309] width 247 height 129
click at [397, 138] on div "Start date" at bounding box center [405, 140] width 58 height 18
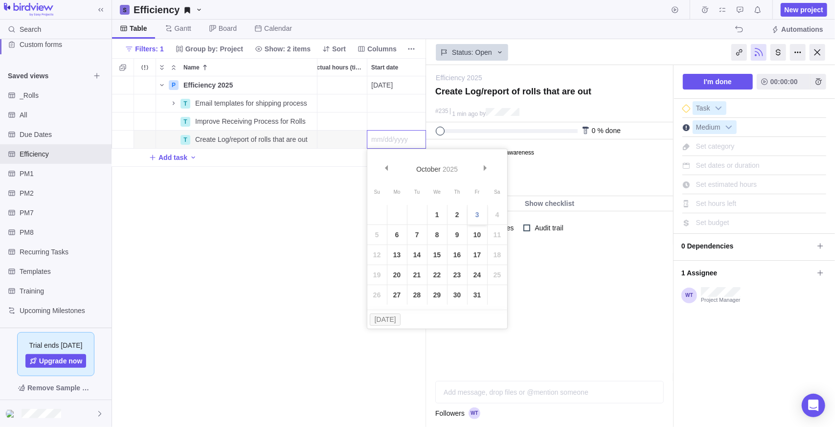
click at [480, 220] on link "3" at bounding box center [478, 215] width 20 height 20
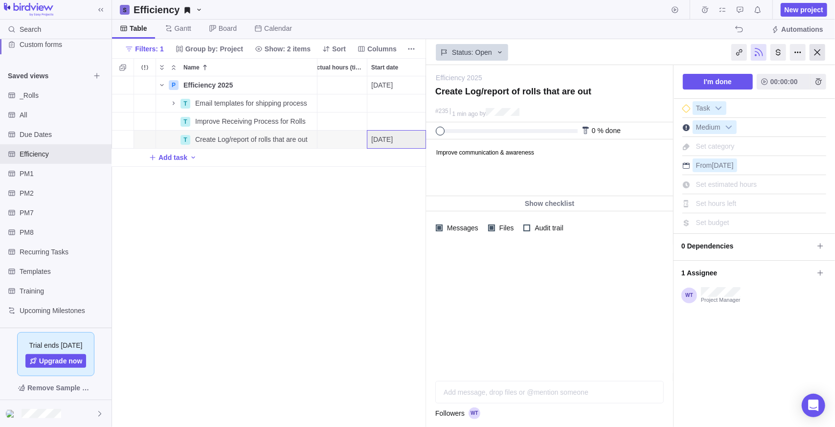
click at [817, 53] on div at bounding box center [818, 52] width 16 height 17
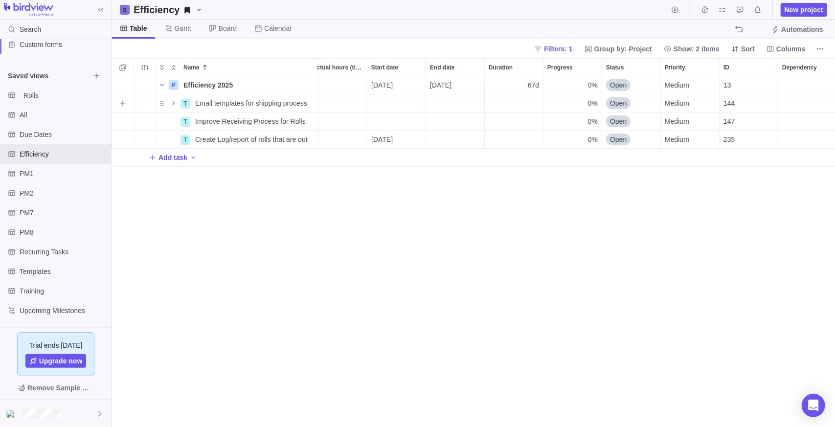
scroll to position [343, 716]
click at [464, 138] on div "End date" at bounding box center [455, 140] width 58 height 18
click at [540, 254] on link "17" at bounding box center [536, 255] width 20 height 20
click at [384, 106] on div "Start date" at bounding box center [396, 103] width 58 height 18
click at [477, 178] on link "3" at bounding box center [478, 179] width 20 height 20
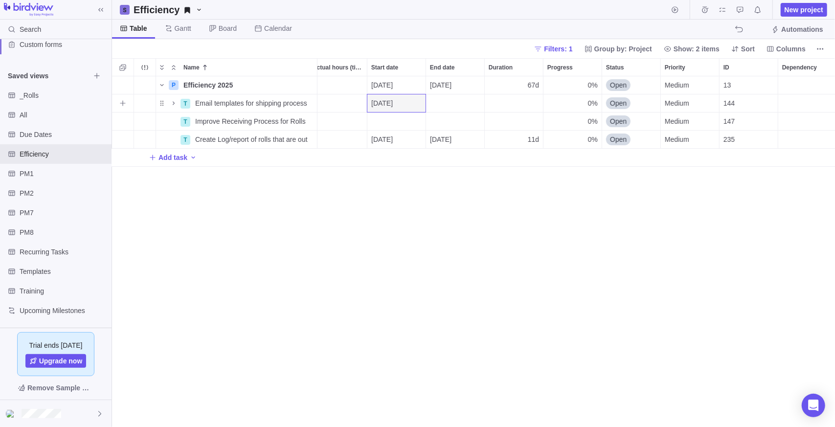
click at [467, 110] on div "End date" at bounding box center [455, 103] width 58 height 18
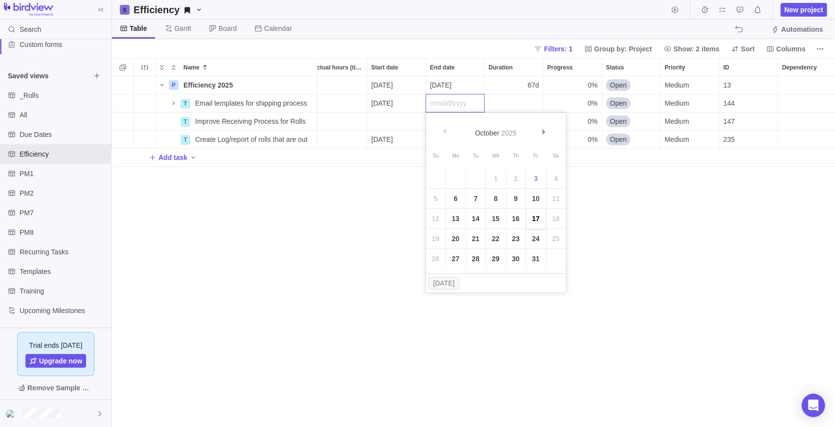
click at [537, 217] on link "17" at bounding box center [536, 219] width 20 height 20
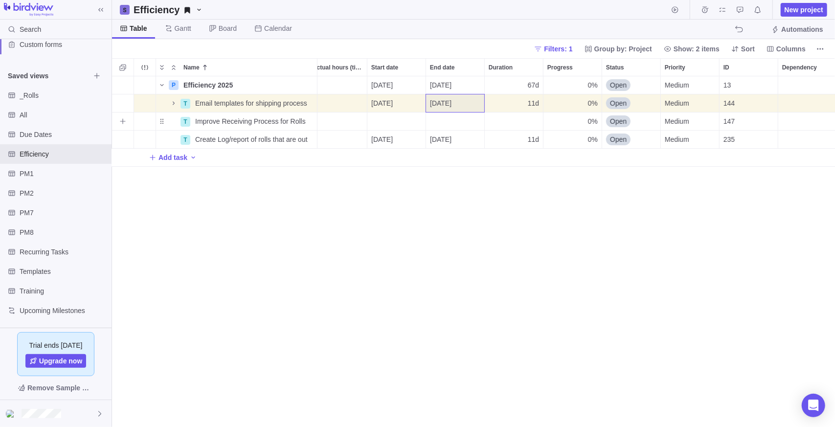
click at [388, 118] on div "Start date" at bounding box center [396, 122] width 58 height 18
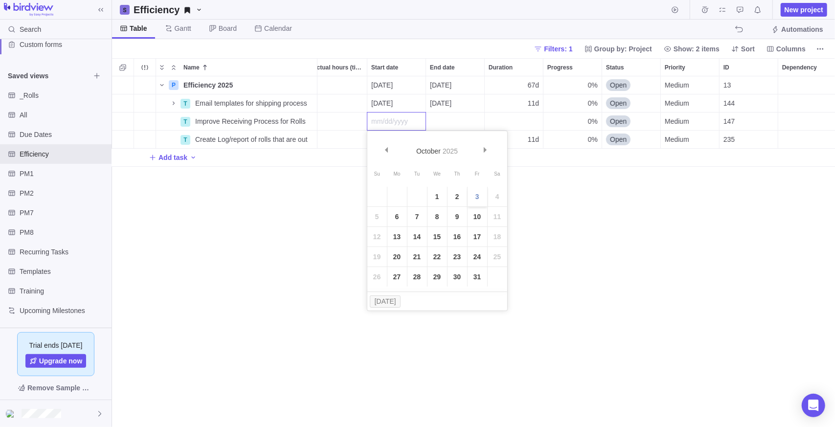
click at [476, 192] on link "3" at bounding box center [478, 197] width 20 height 20
click at [450, 121] on div "End date" at bounding box center [455, 122] width 58 height 18
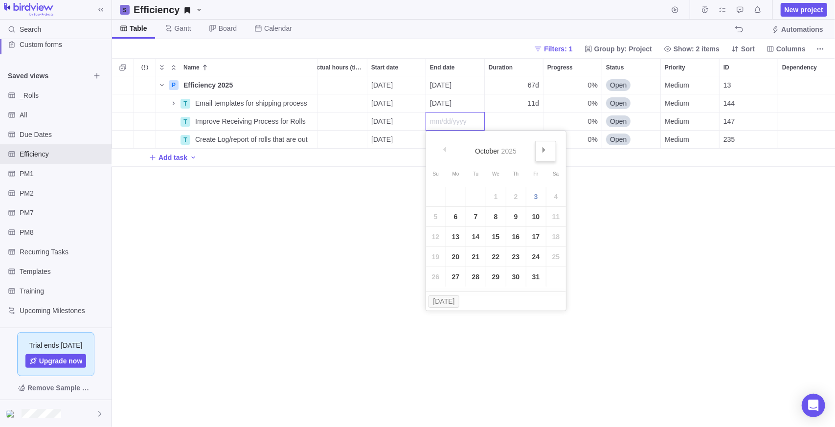
click at [551, 150] on link "Next" at bounding box center [545, 151] width 21 height 21
click at [496, 281] on link "31" at bounding box center [496, 277] width 20 height 20
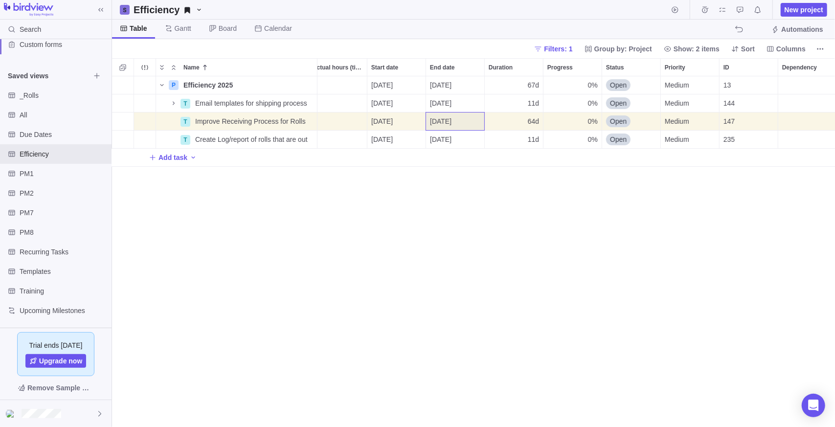
drag, startPoint x: 415, startPoint y: 211, endPoint x: 422, endPoint y: 212, distance: 6.4
click at [416, 211] on div "P Efficiency 2025 Details 09/30/2025 12/31/2025 67d 0% Open Medium 13 20h 20h T…" at bounding box center [473, 251] width 723 height 351
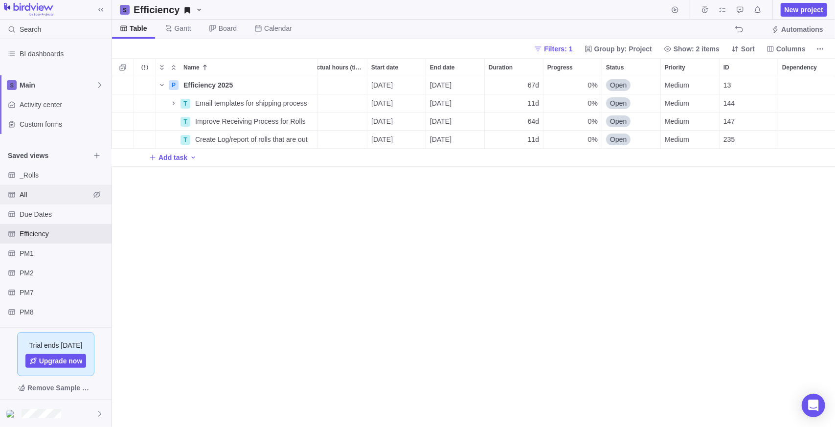
scroll to position [0, 0]
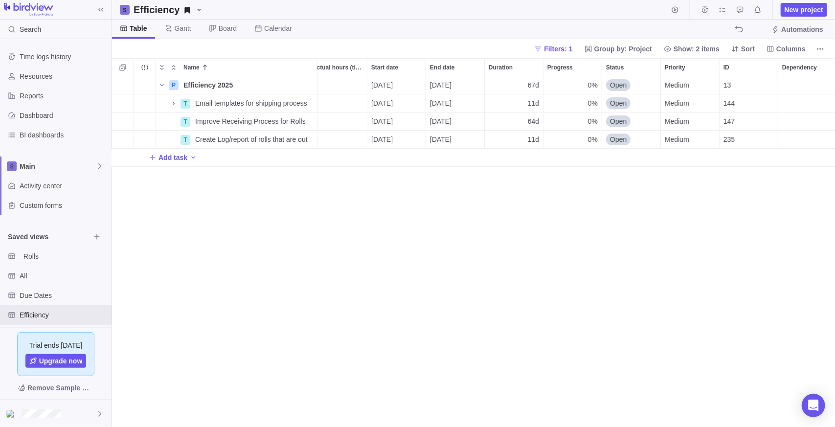
click at [280, 262] on div "P Efficiency 2025 Details 09/30/2025 12/31/2025 67d 0% Open Medium 13 20h 20h T…" at bounding box center [473, 251] width 723 height 351
drag, startPoint x: 477, startPoint y: 235, endPoint x: 463, endPoint y: 252, distance: 22.6
click at [477, 235] on div "P Efficiency 2025 Details 09/30/2025 12/31/2025 67d 0% Open Medium 13 20h 20h T…" at bounding box center [473, 251] width 723 height 351
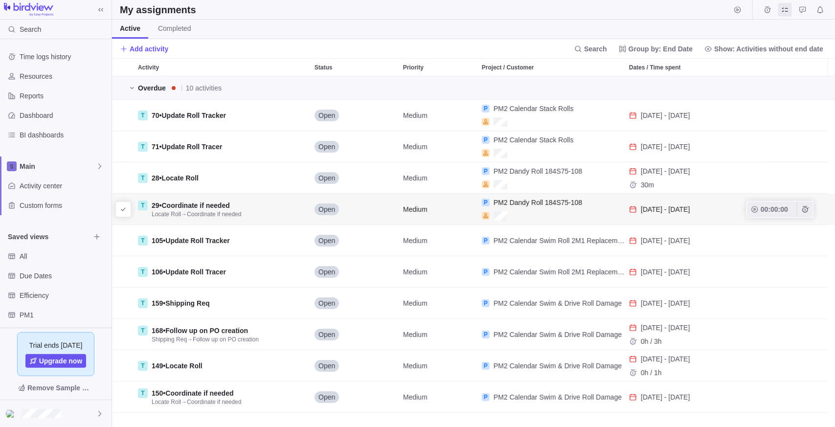
scroll to position [343, 716]
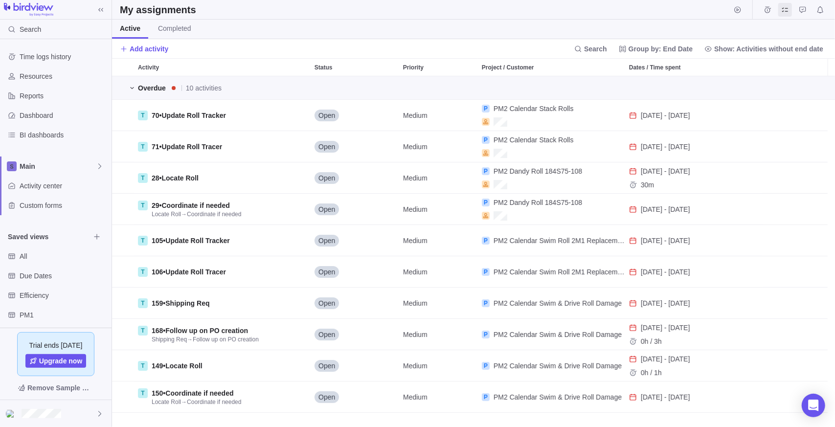
click at [136, 89] on span "grid" at bounding box center [132, 88] width 12 height 14
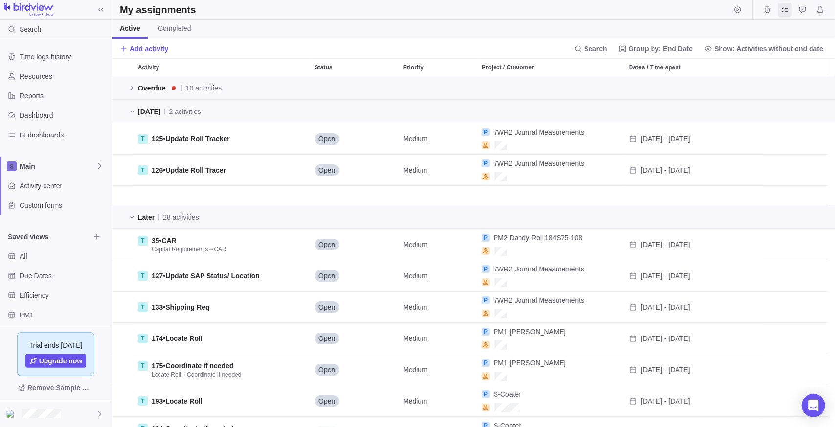
click at [129, 102] on div "[DATE] 2 activities" at bounding box center [473, 111] width 723 height 23
click at [133, 89] on icon "grid" at bounding box center [132, 88] width 8 height 8
